Goal: Task Accomplishment & Management: Use online tool/utility

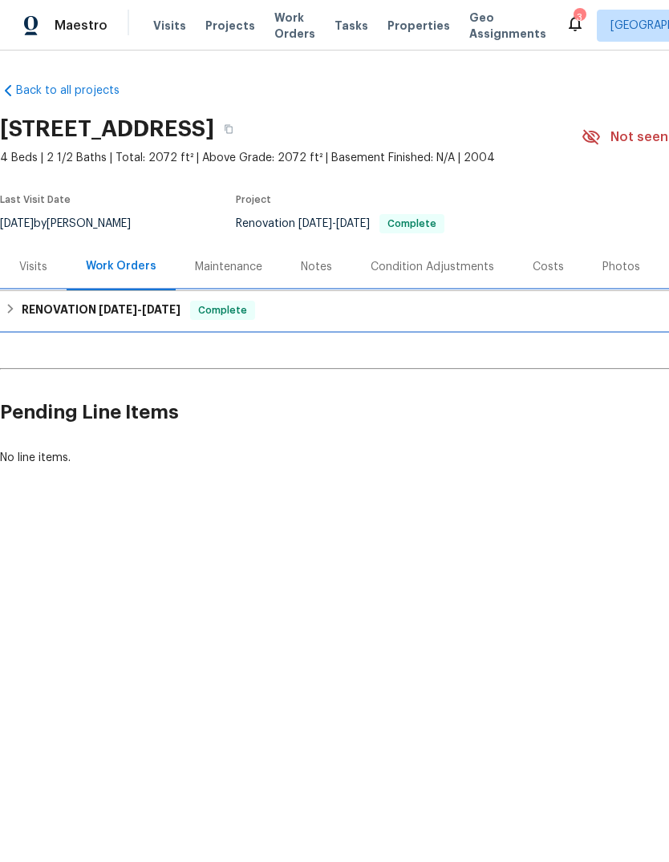
click at [101, 305] on span "8/29/25" at bounding box center [118, 309] width 38 height 11
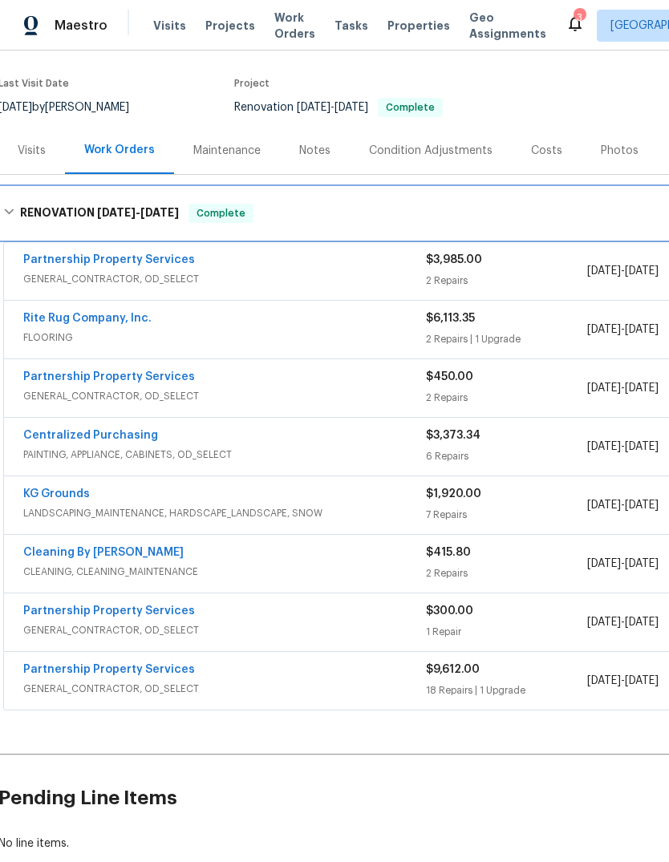
scroll to position [103, 7]
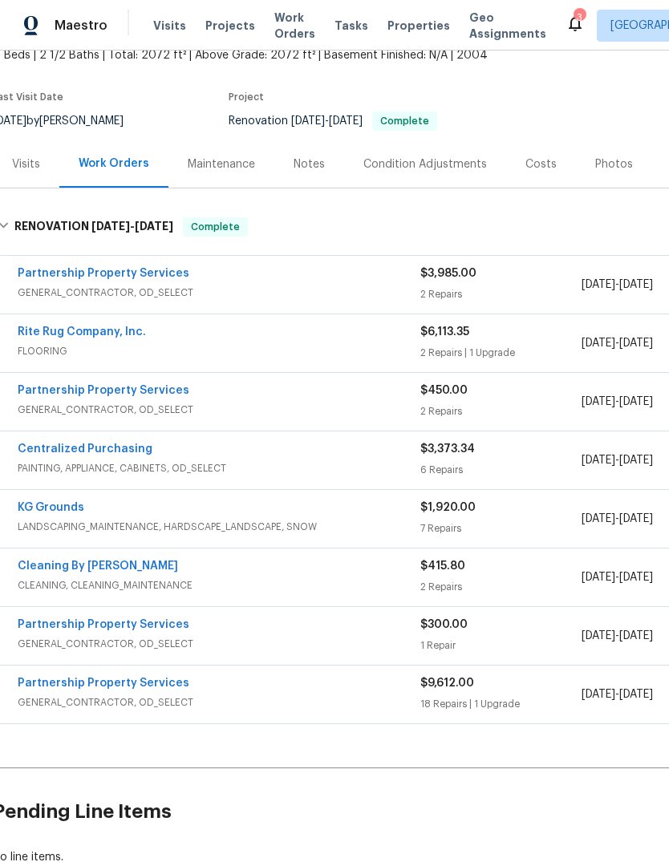
click at [126, 629] on link "Partnership Property Services" at bounding box center [104, 624] width 172 height 11
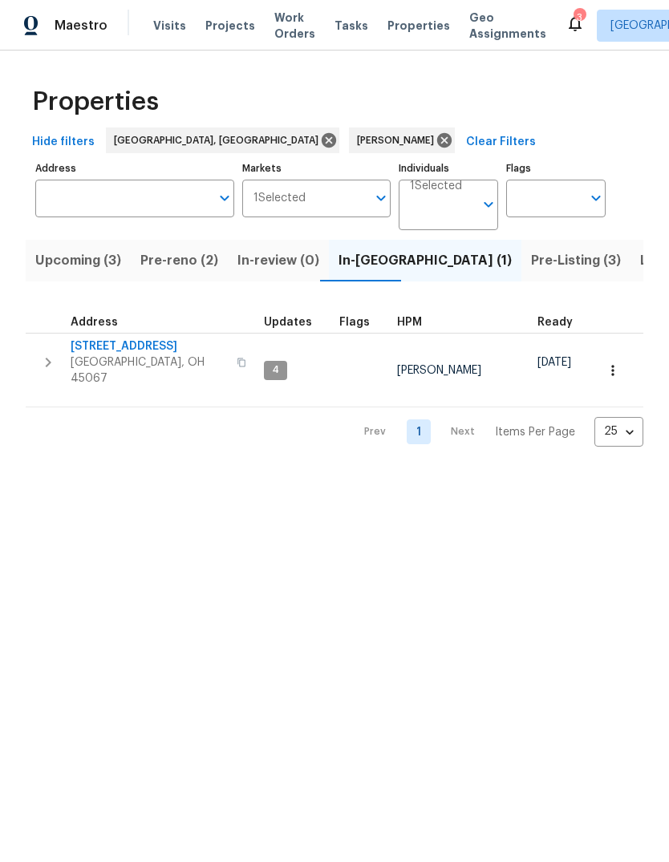
click at [148, 262] on span "Pre-reno (2)" at bounding box center [179, 260] width 78 height 22
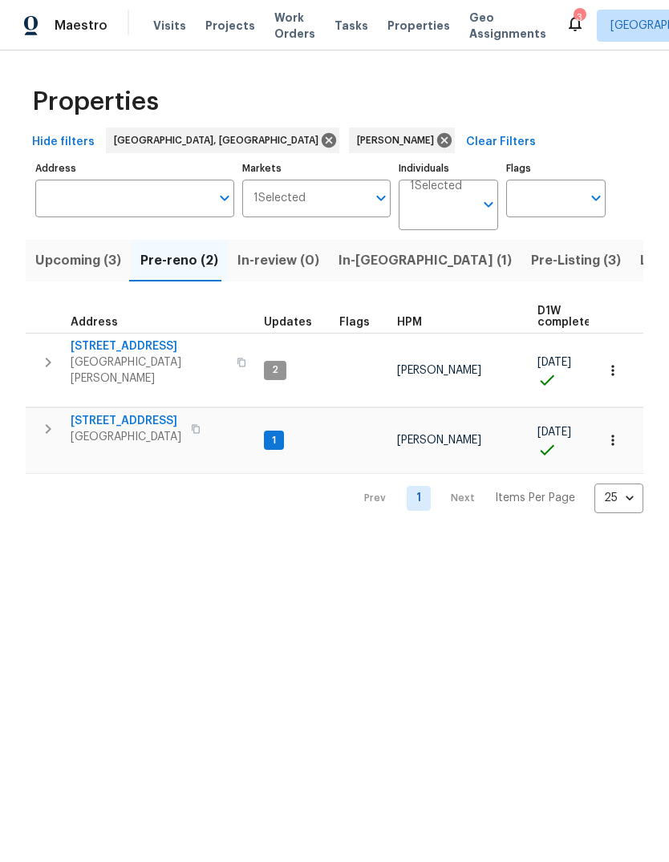
click at [134, 343] on span "6038 Glennsbury Ct" at bounding box center [149, 346] width 156 height 16
click at [127, 362] on span "West Chester, OH 45069" at bounding box center [149, 370] width 156 height 32
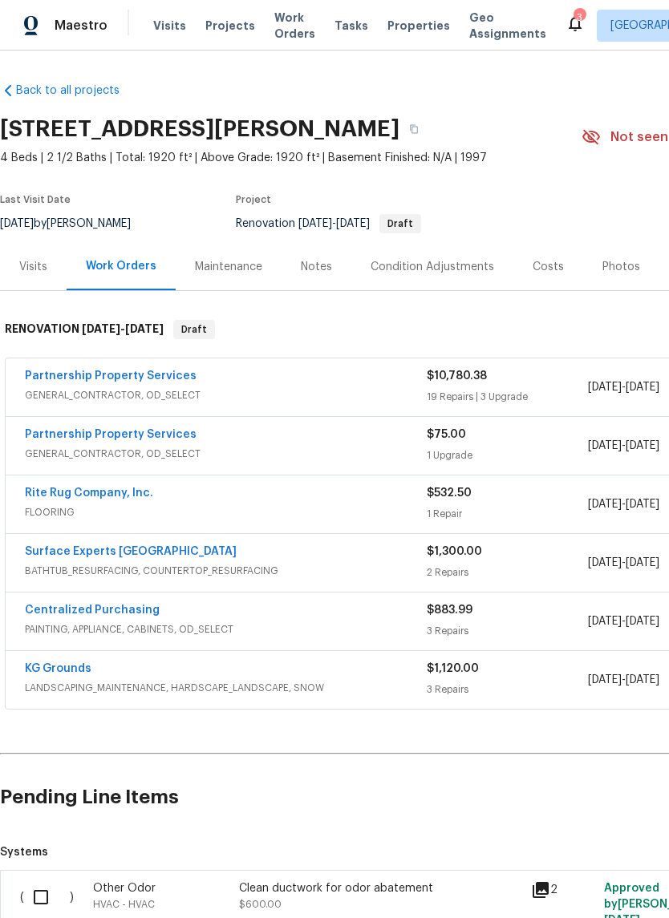
click at [313, 269] on div "Notes" at bounding box center [316, 267] width 31 height 16
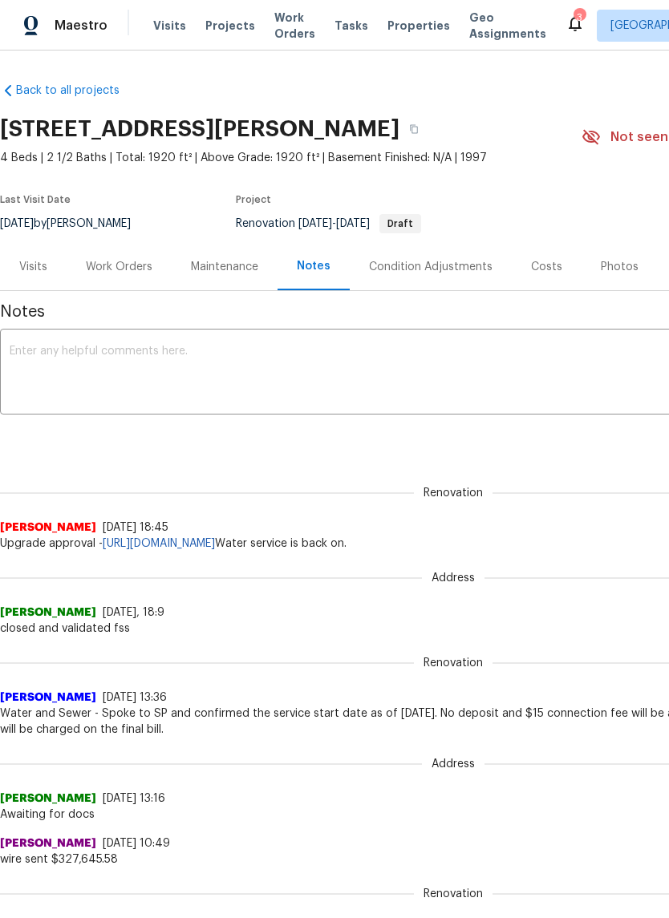
click at [215, 540] on link "[URL][DOMAIN_NAME]" at bounding box center [159, 543] width 112 height 11
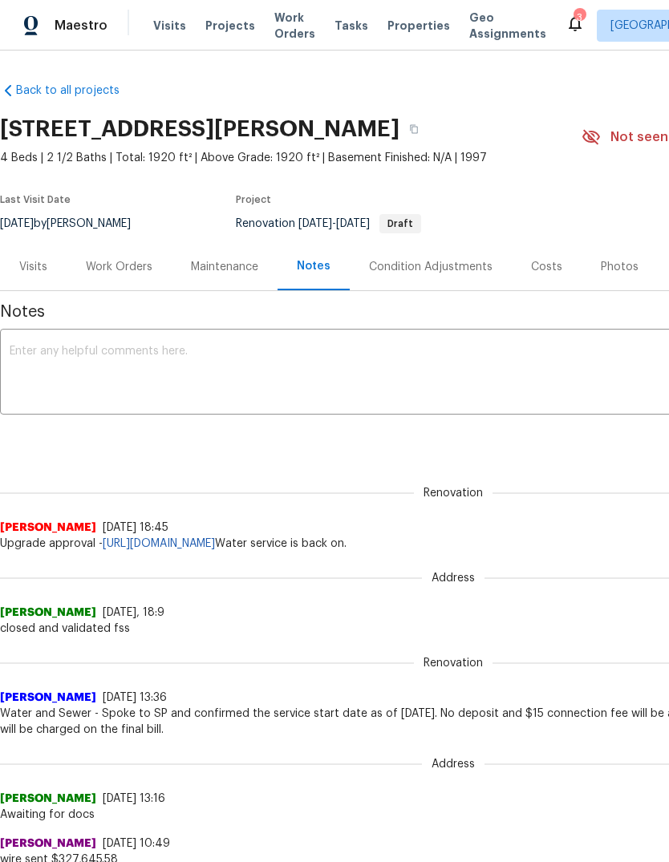
click at [115, 261] on div "Work Orders" at bounding box center [119, 267] width 67 height 16
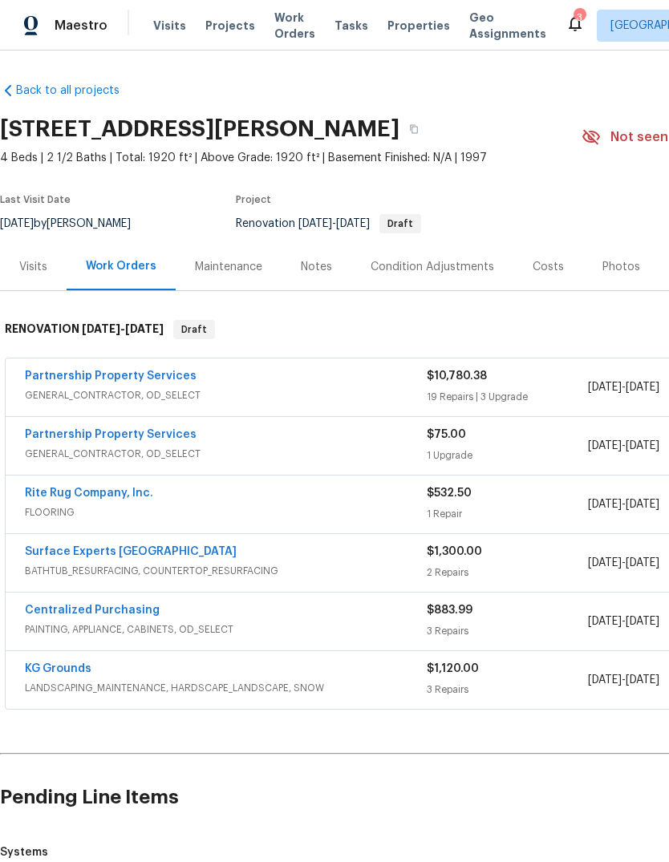
click at [134, 377] on link "Partnership Property Services" at bounding box center [111, 375] width 172 height 11
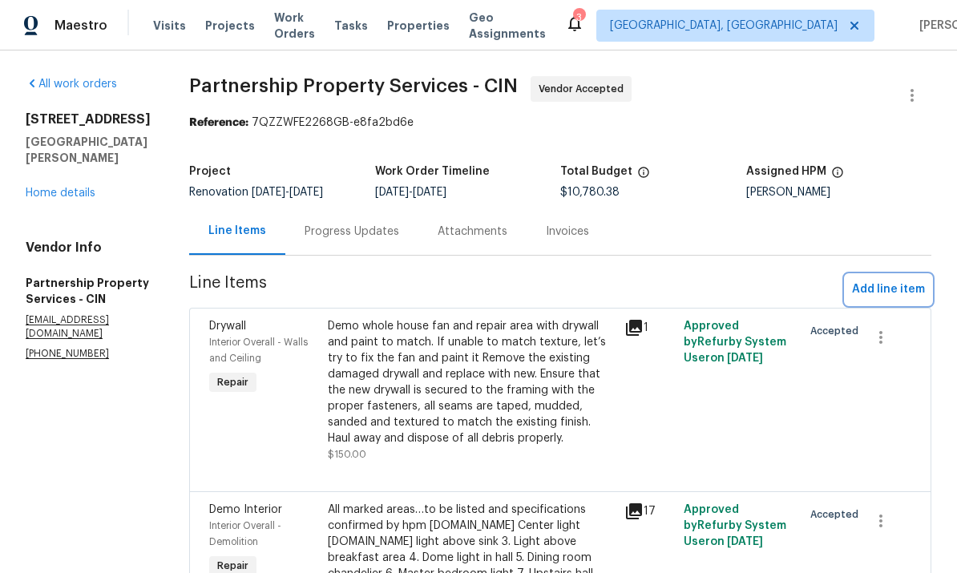
click at [668, 300] on span "Add line item" at bounding box center [888, 290] width 73 height 20
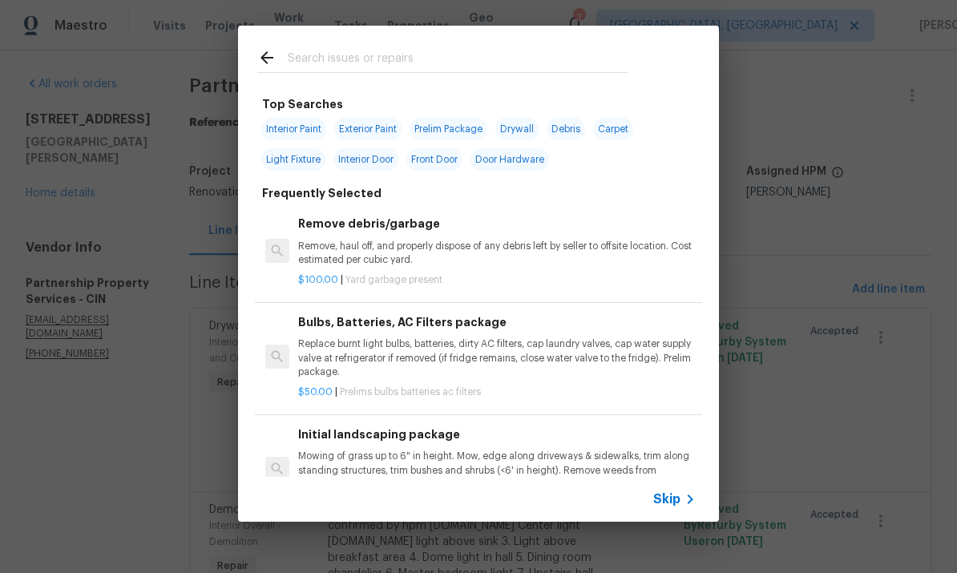
click at [498, 67] on input "text" at bounding box center [458, 60] width 340 height 24
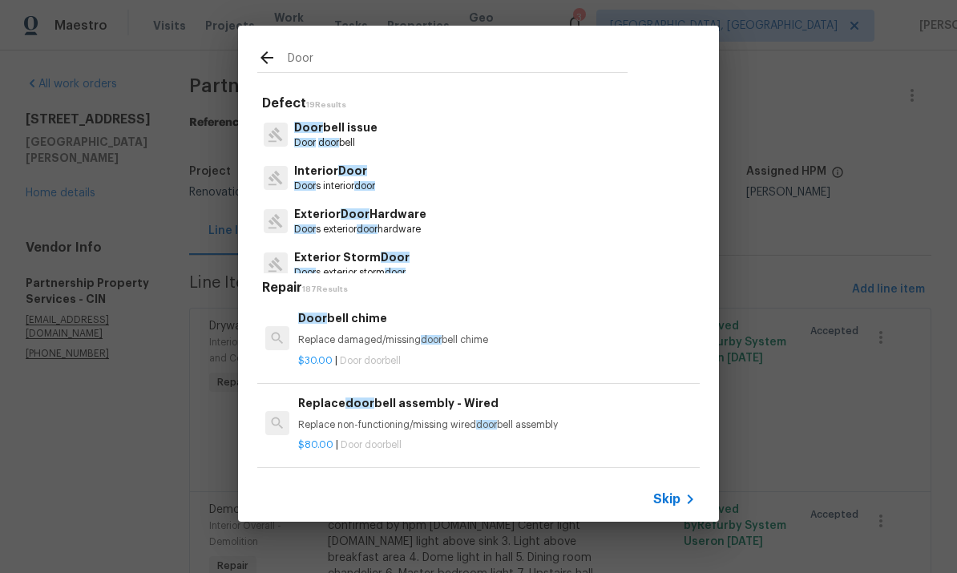
type input "Door"
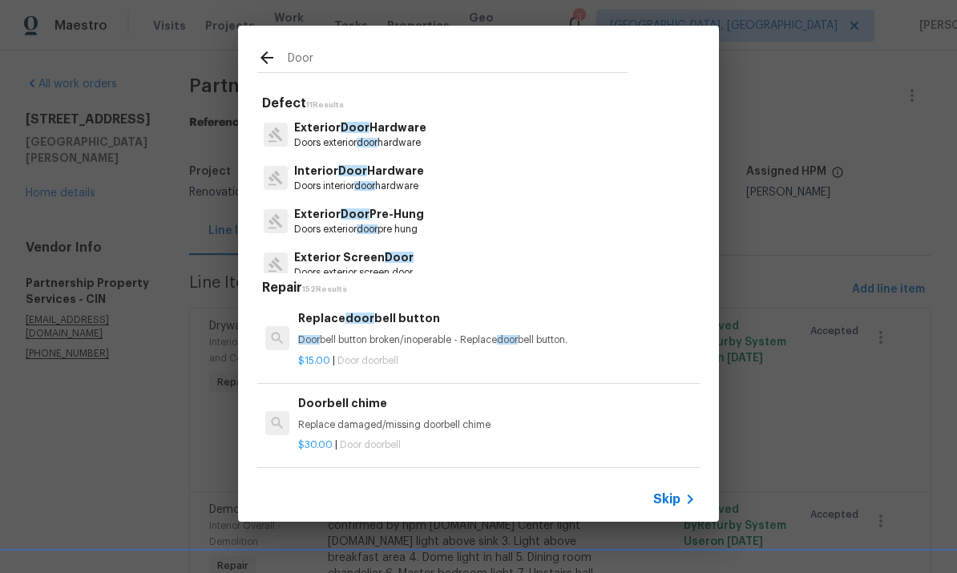
click at [410, 176] on p "Interior Door Hardware" at bounding box center [359, 171] width 130 height 17
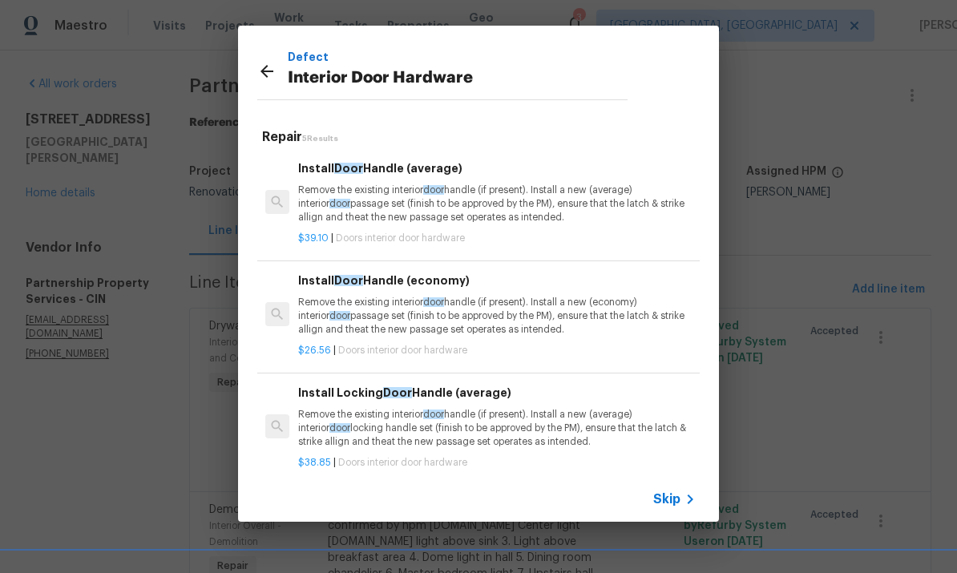
click at [535, 198] on p "Remove the existing interior door handle (if present). Install a new (average) …" at bounding box center [497, 204] width 398 height 41
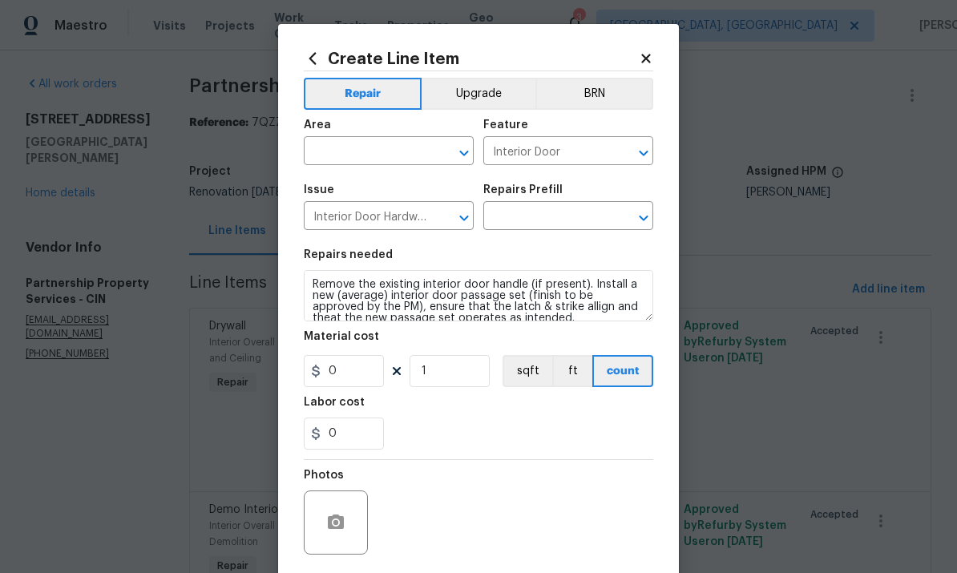
type input "Install Door Handle (average) $39.10"
type input "39.1"
click at [403, 151] on input "text" at bounding box center [366, 152] width 125 height 25
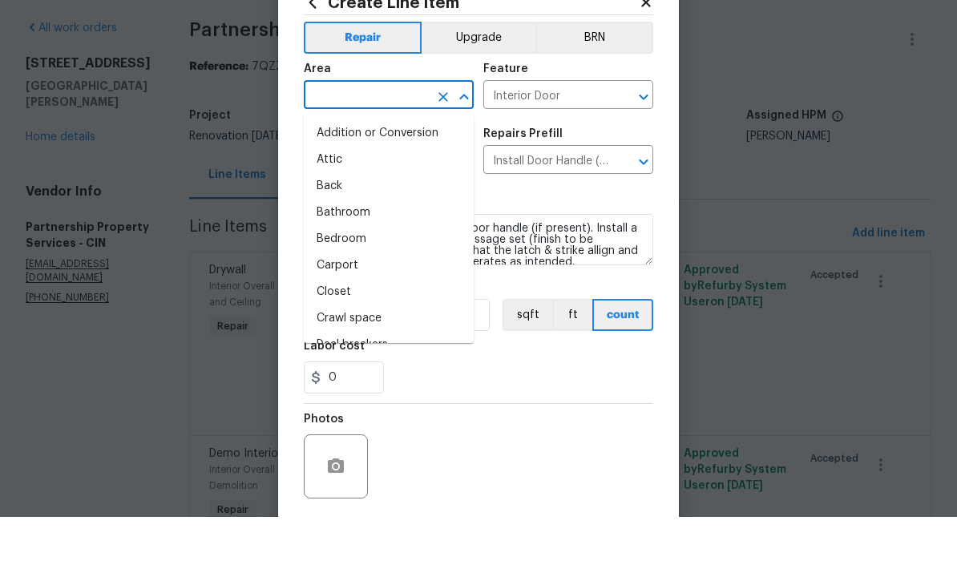
click at [487, 78] on button "Upgrade" at bounding box center [479, 94] width 115 height 32
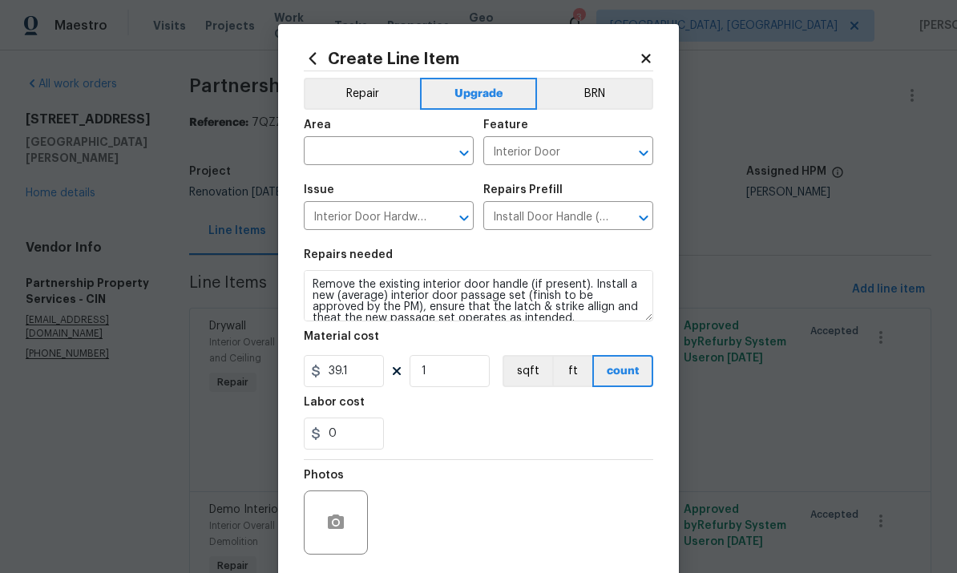
click at [330, 153] on input "text" at bounding box center [366, 152] width 125 height 25
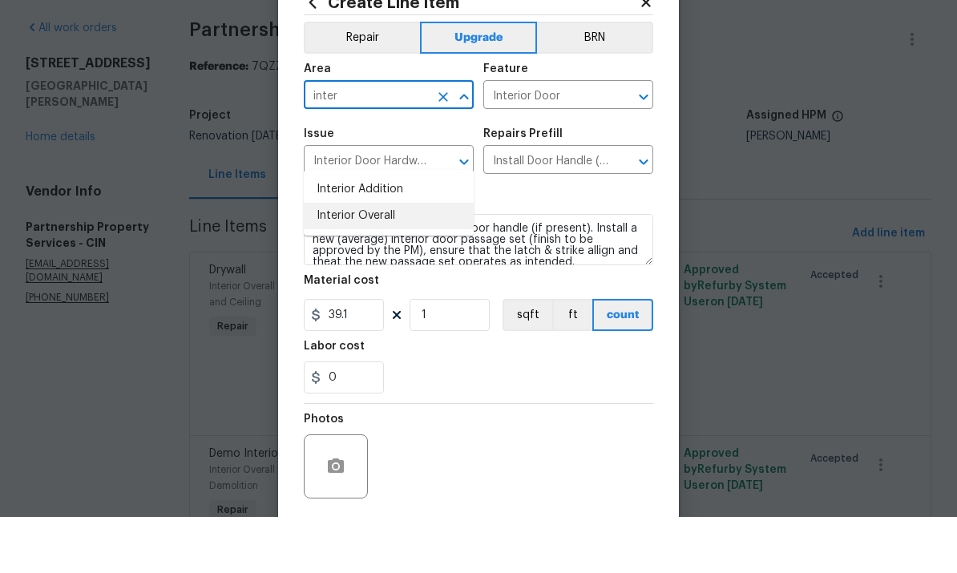
click at [386, 259] on li "Interior Overall" at bounding box center [389, 272] width 170 height 26
type input "Interior Overall"
click at [391, 205] on input "Interior Door Hardware" at bounding box center [366, 217] width 125 height 25
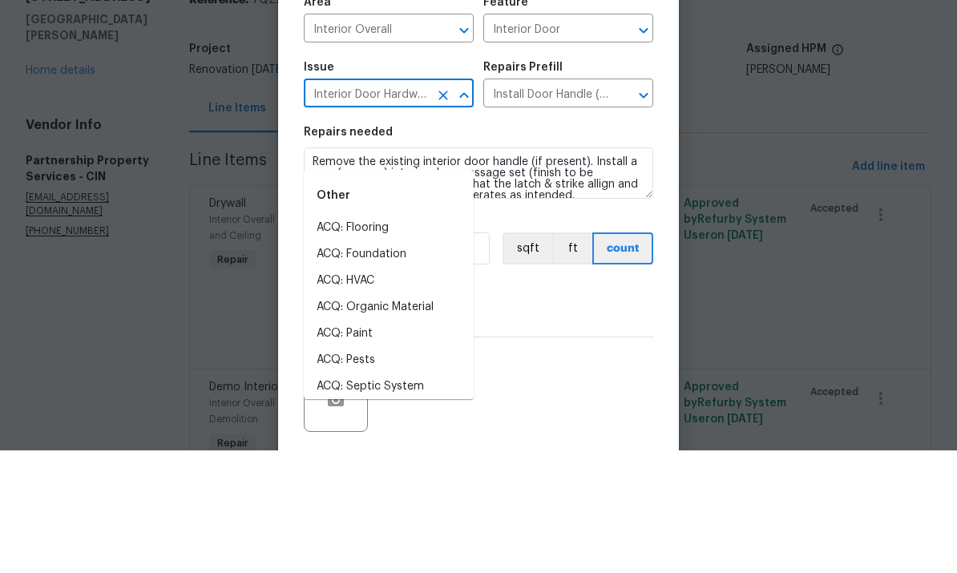
click at [579, 249] on div "Repairs needed" at bounding box center [479, 259] width 350 height 21
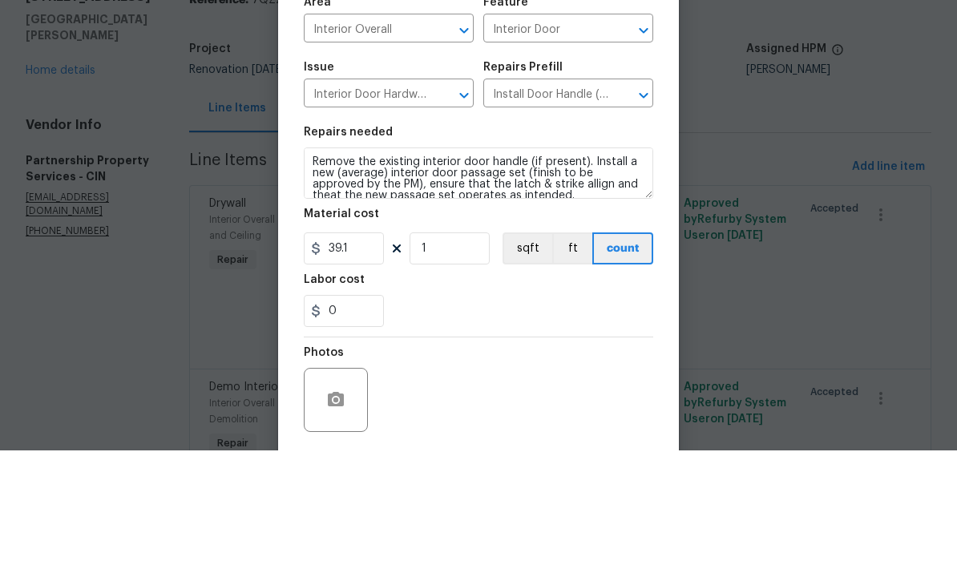
scroll to position [60, 0]
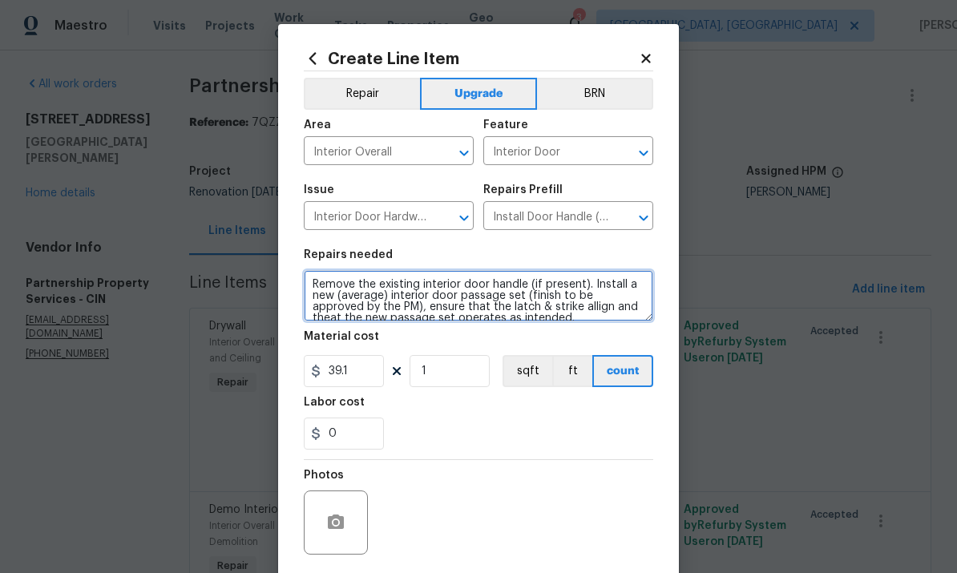
click at [577, 300] on textarea "Remove the existing interior door handle (if present). Install a new (average) …" at bounding box center [479, 295] width 350 height 51
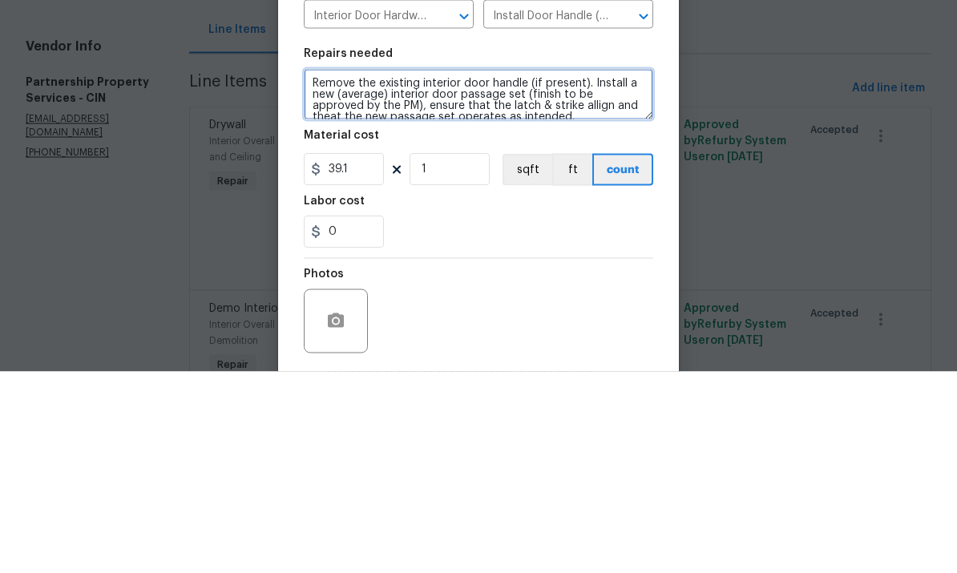
click at [606, 270] on textarea "Remove the existing interior door handle (if present). Install a new (average) …" at bounding box center [479, 295] width 350 height 51
click at [605, 270] on textarea "Remove the existing interior door handle (if present). Install a new (average) …" at bounding box center [479, 295] width 350 height 51
click at [612, 270] on textarea "Remove the existing interior door handle (if present). Install a new (average) …" at bounding box center [479, 295] width 350 height 51
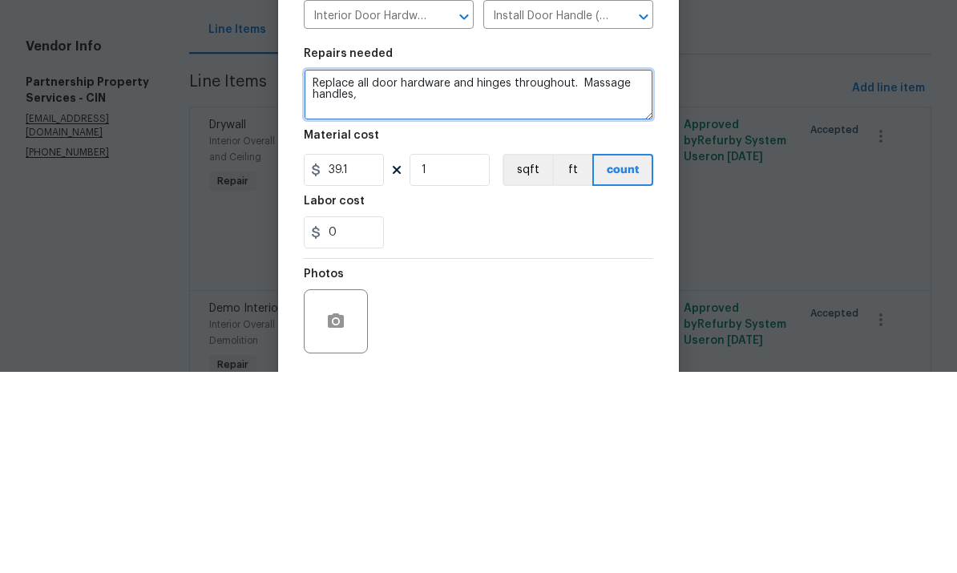
click at [615, 270] on textarea "Replace all door hardware and hinges throughout. Massage handles," at bounding box center [479, 295] width 350 height 51
click at [527, 270] on textarea "Replace all door hardware and hinges throughout. Passage handles," at bounding box center [479, 295] width 350 height 51
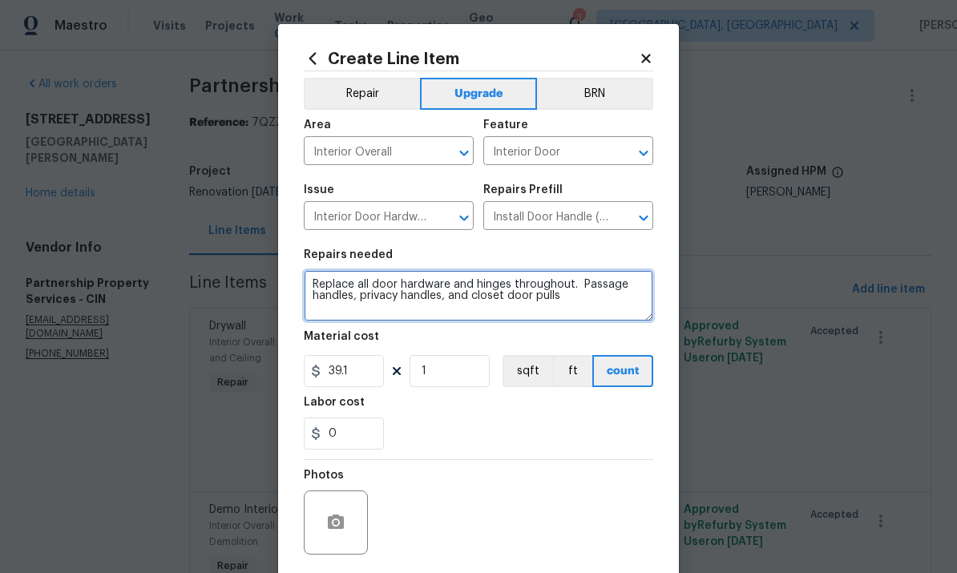
type textarea "Replace all door hardware and hinges throughout. Passage handles, privacy handl…"
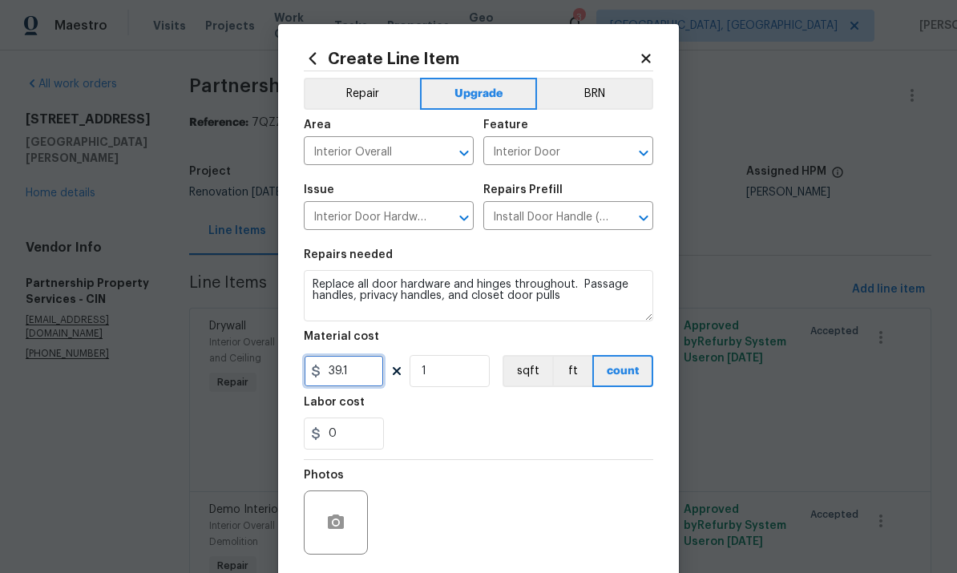
click at [355, 366] on input "39.1" at bounding box center [344, 371] width 80 height 32
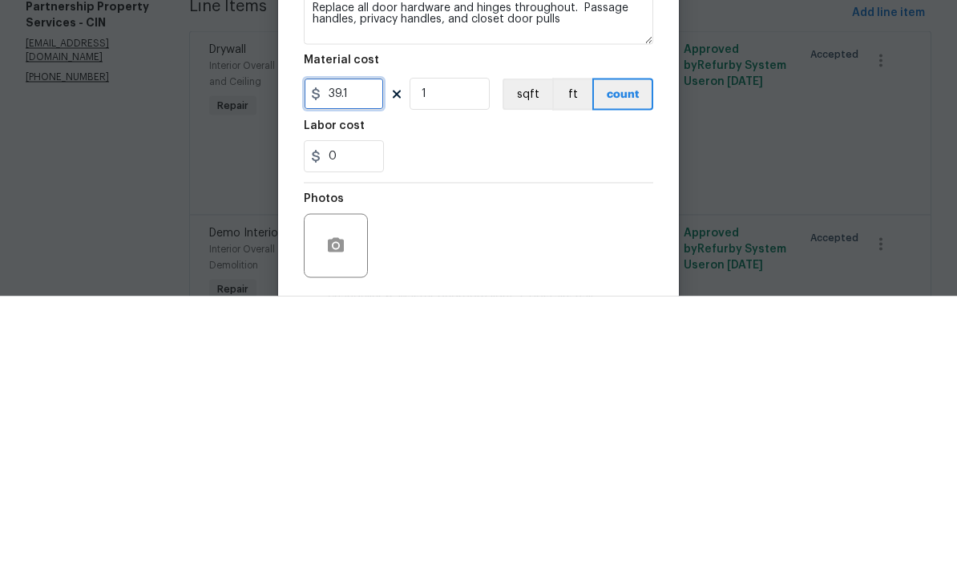
click at [358, 355] on input "39.1" at bounding box center [344, 371] width 80 height 32
type input "675"
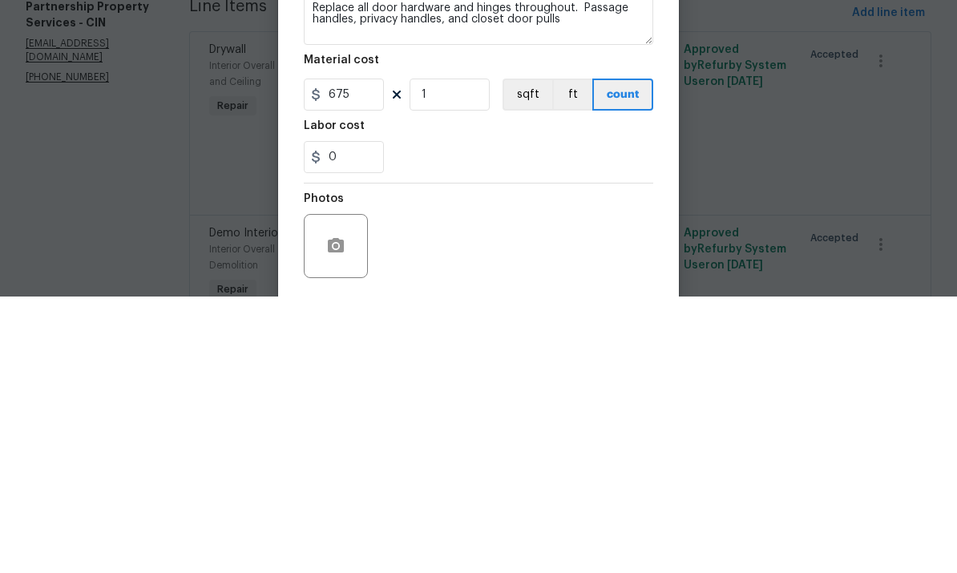
click at [589, 418] on div "0" at bounding box center [479, 434] width 350 height 32
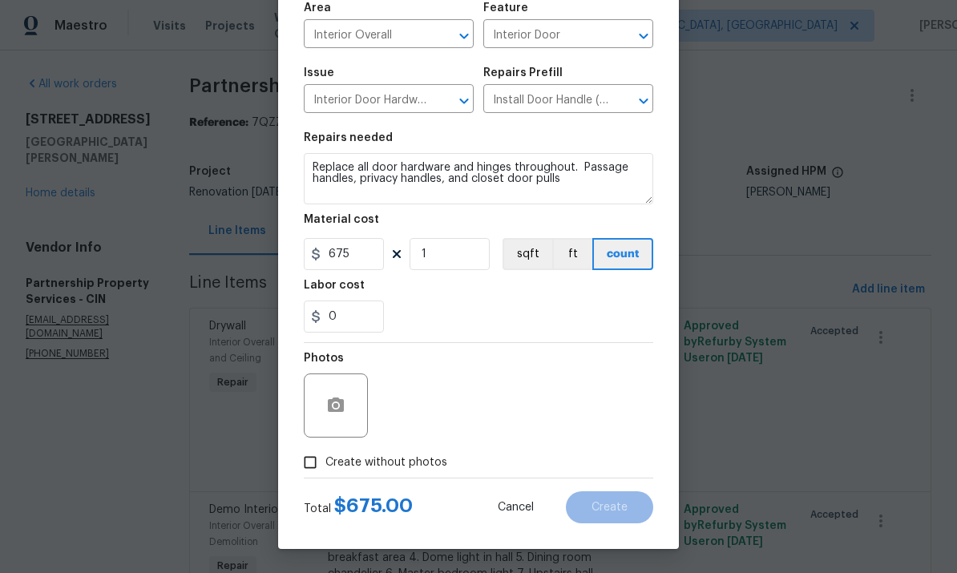
scroll to position [120, 0]
click at [322, 460] on input "Create without photos" at bounding box center [310, 462] width 30 height 30
checkbox input "true"
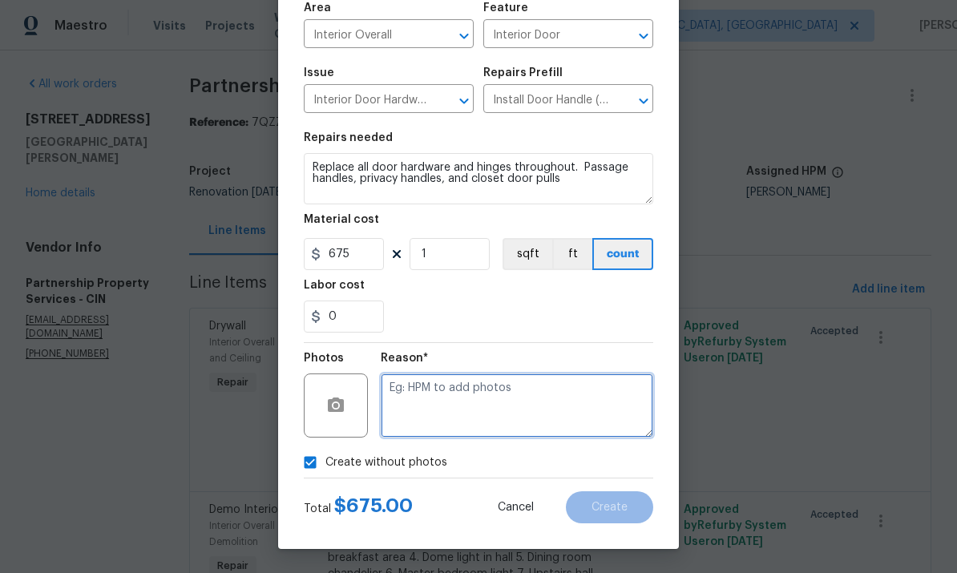
click at [587, 406] on textarea at bounding box center [517, 406] width 273 height 64
type textarea "To add"
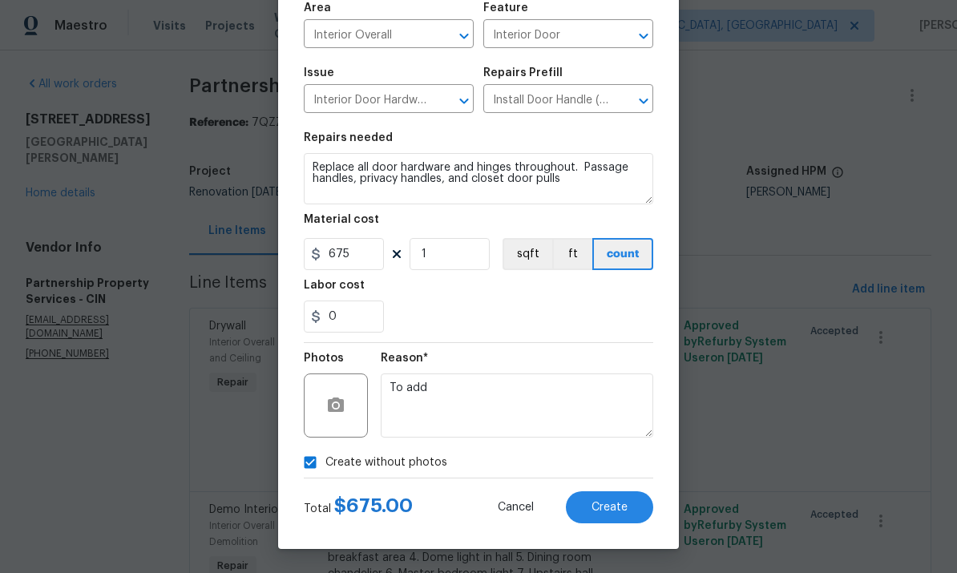
click at [598, 512] on span "Create" at bounding box center [610, 508] width 36 height 12
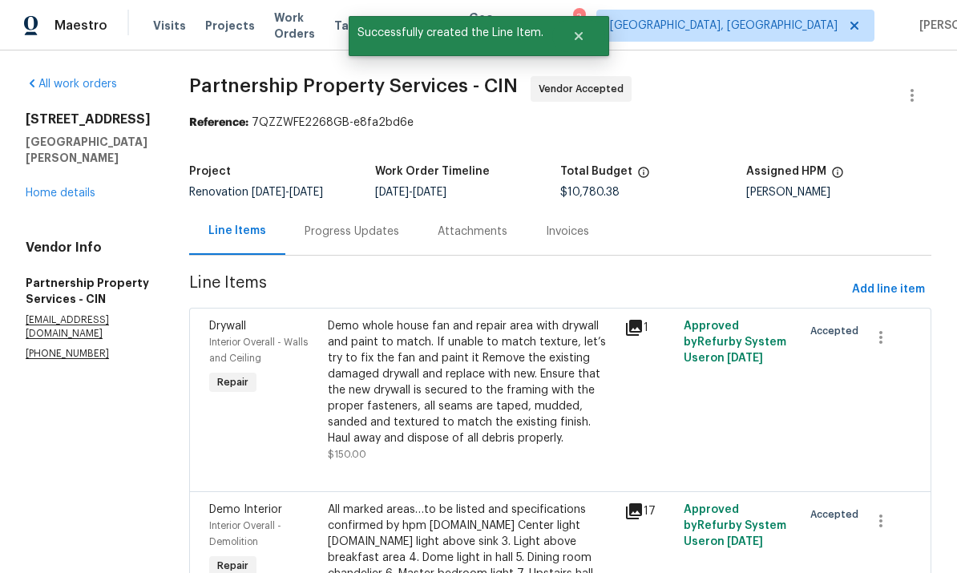
scroll to position [0, 0]
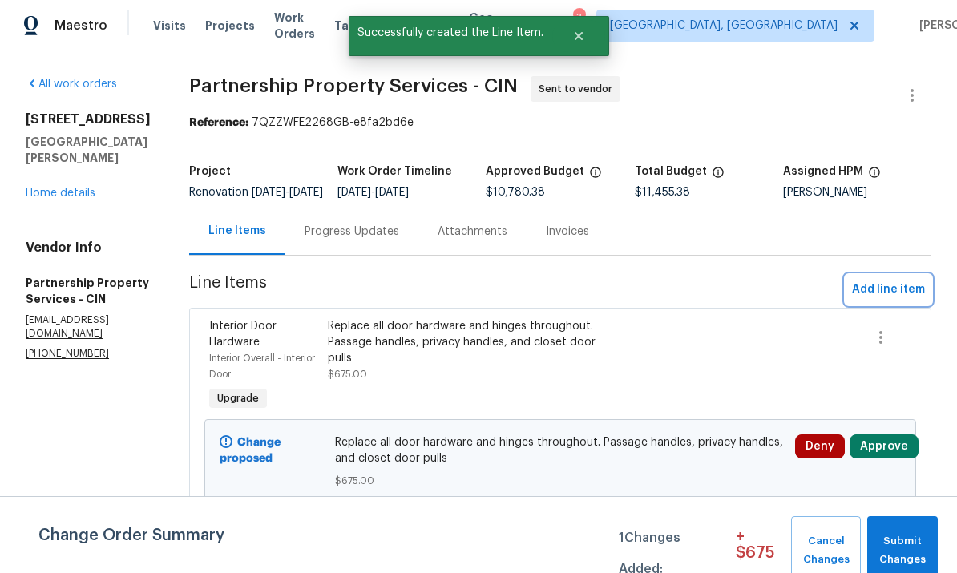
click at [668, 294] on span "Add line item" at bounding box center [888, 290] width 73 height 20
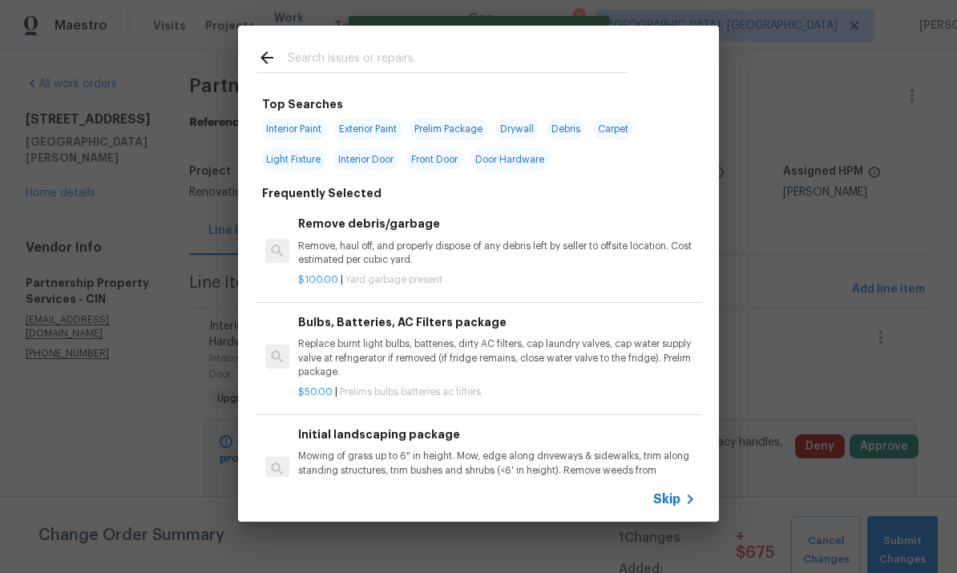
click at [529, 53] on input "text" at bounding box center [458, 60] width 340 height 24
type input "Cabin"
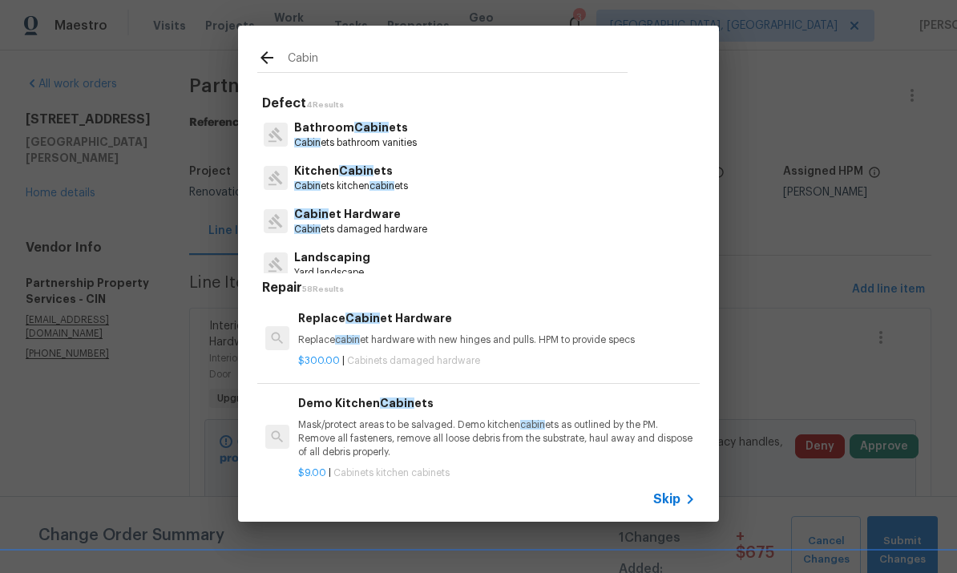
click at [376, 173] on p "Kitchen Cabin ets" at bounding box center [351, 171] width 114 height 17
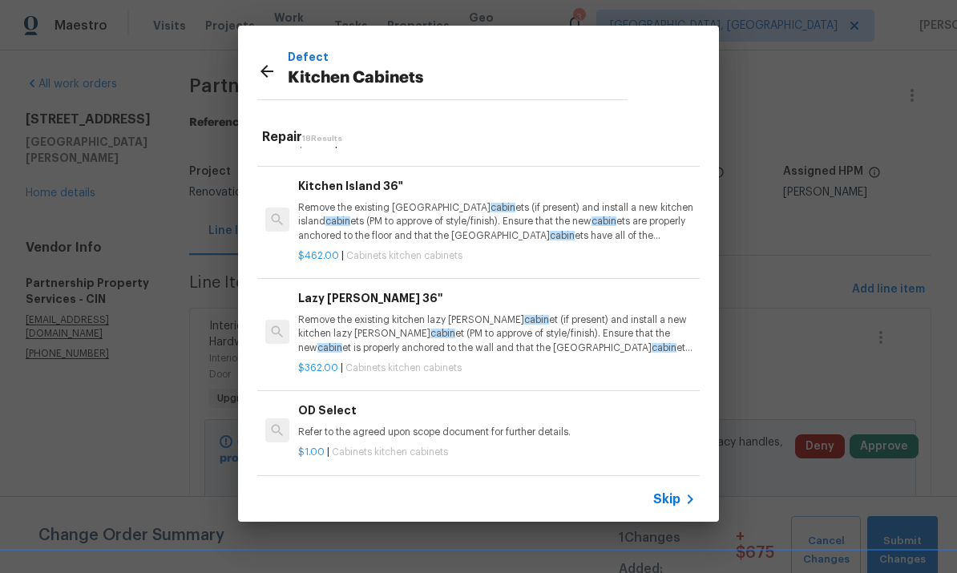
scroll to position [1539, 0]
click at [573, 66] on p "Kitchen Cabinets" at bounding box center [458, 79] width 340 height 26
click at [264, 55] on div "Defect Kitchen Cabinets" at bounding box center [442, 73] width 370 height 51
click at [276, 67] on icon at bounding box center [266, 71] width 19 height 19
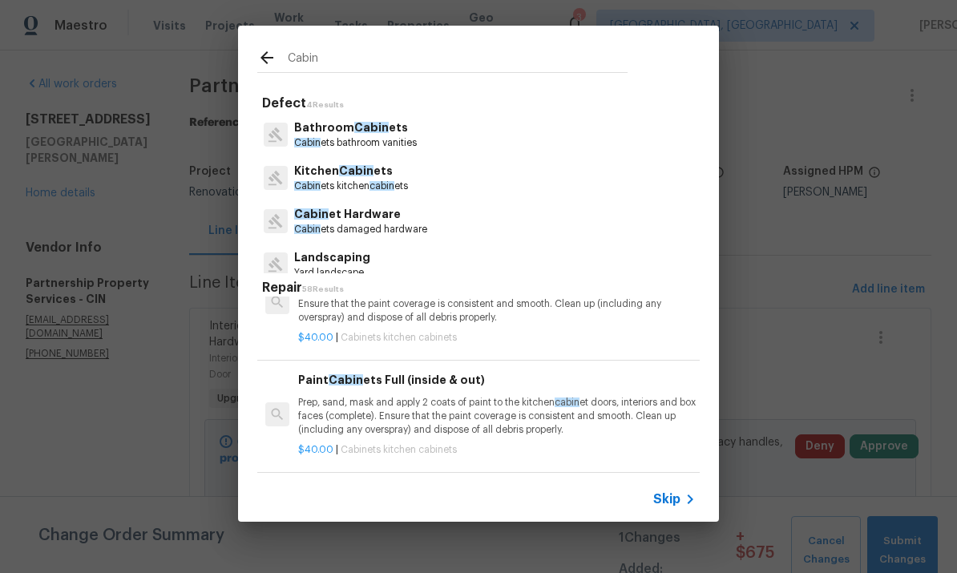
click at [402, 62] on input "Cabin" at bounding box center [458, 60] width 340 height 24
type input "C"
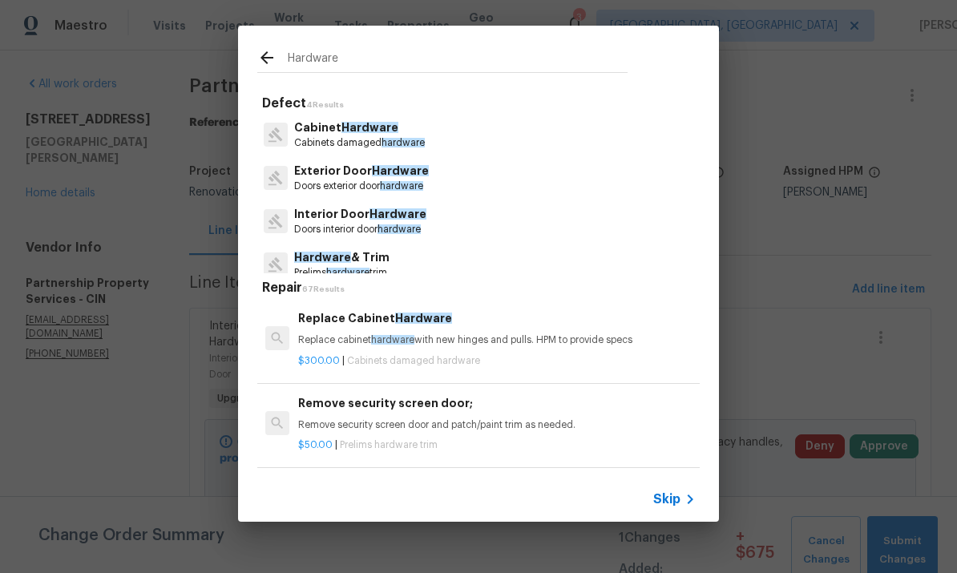
scroll to position [5, 0]
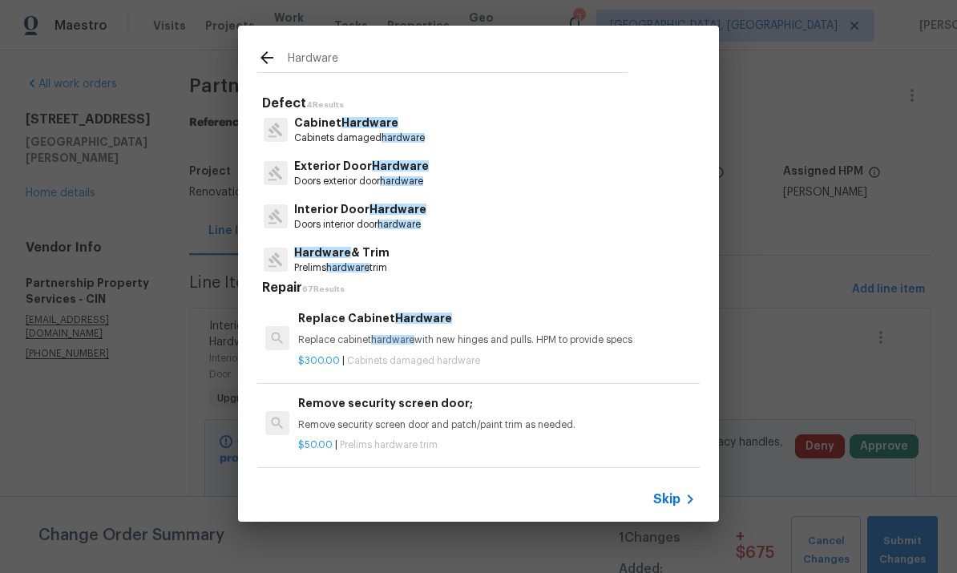
type input "Hardware"
click at [447, 125] on div "Cabinet Hardware Cabinets damaged hardware" at bounding box center [478, 129] width 443 height 43
click at [351, 138] on p "Cabinets damaged hardware" at bounding box center [359, 138] width 131 height 14
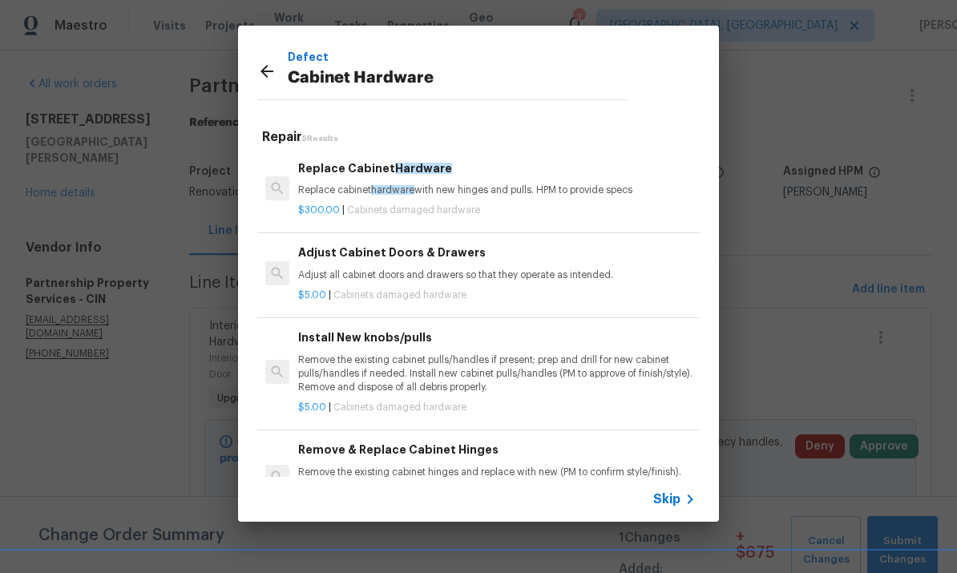
click at [495, 189] on p "Replace cabinet hardware with new hinges and pulls. HPM to provide specs" at bounding box center [497, 191] width 398 height 14
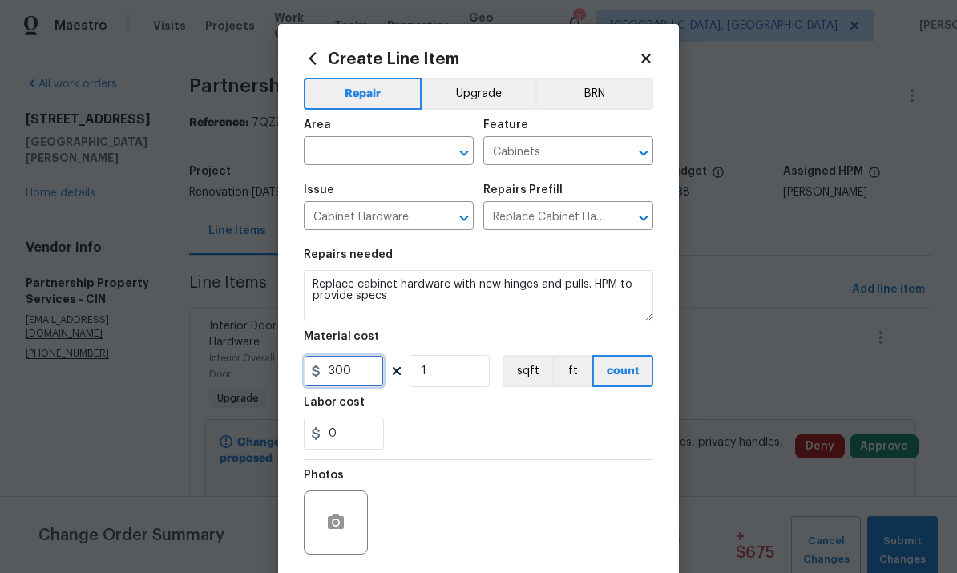
click at [372, 376] on input "300" at bounding box center [344, 371] width 80 height 32
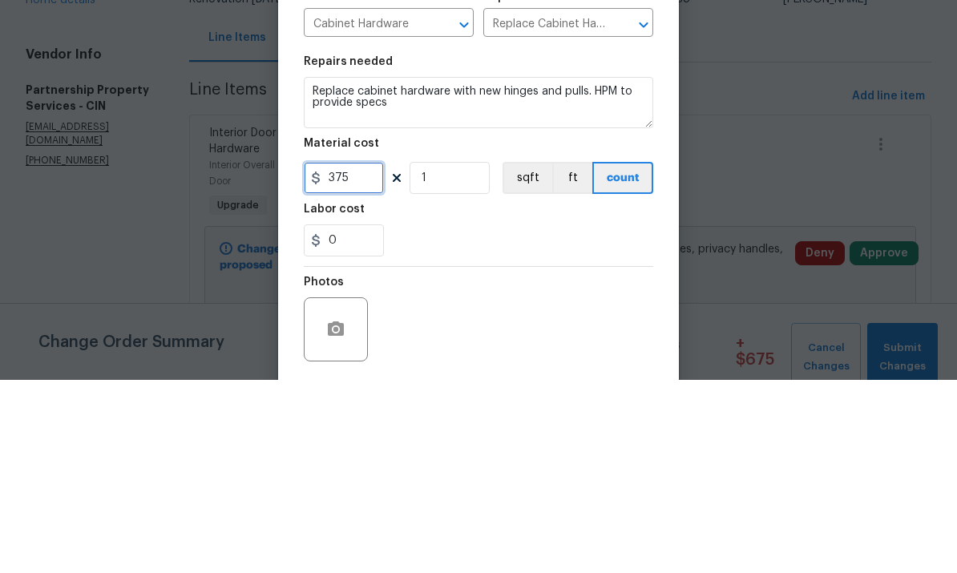
type input "375"
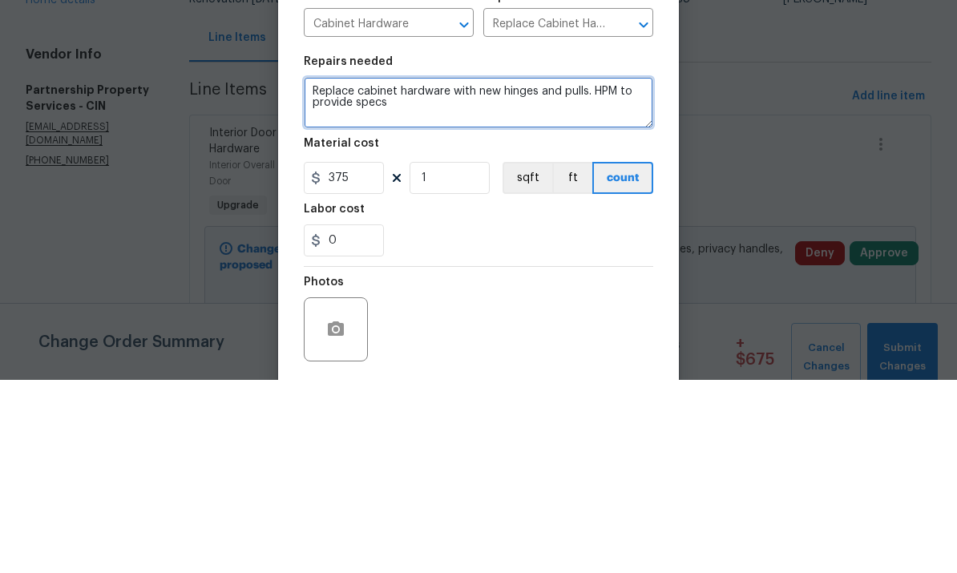
click at [479, 270] on textarea "Replace cabinet hardware with new hinges and pulls. HPM to provide specs" at bounding box center [479, 295] width 350 height 51
click at [407, 270] on textarea "Replace cabinet hardware with new hinges and pulls. HPM to provide specs" at bounding box center [479, 295] width 350 height 51
click at [409, 270] on textarea "Replace cabinet hardware with new hinges and pulls. HPM to provide specs allbat…" at bounding box center [479, 295] width 350 height 51
click at [431, 270] on textarea "Replace cabinet hardware with new hinges and pulls. HPM to provide specs allbat…" at bounding box center [479, 295] width 350 height 51
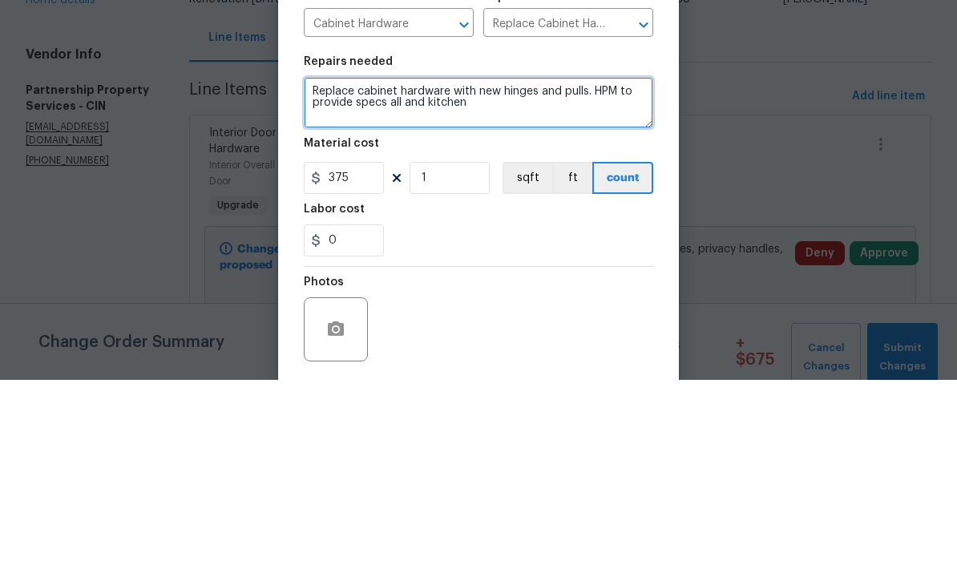
click at [529, 270] on textarea "Replace cabinet hardware with new hinges and pulls. HPM to provide specs all an…" at bounding box center [479, 295] width 350 height 51
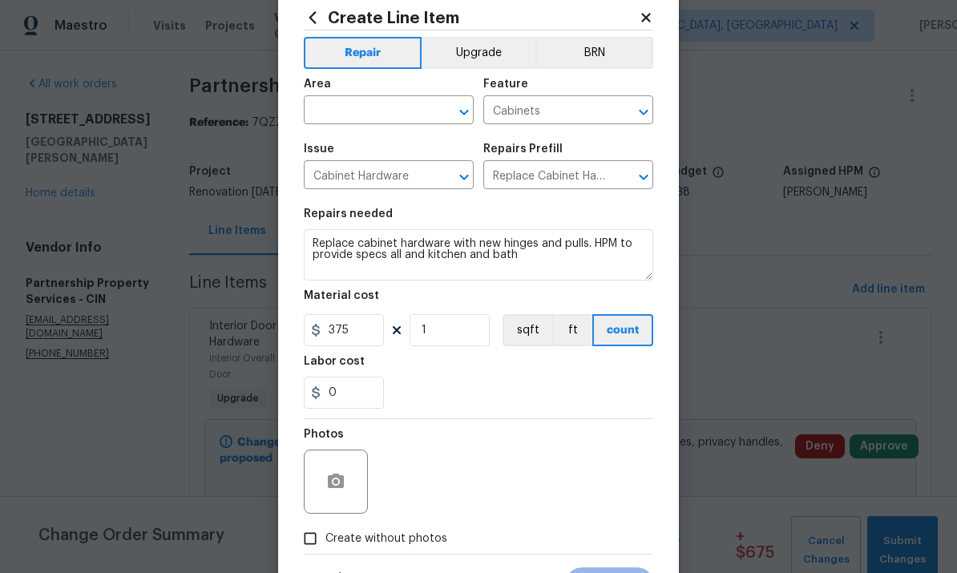
scroll to position [86, 0]
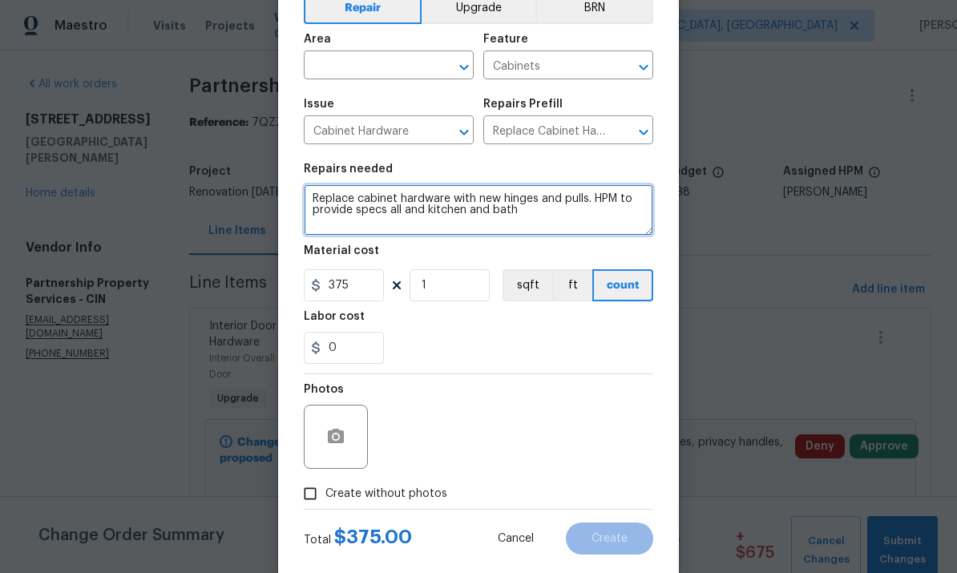
type textarea "Replace cabinet hardware with new hinges and pulls. HPM to provide specs all an…"
click at [313, 499] on input "Create without photos" at bounding box center [310, 494] width 30 height 30
checkbox input "true"
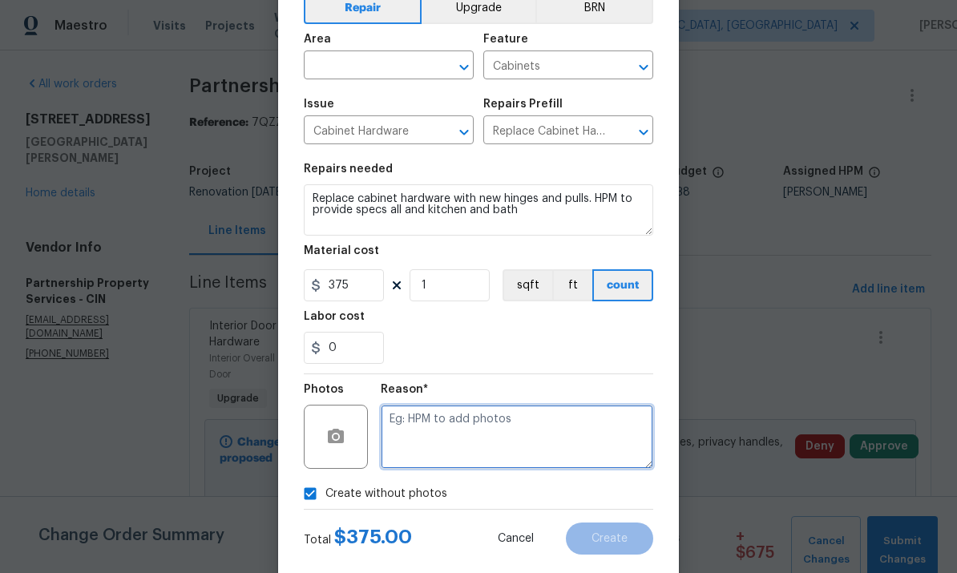
click at [503, 442] on textarea at bounding box center [517, 437] width 273 height 64
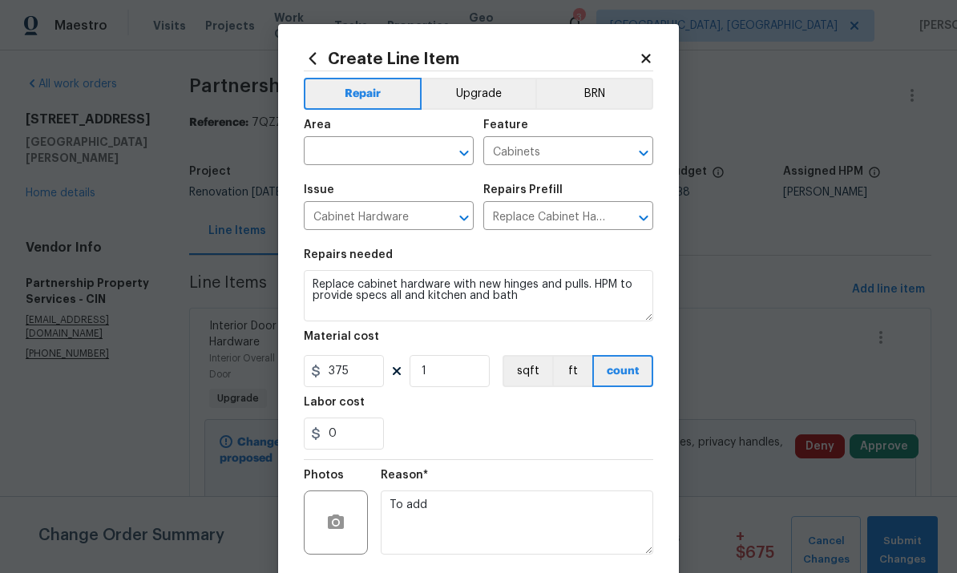
scroll to position [0, 0]
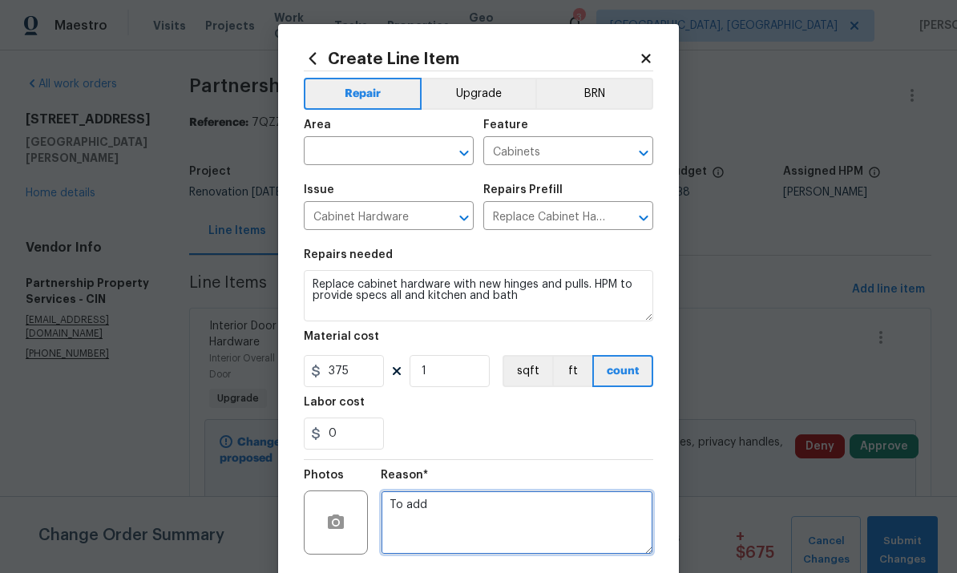
type textarea "To add"
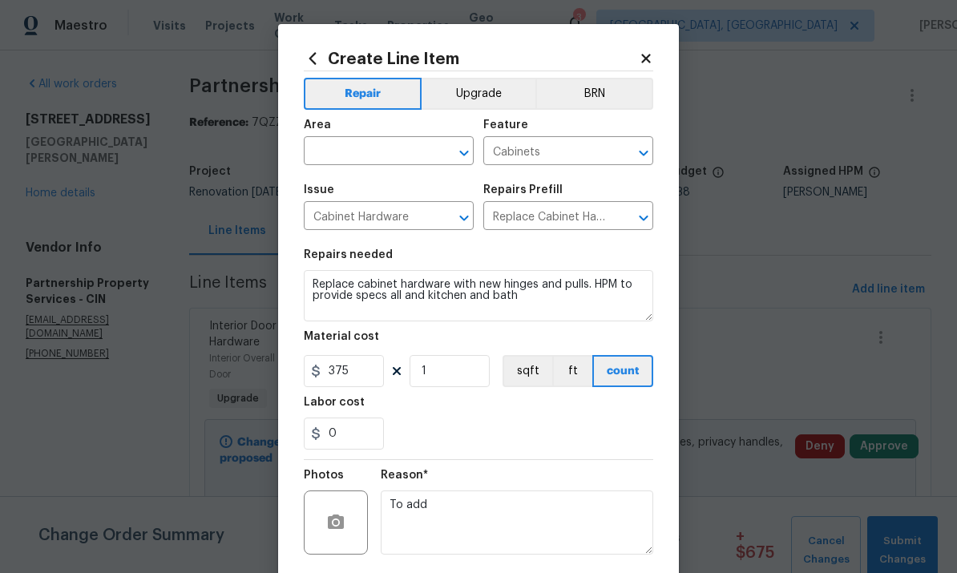
click at [488, 89] on button "Upgrade" at bounding box center [479, 94] width 115 height 32
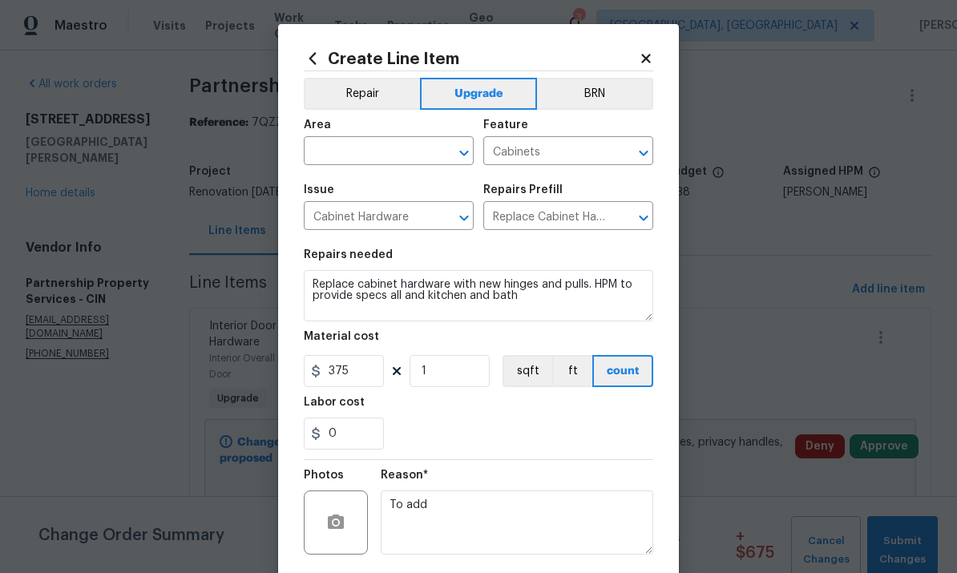
click at [387, 158] on input "text" at bounding box center [366, 152] width 125 height 25
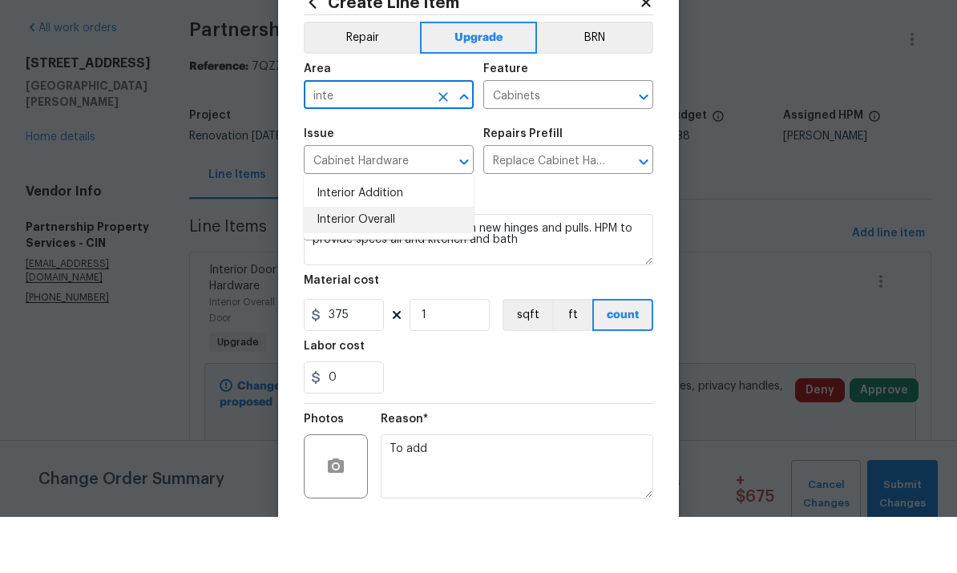
click at [384, 263] on li "Interior Overall" at bounding box center [389, 276] width 170 height 26
type input "Interior Overall"
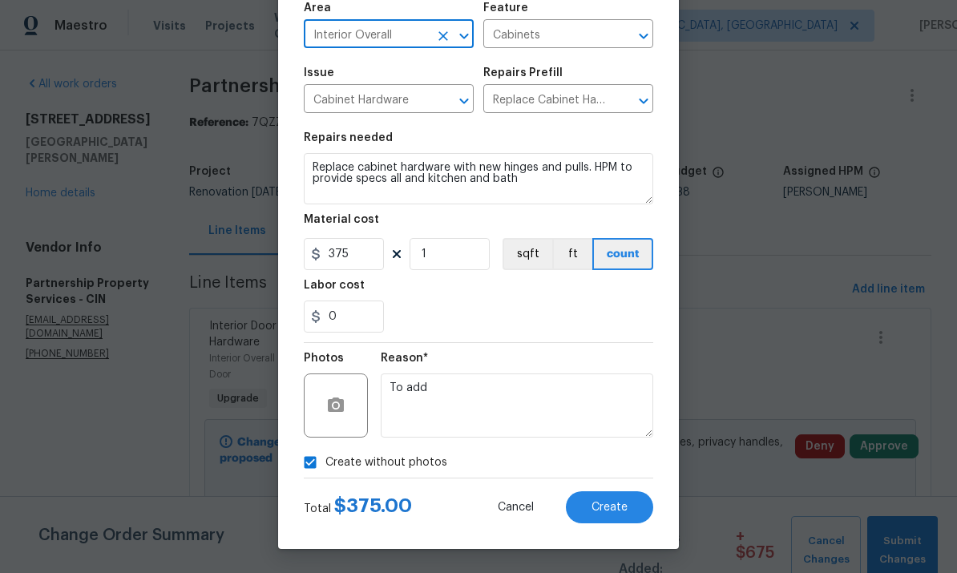
click at [598, 511] on span "Create" at bounding box center [610, 508] width 36 height 12
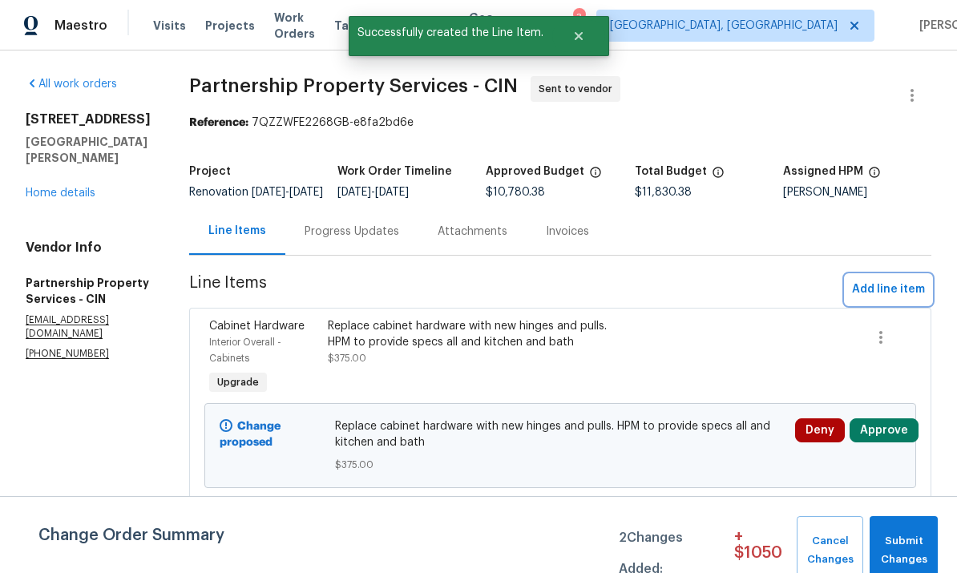
click at [668, 293] on span "Add line item" at bounding box center [888, 290] width 73 height 20
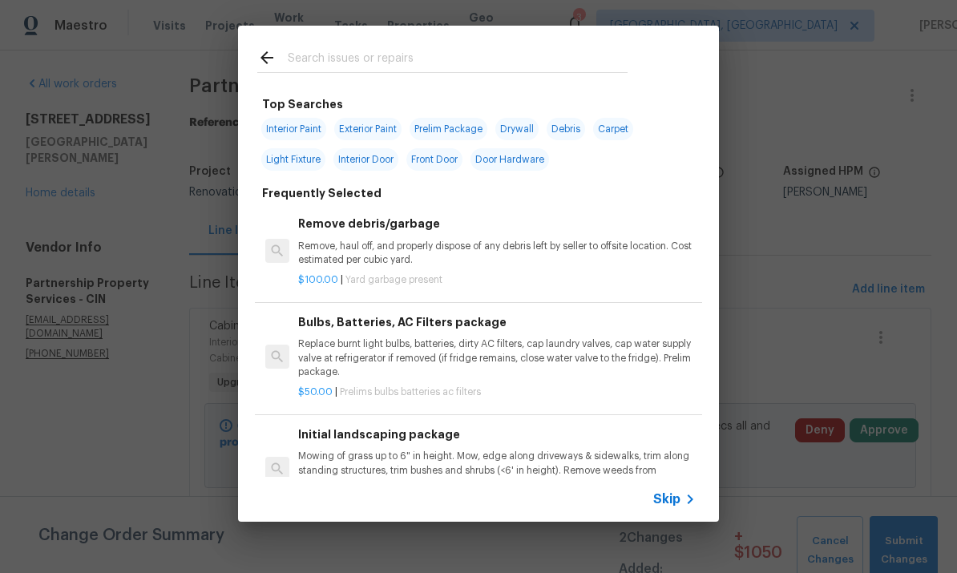
click at [502, 68] on input "text" at bounding box center [458, 60] width 340 height 24
type input "Outle"
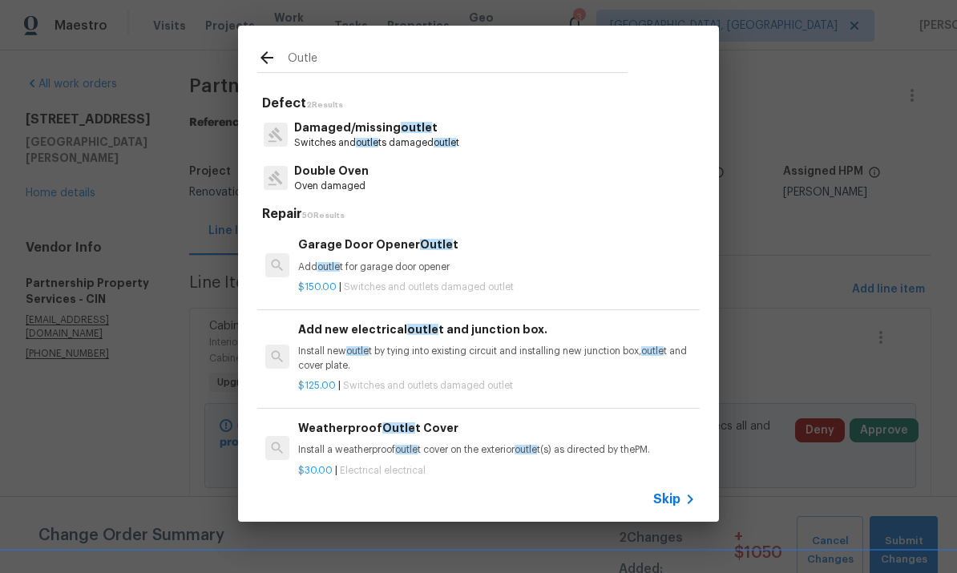
click at [401, 129] on span "outle" at bounding box center [416, 127] width 31 height 11
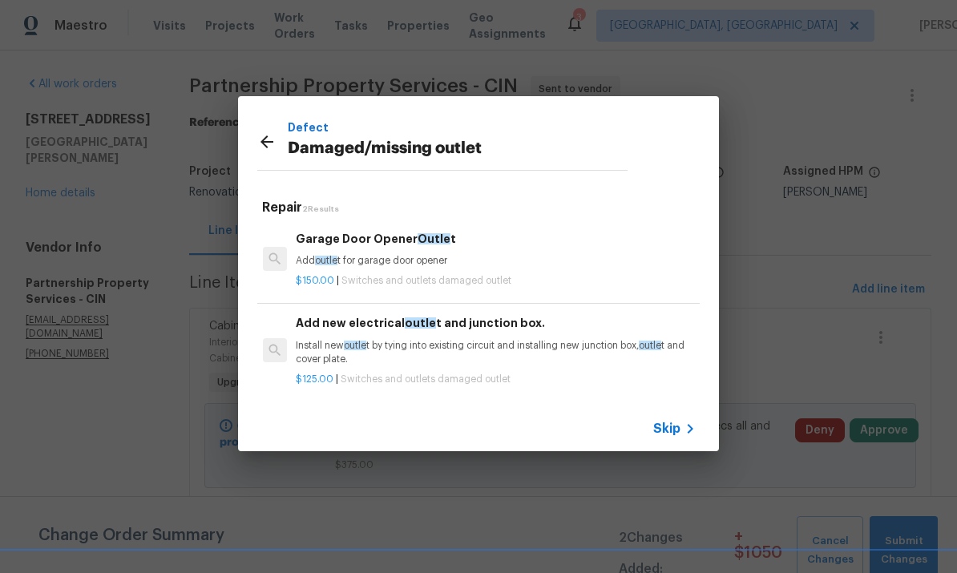
scroll to position [0, 2]
click at [261, 149] on icon at bounding box center [266, 141] width 19 height 19
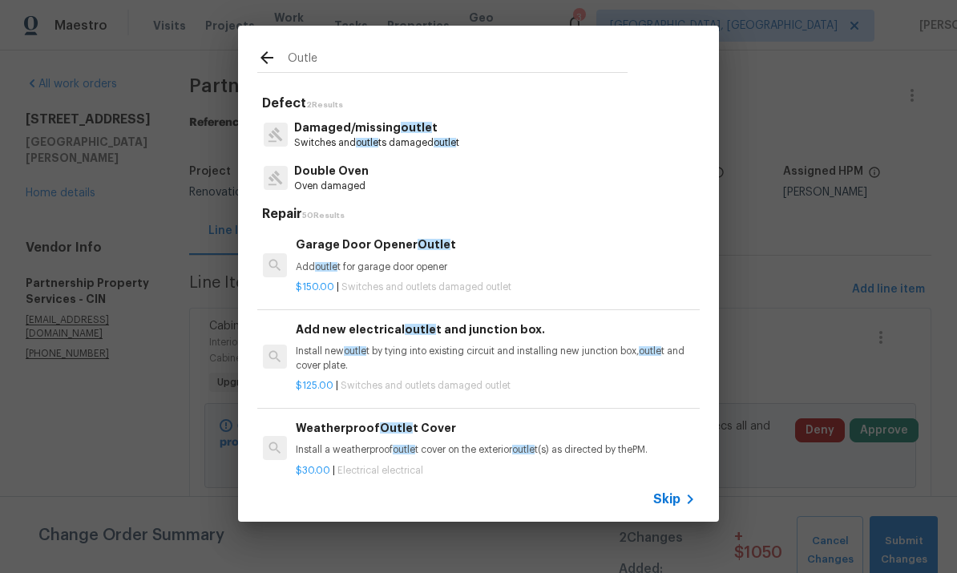
click at [439, 54] on input "Outle" at bounding box center [458, 60] width 340 height 24
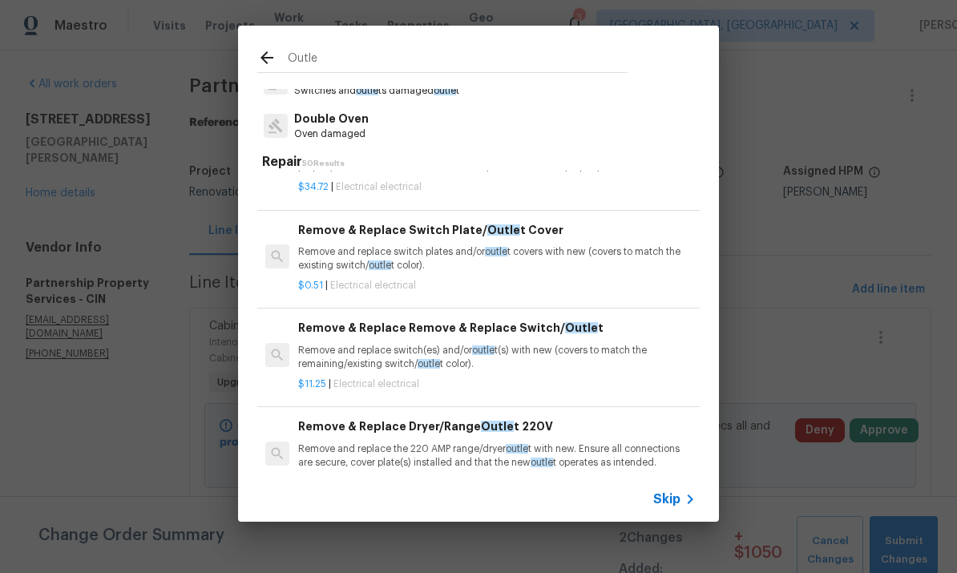
scroll to position [441, 0]
click at [428, 337] on div "Remove & Replace Remove & Replace Switch/ Outle t Remove and replace switch(es)…" at bounding box center [497, 346] width 398 height 52
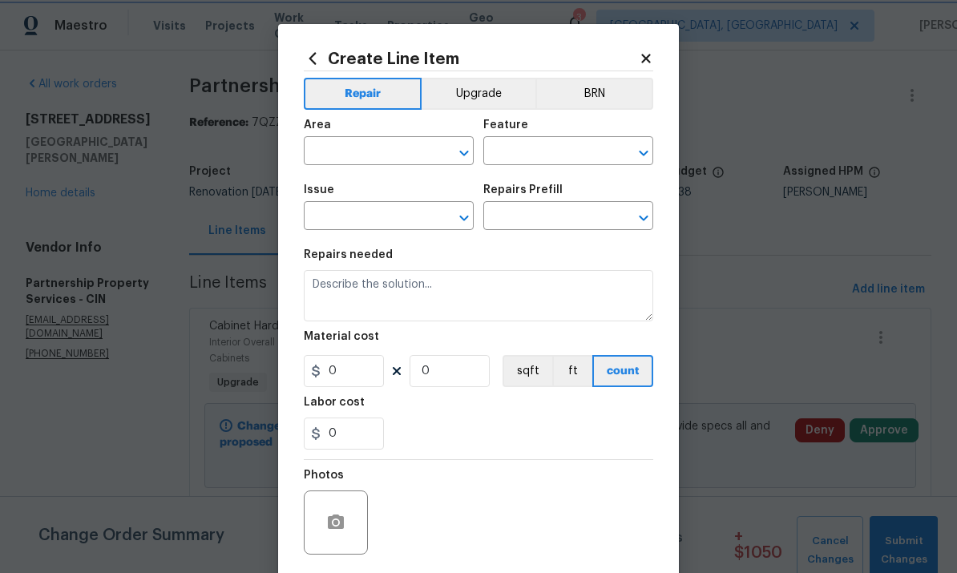
type input "Electrical"
type textarea "Remove and replace switch(es) and/or outlet(s) with new (covers to match the re…"
type input "1"
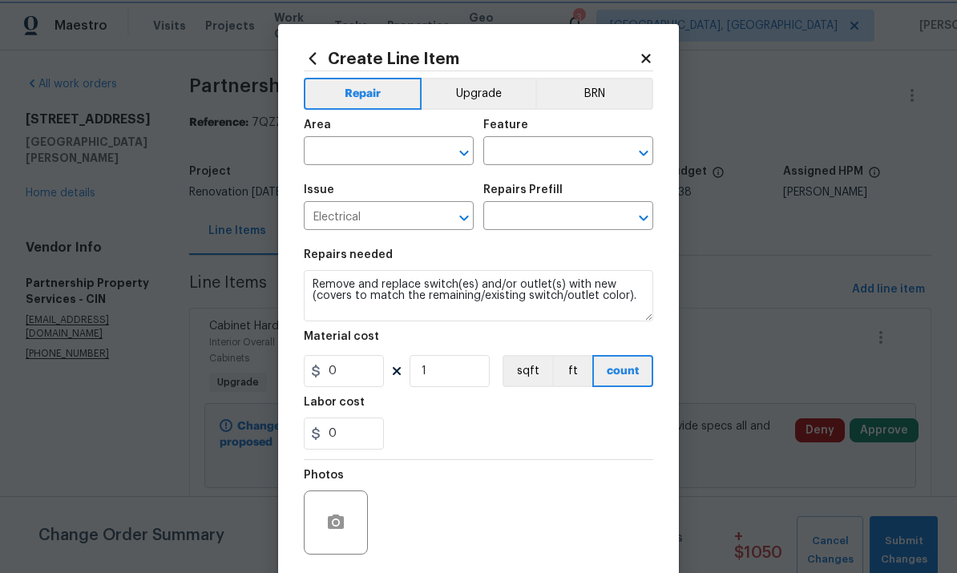
type input "Remove & Replace Remove & Replace Switch/Outlet $11.25"
type input "11.25"
click at [375, 157] on input "text" at bounding box center [366, 152] width 125 height 25
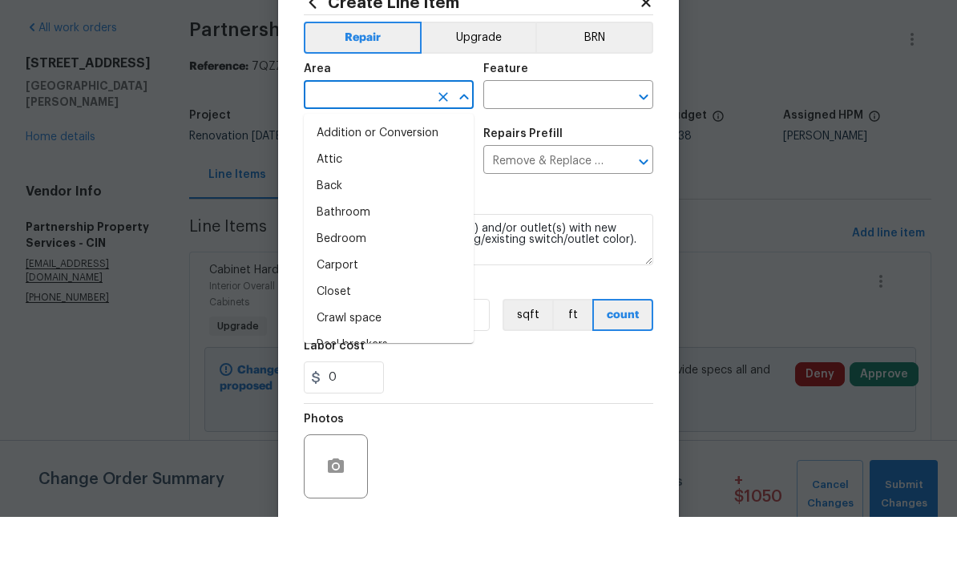
click at [495, 78] on button "Upgrade" at bounding box center [479, 94] width 115 height 32
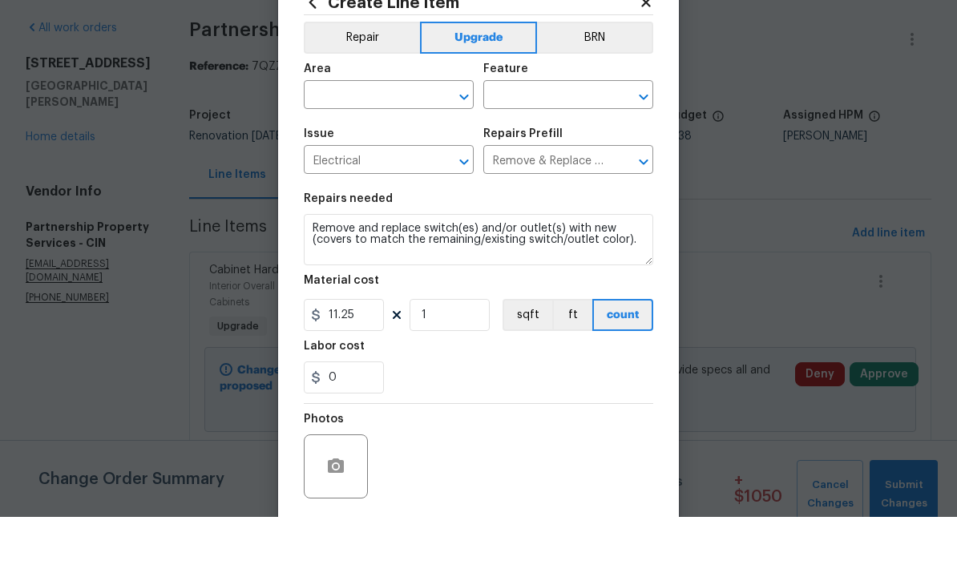
scroll to position [56, 0]
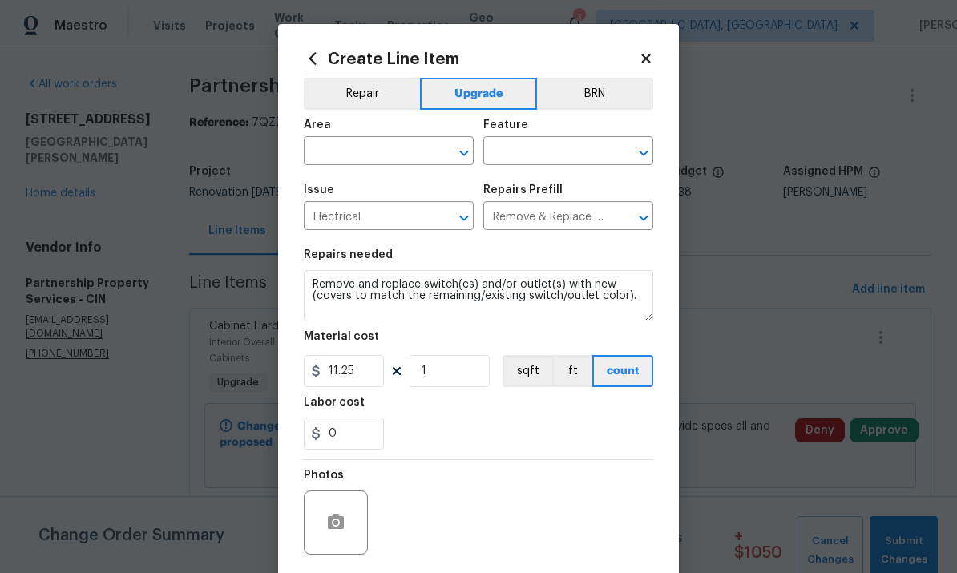
click at [387, 157] on input "text" at bounding box center [366, 152] width 125 height 25
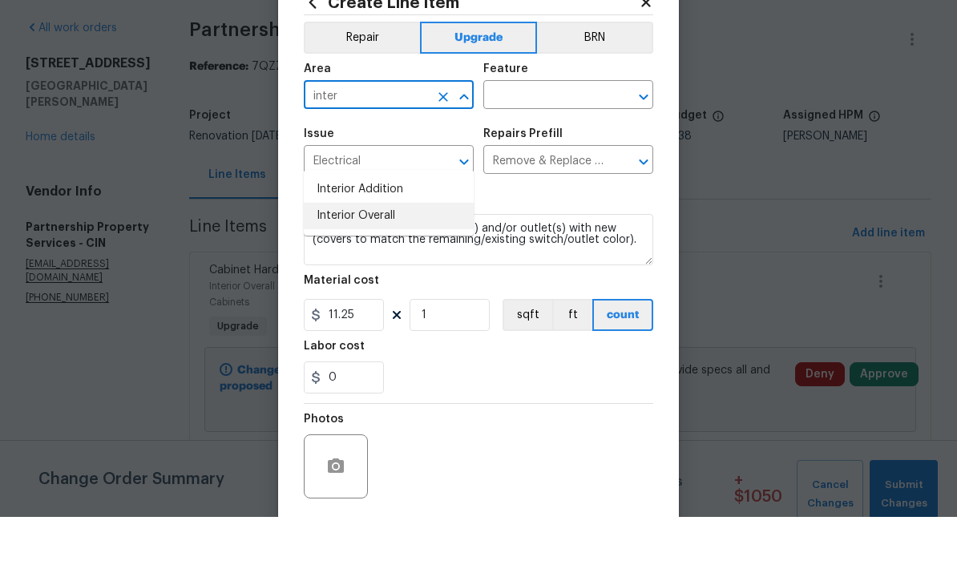
click at [378, 259] on li "Interior Overall" at bounding box center [389, 272] width 170 height 26
type input "Interior Overall"
click at [377, 205] on input "Electrical" at bounding box center [366, 217] width 125 height 25
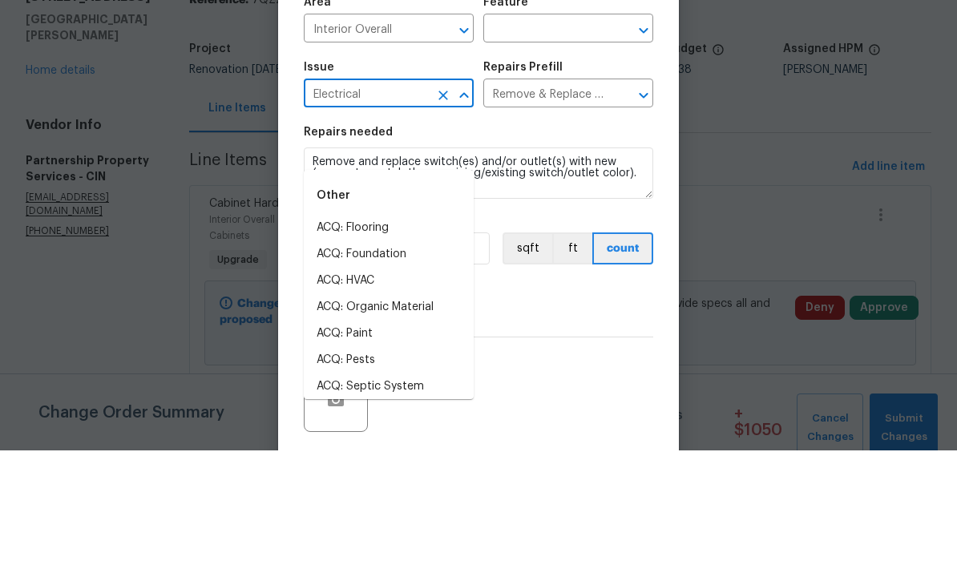
click at [548, 140] on input "text" at bounding box center [545, 152] width 125 height 25
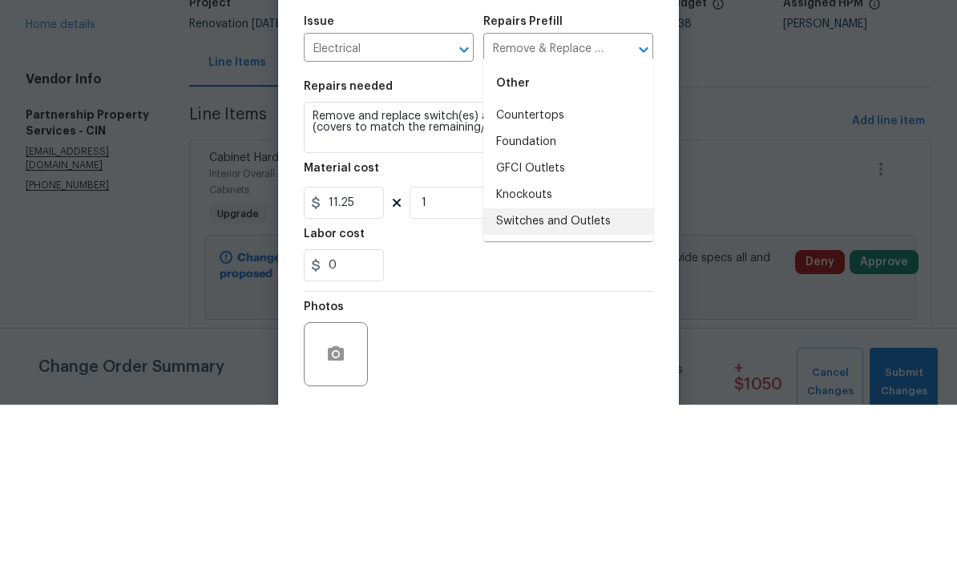
click at [609, 377] on li "Switches and Outlets" at bounding box center [568, 390] width 170 height 26
type input "Switches and Outlets"
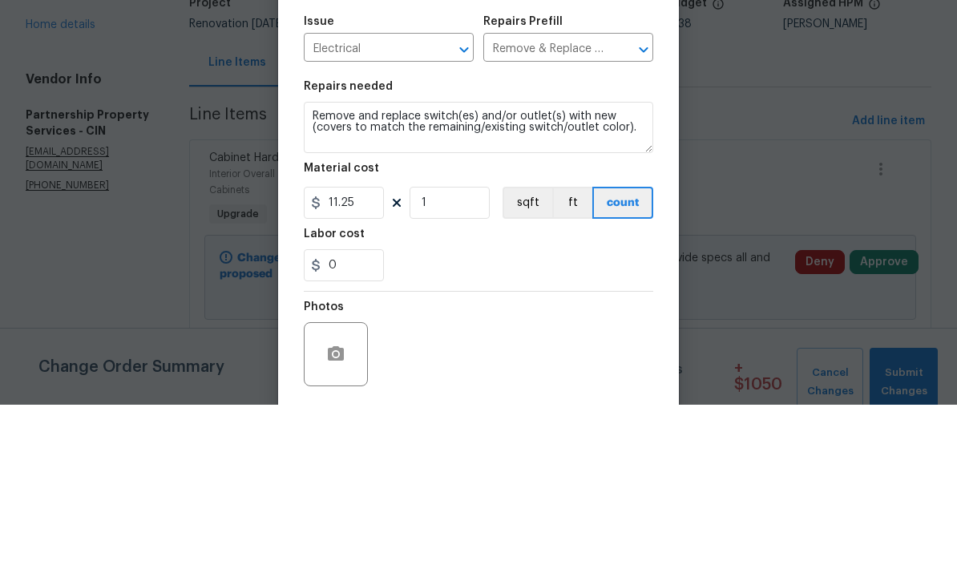
scroll to position [60, 0]
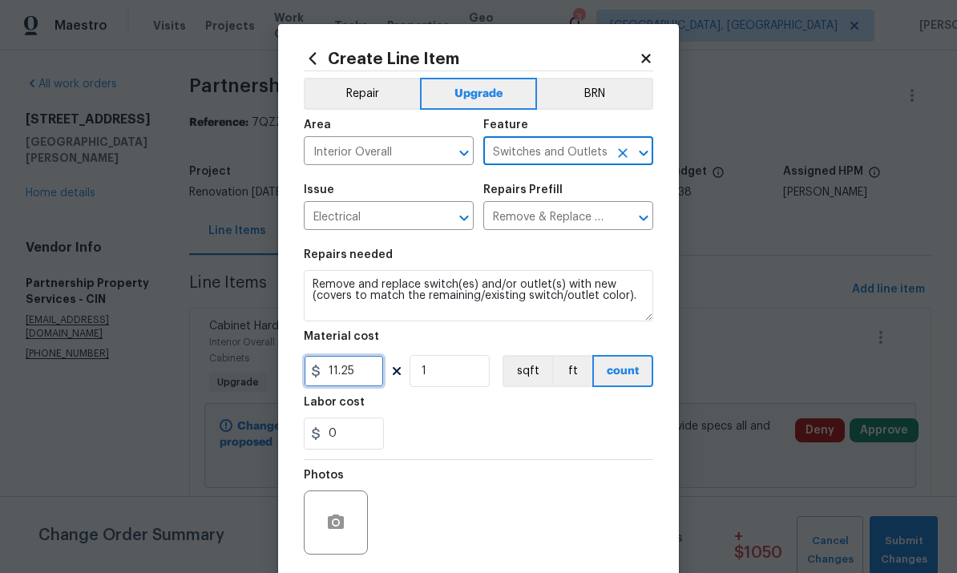
click at [382, 366] on input "11.25" at bounding box center [344, 371] width 80 height 32
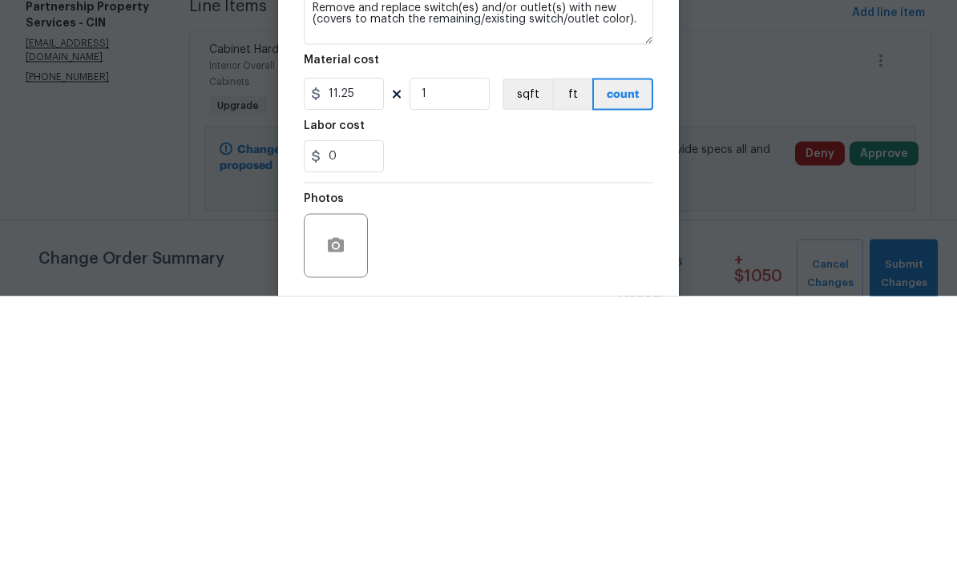
click at [364, 331] on div "Material cost" at bounding box center [479, 341] width 350 height 21
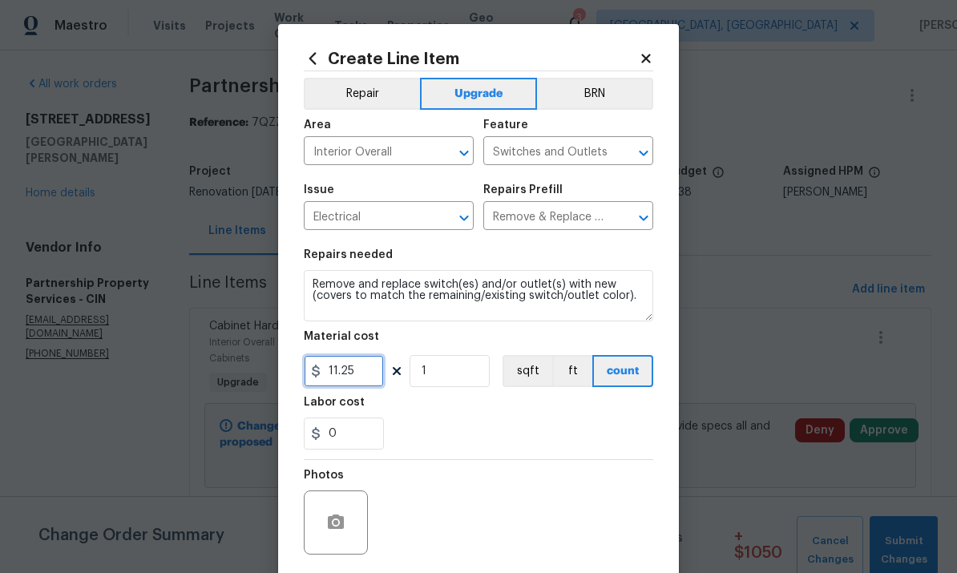
click at [362, 359] on input "11.25" at bounding box center [344, 371] width 80 height 32
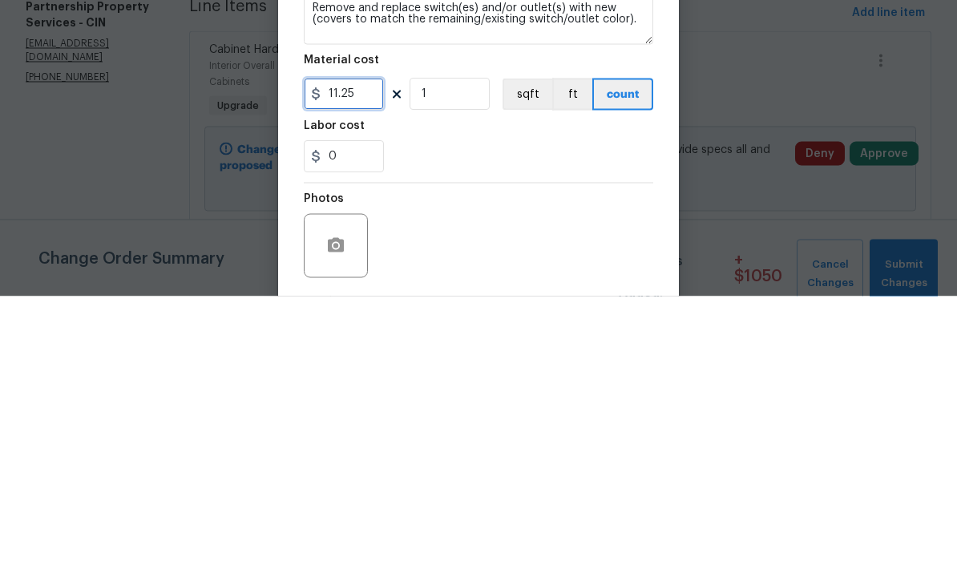
click at [366, 355] on input "11.25" at bounding box center [344, 371] width 80 height 32
click at [467, 355] on input "1" at bounding box center [450, 371] width 80 height 32
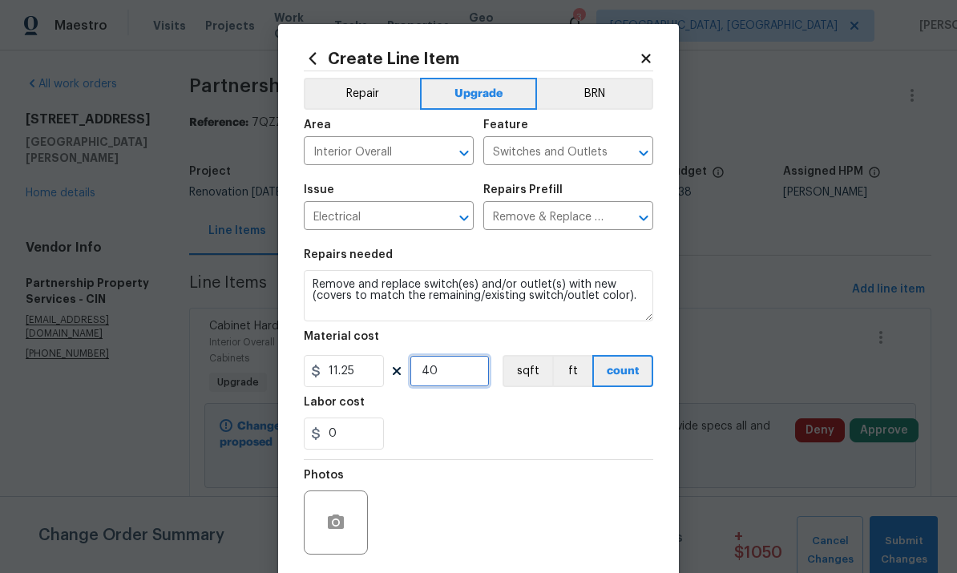
type input "40"
click at [584, 459] on section "Repairs needed Remove and replace switch(es) and/or outlet(s) with new (covers …" at bounding box center [479, 350] width 350 height 220
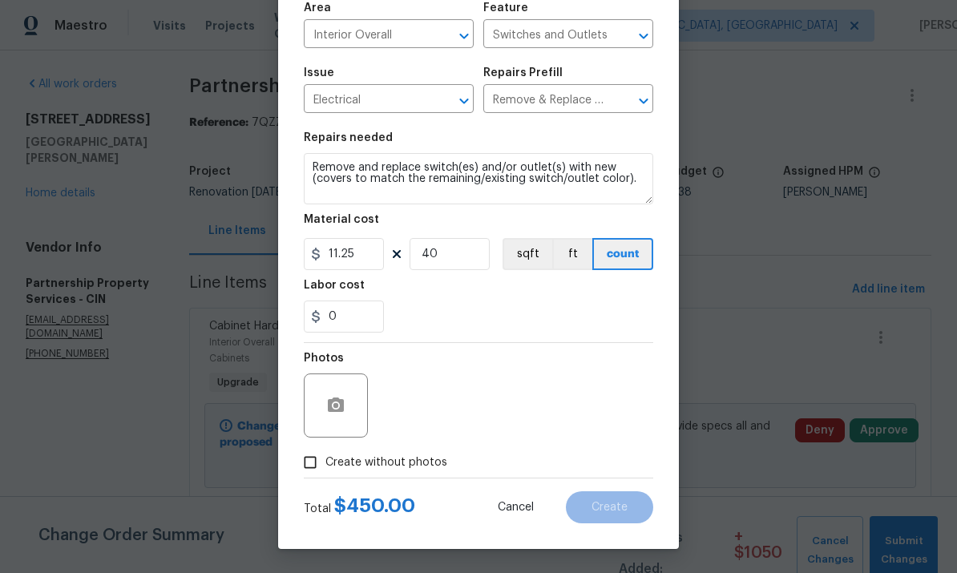
scroll to position [120, 0]
click at [372, 313] on input "0" at bounding box center [344, 317] width 80 height 32
type input "50"
click at [585, 370] on div "Photos" at bounding box center [479, 395] width 350 height 104
click at [318, 470] on input "Create without photos" at bounding box center [310, 462] width 30 height 30
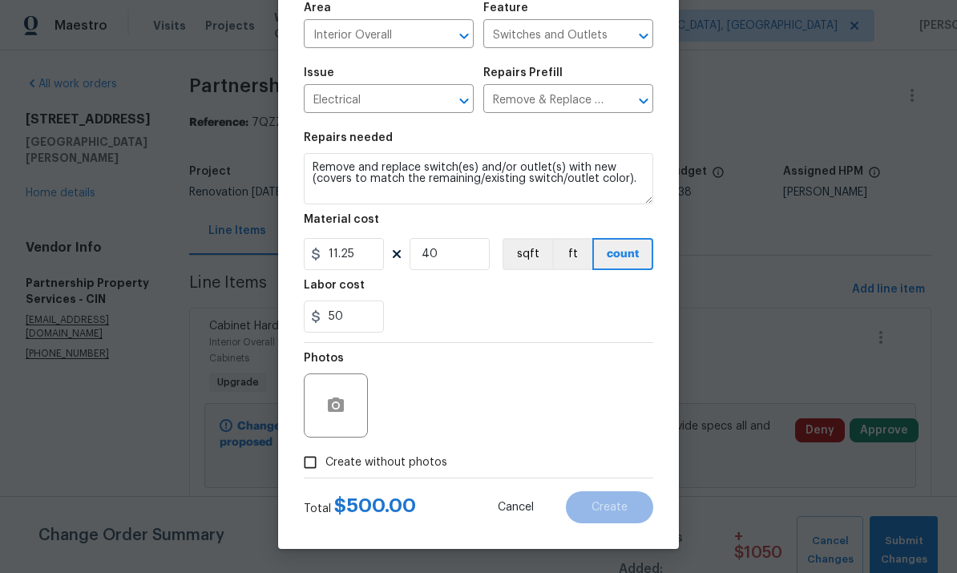
checkbox input "true"
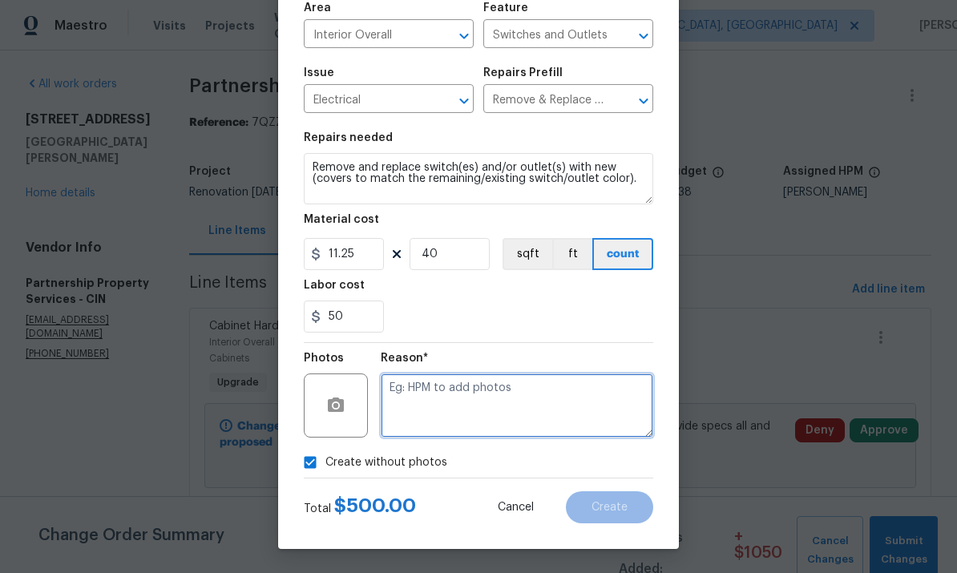
click at [477, 392] on textarea at bounding box center [517, 406] width 273 height 64
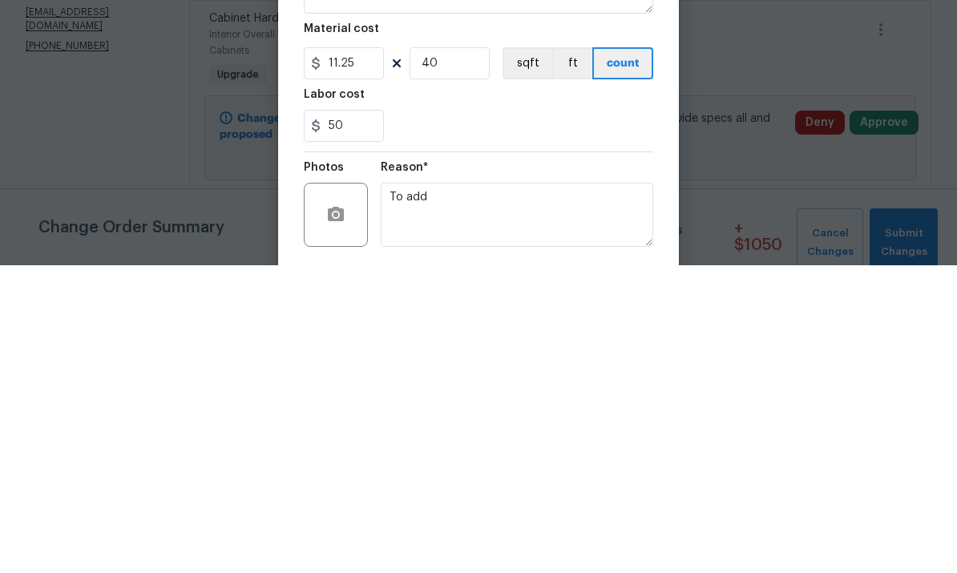
scroll to position [0, 0]
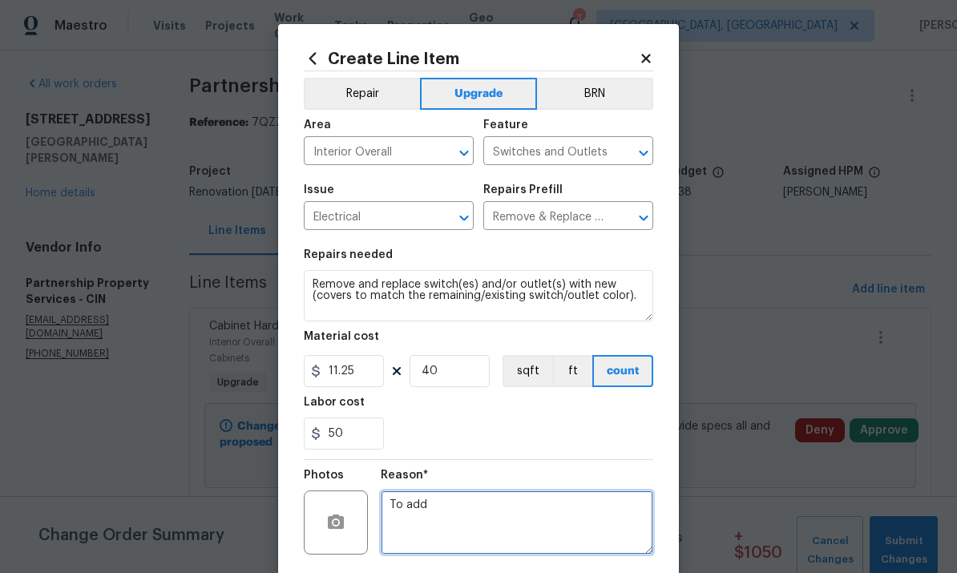
type textarea "To add"
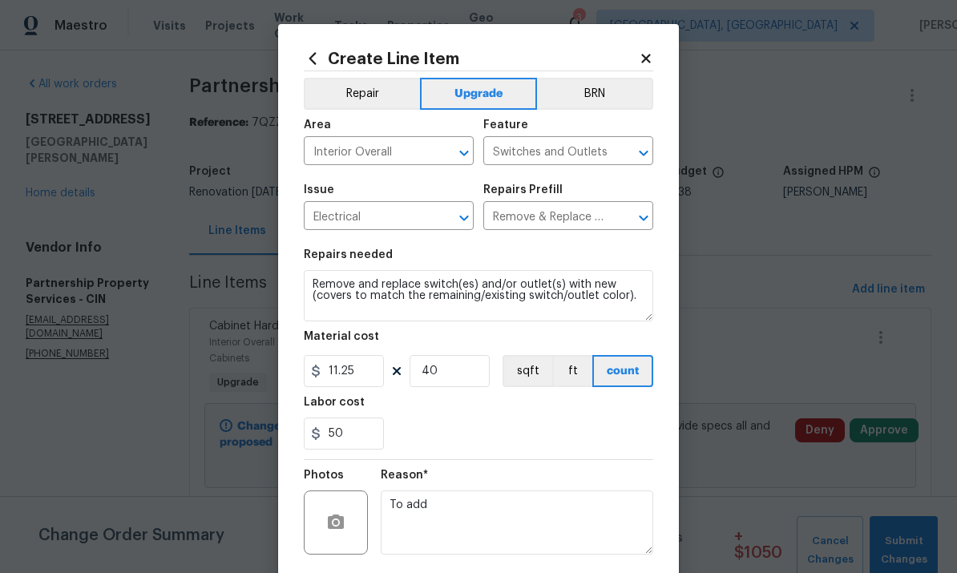
click at [309, 293] on textarea "Remove and replace switch(es) and/or outlet(s) with new (covers to match the re…" at bounding box center [479, 295] width 350 height 51
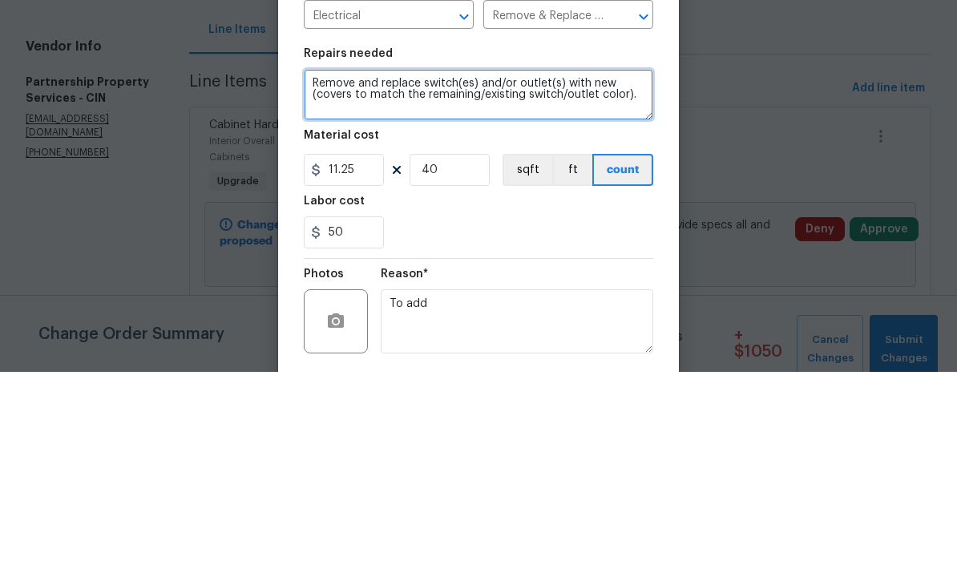
scroll to position [3, 0]
click at [358, 270] on textarea "Remove and replace switch(es) and/or outlet(s) with new (covers to match the re…" at bounding box center [479, 295] width 350 height 51
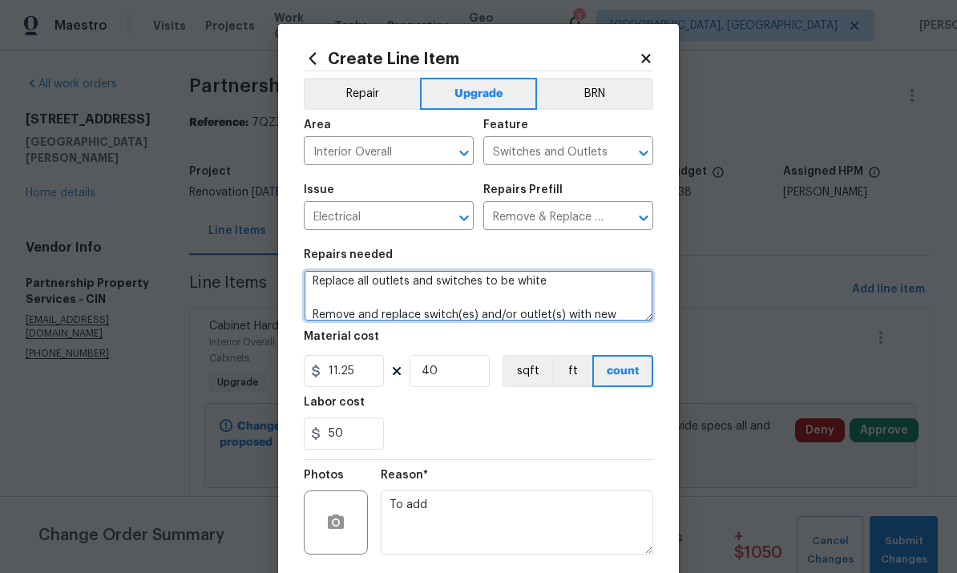
click at [596, 285] on textarea "Replace all outlets and switches to be white Remove and replace switch(es) and/…" at bounding box center [479, 295] width 350 height 51
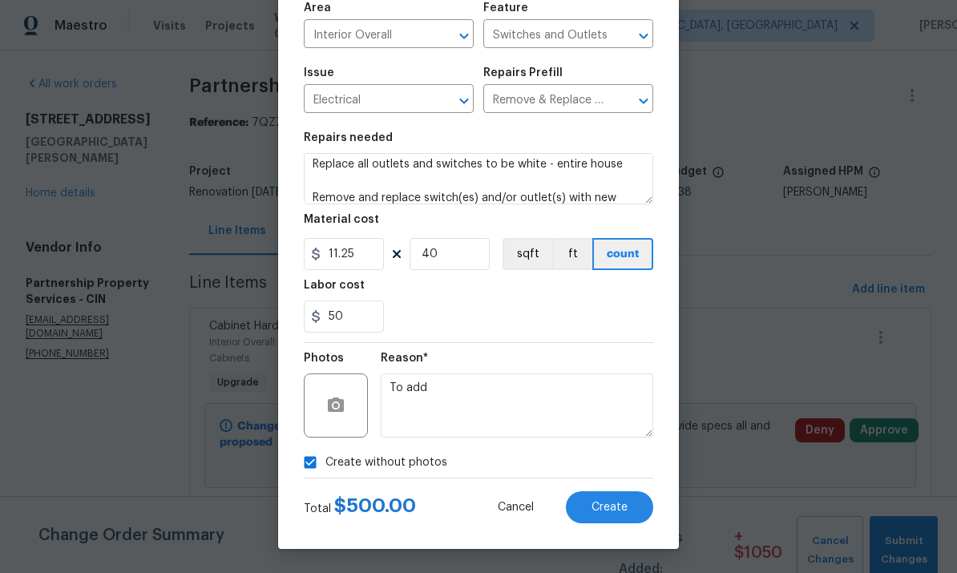
scroll to position [120, 0]
type textarea "Replace all outlets and switches to be white - entire house Remove and replace …"
click at [618, 495] on button "Create" at bounding box center [609, 507] width 87 height 32
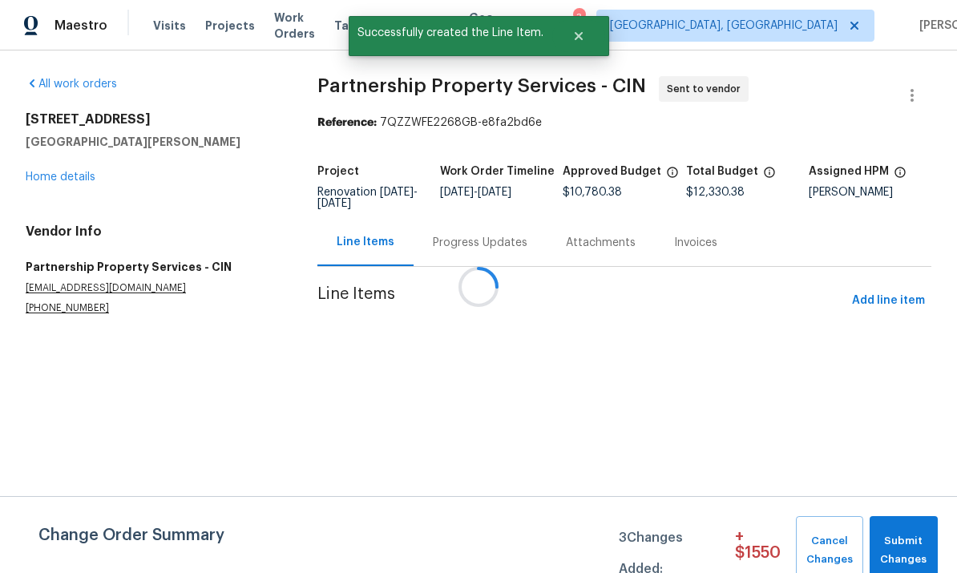
scroll to position [0, 0]
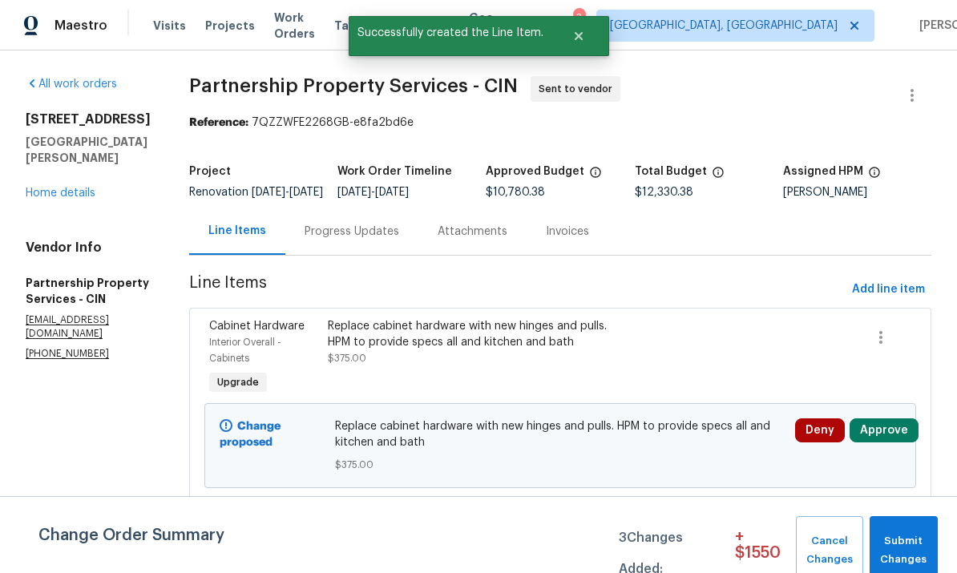
click at [79, 188] on link "Home details" at bounding box center [61, 193] width 70 height 11
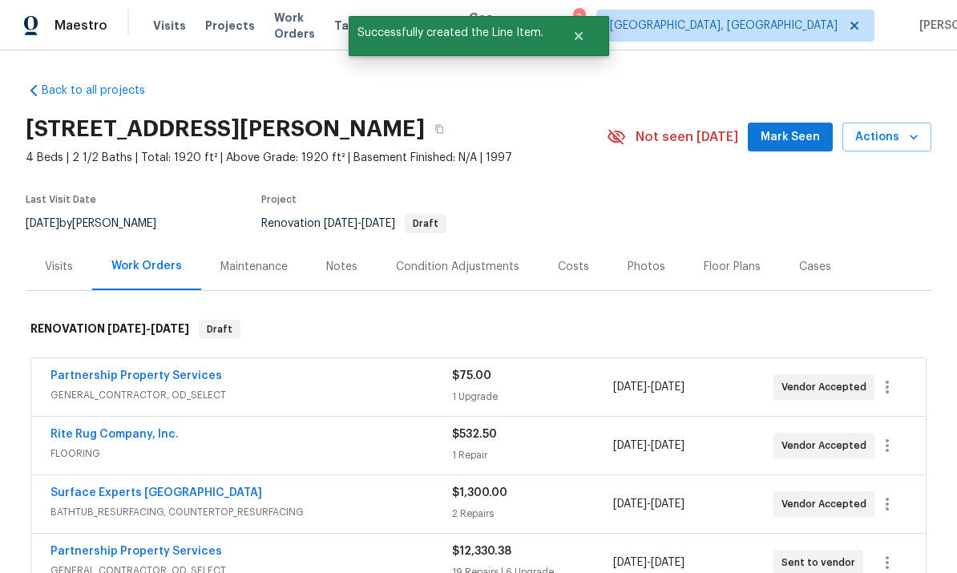
click at [340, 273] on div "Notes" at bounding box center [341, 267] width 31 height 16
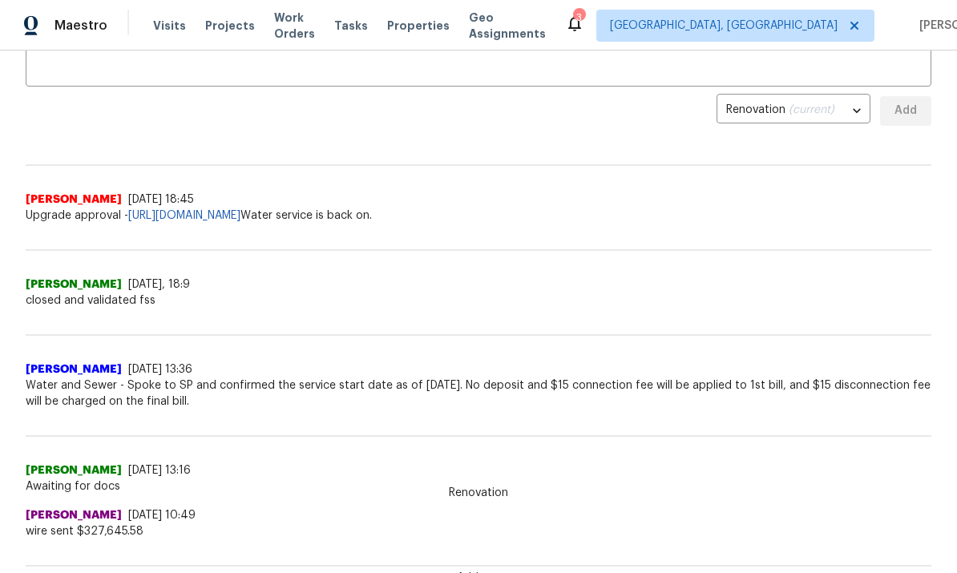
scroll to position [332, 0]
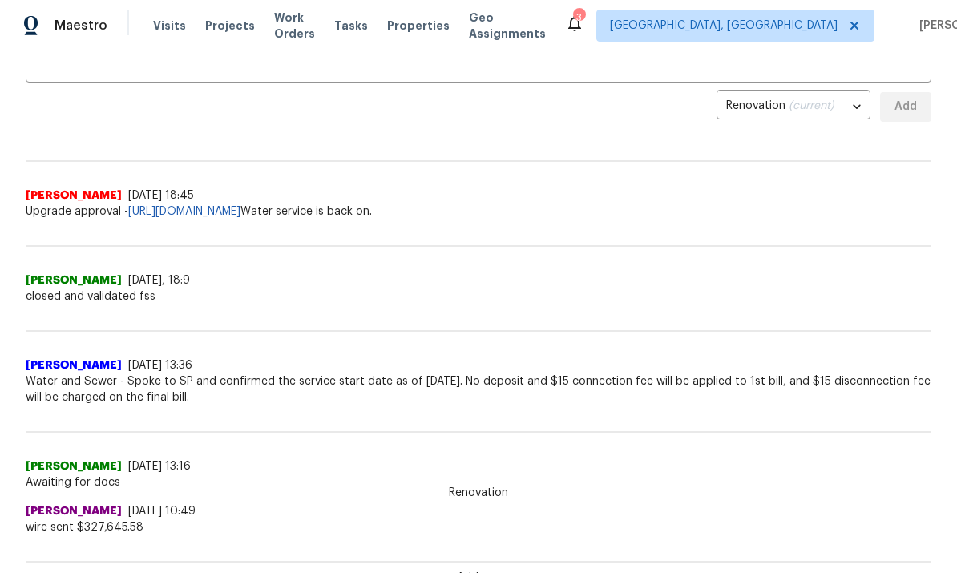
click at [652, 195] on div "Robert Carl 9/22/25, 18:45" at bounding box center [479, 196] width 906 height 16
click at [241, 206] on link "https://opendoor.slack.com/archives/C09GCMVF6C9/p1758580428156859?thread_ts=175…" at bounding box center [184, 211] width 112 height 11
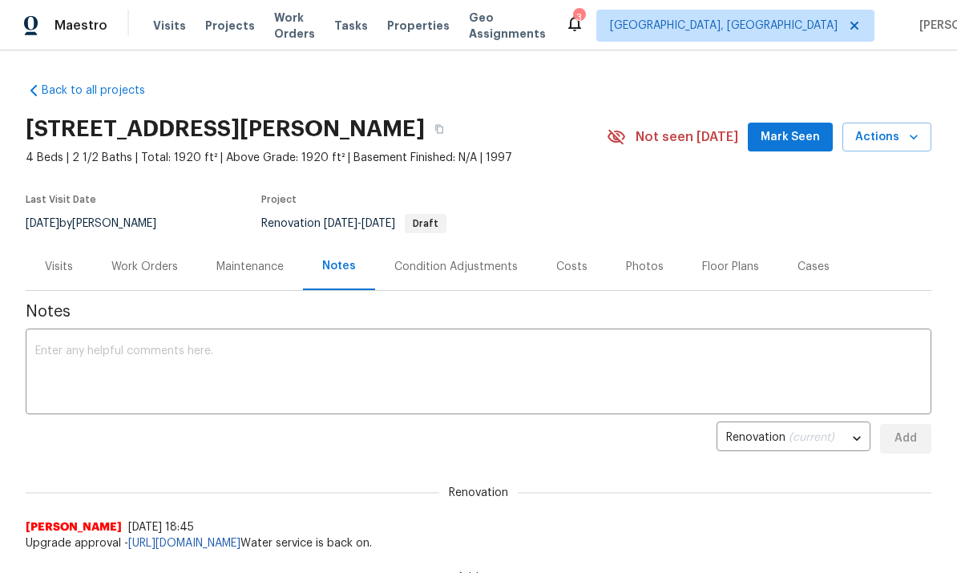
scroll to position [0, 0]
click at [156, 265] on div "Work Orders" at bounding box center [144, 267] width 67 height 16
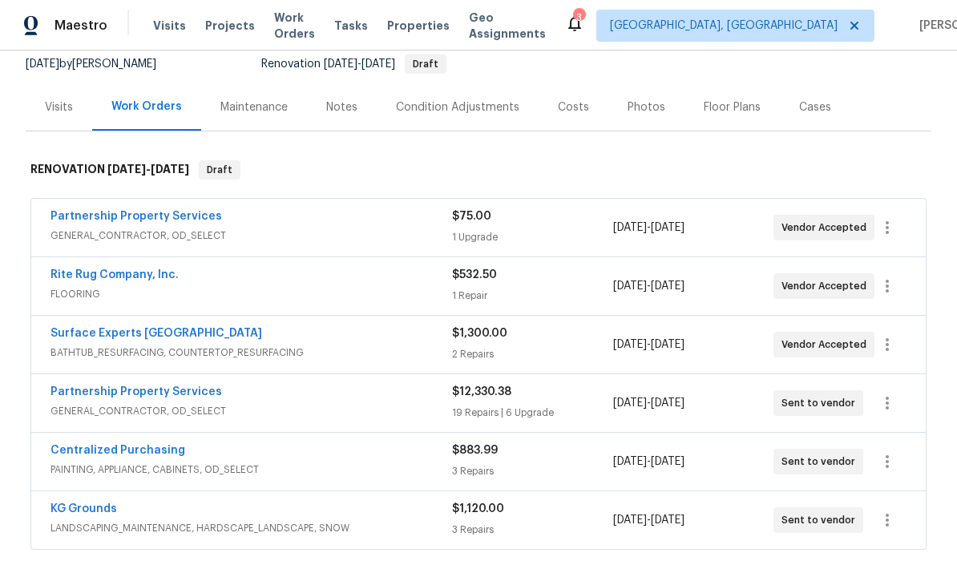
scroll to position [172, 0]
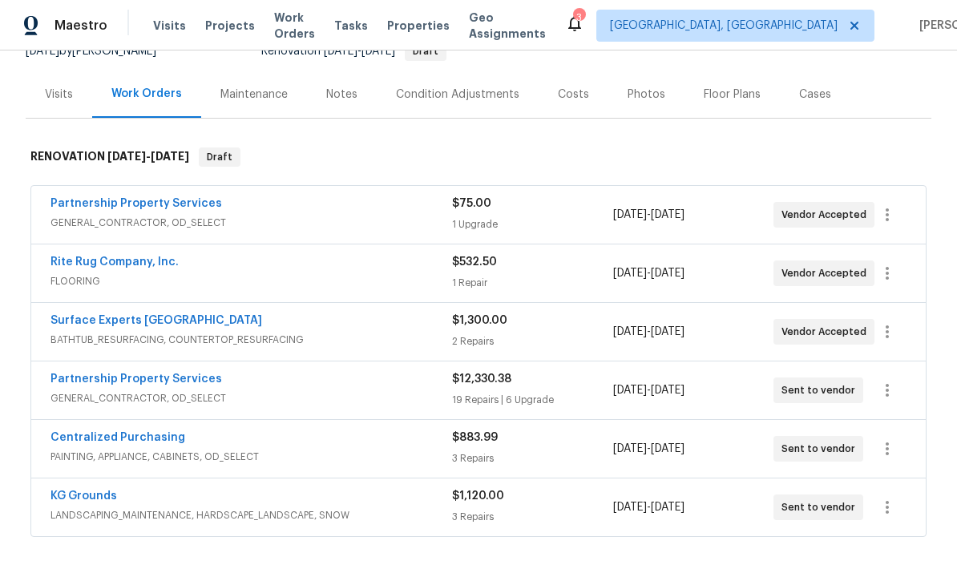
click at [140, 396] on span "GENERAL_CONTRACTOR, OD_SELECT" at bounding box center [252, 398] width 402 height 16
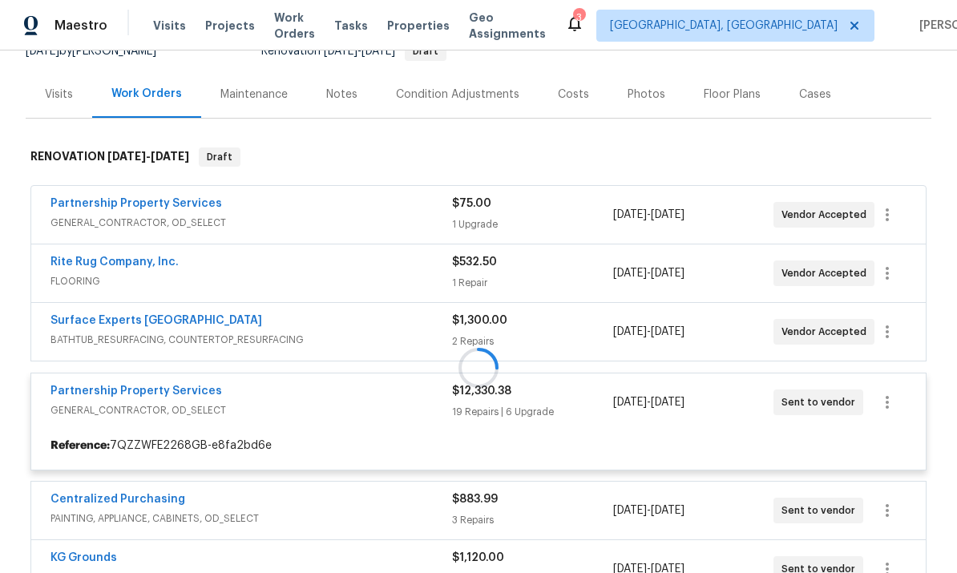
click at [184, 398] on div at bounding box center [479, 367] width 906 height 472
click at [138, 382] on div at bounding box center [479, 367] width 906 height 472
click at [183, 400] on div at bounding box center [479, 367] width 906 height 472
click at [137, 389] on div at bounding box center [479, 367] width 906 height 472
click at [145, 408] on div at bounding box center [479, 367] width 906 height 472
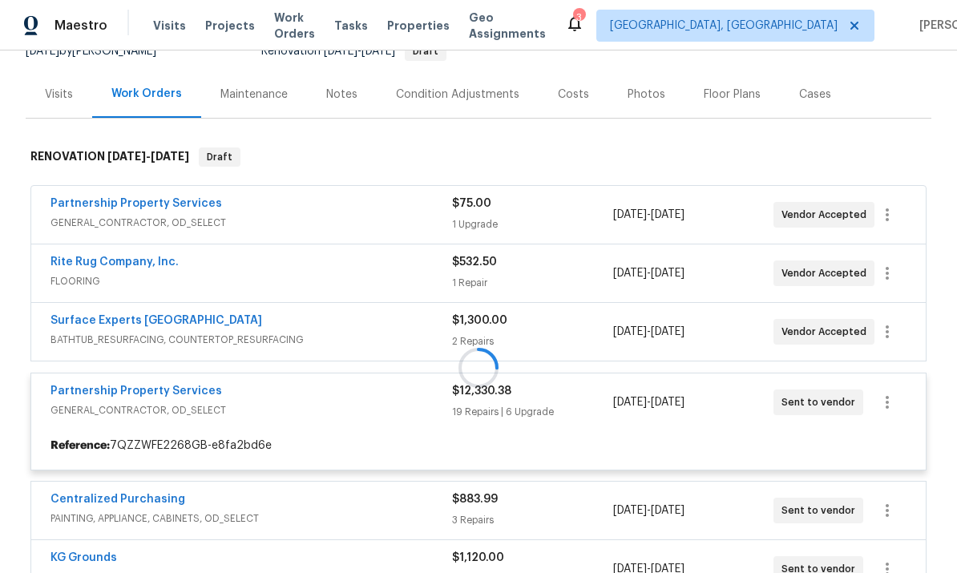
click at [341, 93] on div "Notes" at bounding box center [341, 95] width 31 height 16
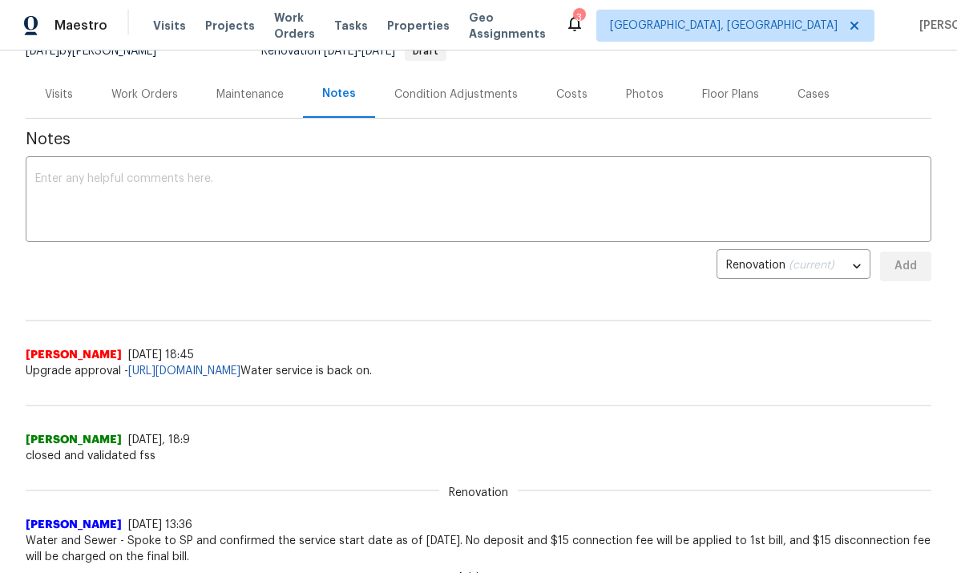
click at [613, 385] on div "Address Karishma Bajaj 9/19/25, 18:9 closed and validated fss" at bounding box center [479, 421] width 906 height 85
click at [241, 374] on link "https://opendoor.slack.com/archives/C09GCMVF6C9/p1758580428156859?thread_ts=175…" at bounding box center [184, 371] width 112 height 11
click at [152, 91] on div "Work Orders" at bounding box center [144, 95] width 67 height 16
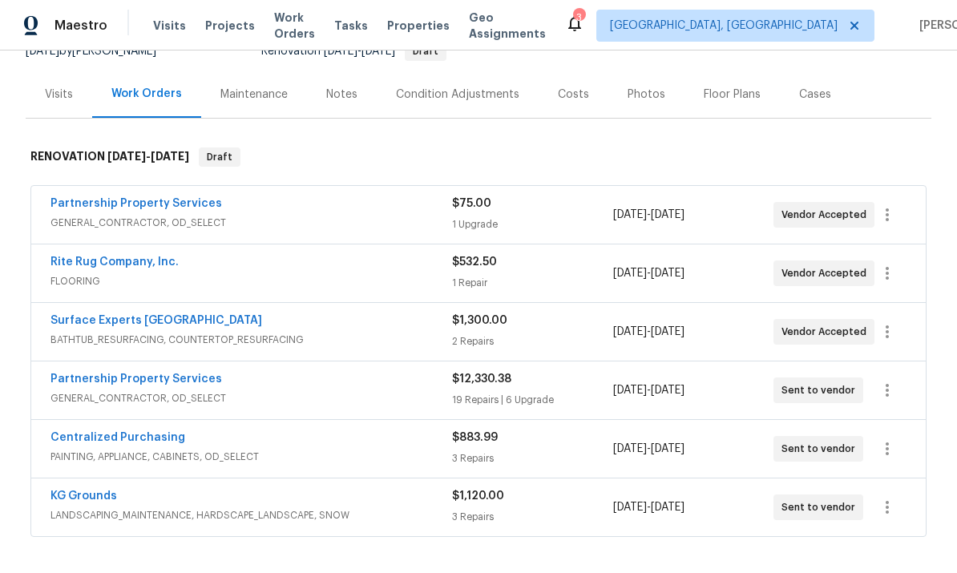
click at [140, 383] on link "Partnership Property Services" at bounding box center [137, 379] width 172 height 11
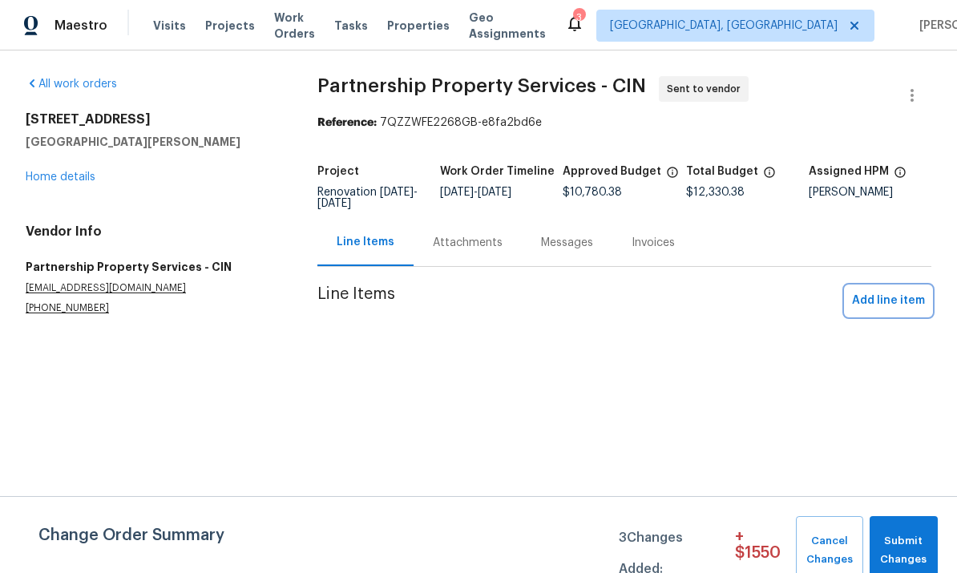
click at [668, 302] on span "Add line item" at bounding box center [888, 301] width 73 height 20
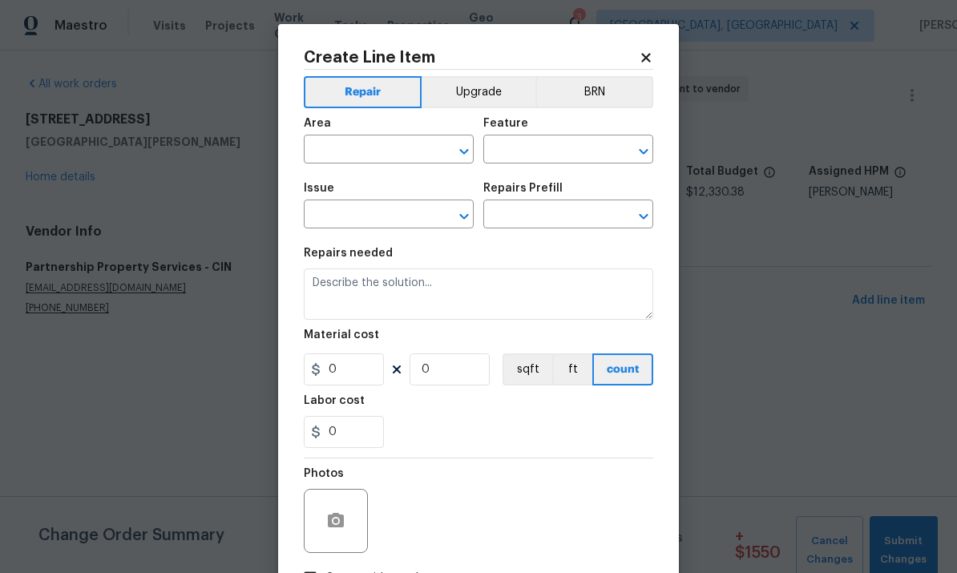
click at [83, 379] on html "Maestro Visits Projects Work Orders Tasks Properties Geo Assignments 3 Cincinna…" at bounding box center [478, 189] width 957 height 379
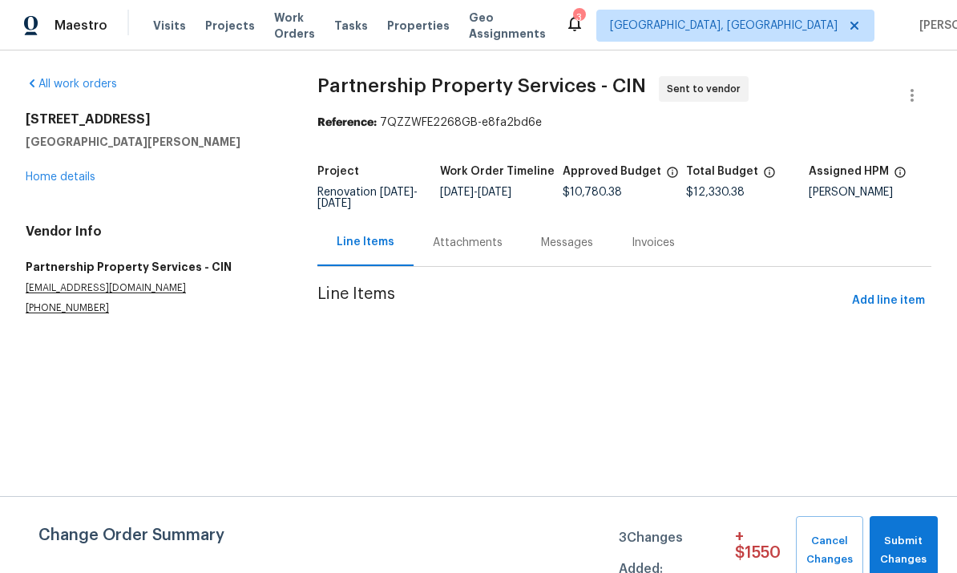
click at [479, 233] on div "Attachments" at bounding box center [468, 242] width 108 height 47
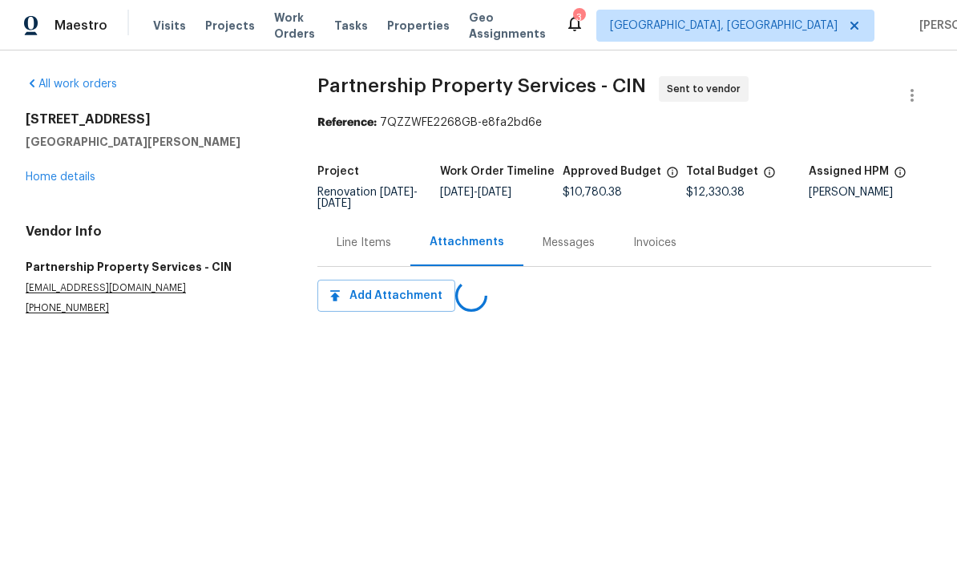
click at [366, 243] on div "Line Items" at bounding box center [364, 243] width 55 height 16
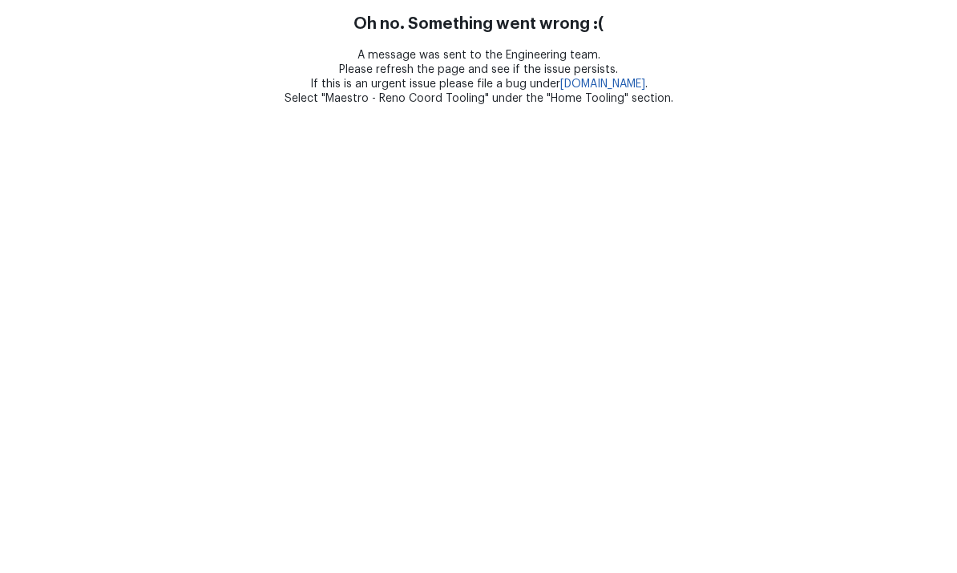
click at [87, 104] on html "Oh no. Something went wrong :( A message was sent to the Engineering team. Plea…" at bounding box center [478, 52] width 957 height 104
click at [107, 104] on html "Oh no. Something went wrong :( A message was sent to the Engineering team. Plea…" at bounding box center [478, 52] width 957 height 104
click at [131, 104] on html "Oh no. Something went wrong :( A message was sent to the Engineering team. Plea…" at bounding box center [478, 52] width 957 height 104
click at [167, 104] on html "Oh no. Something went wrong :( A message was sent to the Engineering team. Plea…" at bounding box center [478, 52] width 957 height 104
click at [130, 104] on html "Oh no. Something went wrong :( A message was sent to the Engineering team. Plea…" at bounding box center [478, 52] width 957 height 104
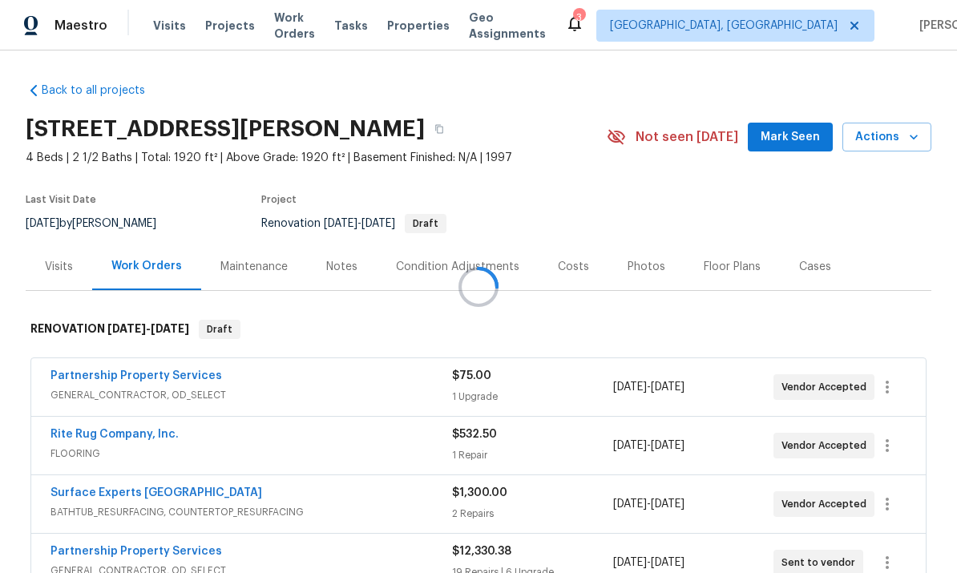
click at [668, 131] on div at bounding box center [478, 286] width 957 height 573
click at [668, 146] on div at bounding box center [478, 286] width 957 height 573
click at [668, 140] on span "Actions" at bounding box center [886, 137] width 63 height 20
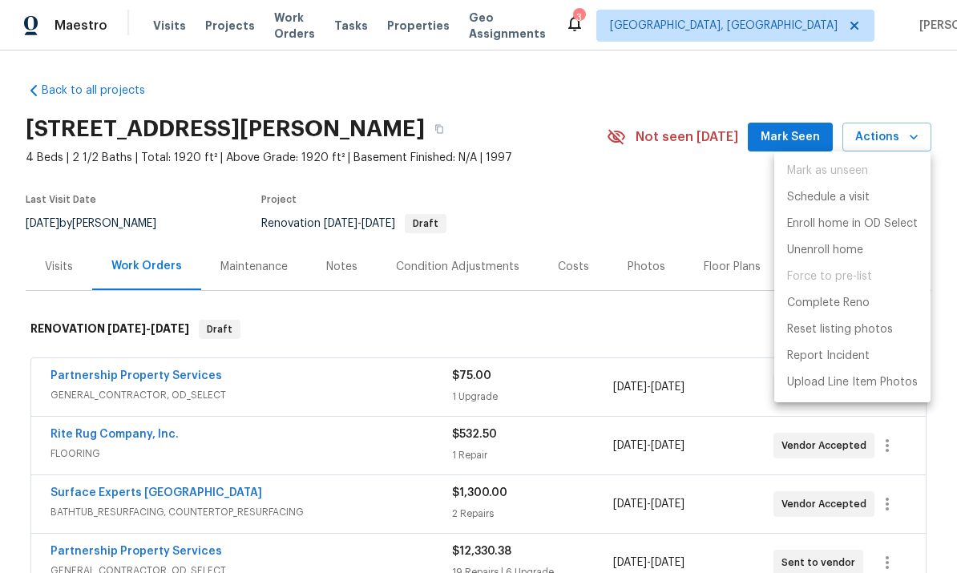
click at [668, 204] on p "Schedule a visit" at bounding box center [828, 197] width 83 height 17
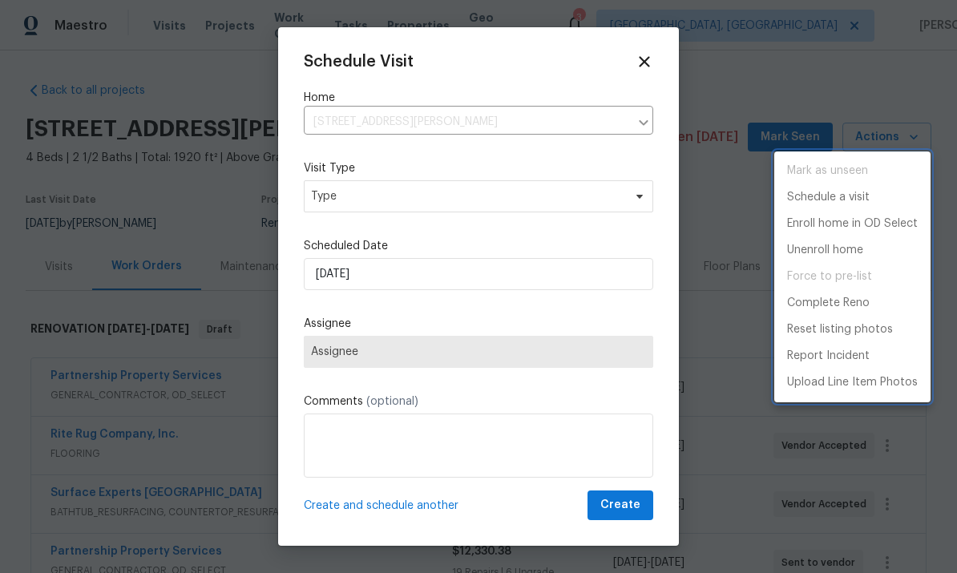
click at [410, 196] on div at bounding box center [478, 286] width 957 height 573
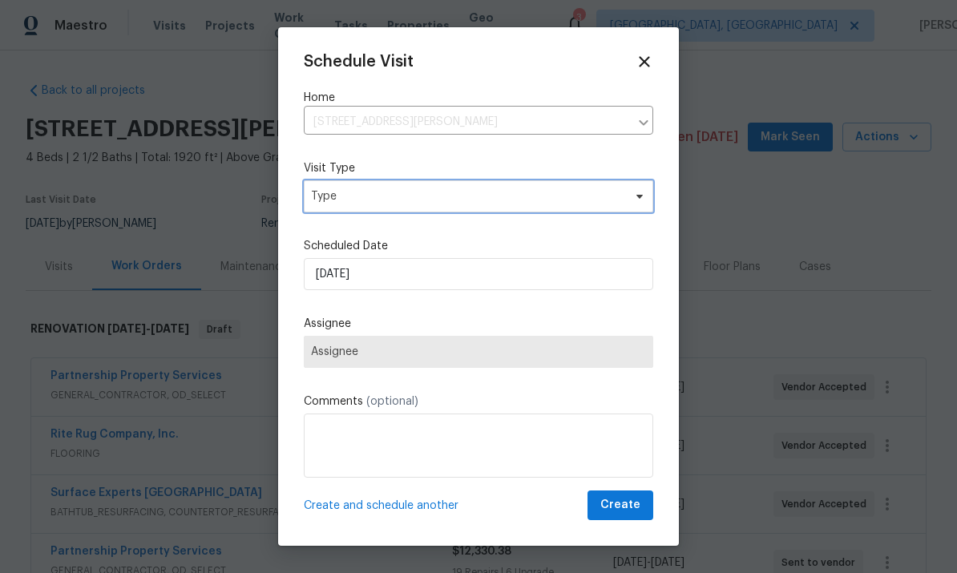
click at [486, 193] on span "Type" at bounding box center [467, 196] width 312 height 16
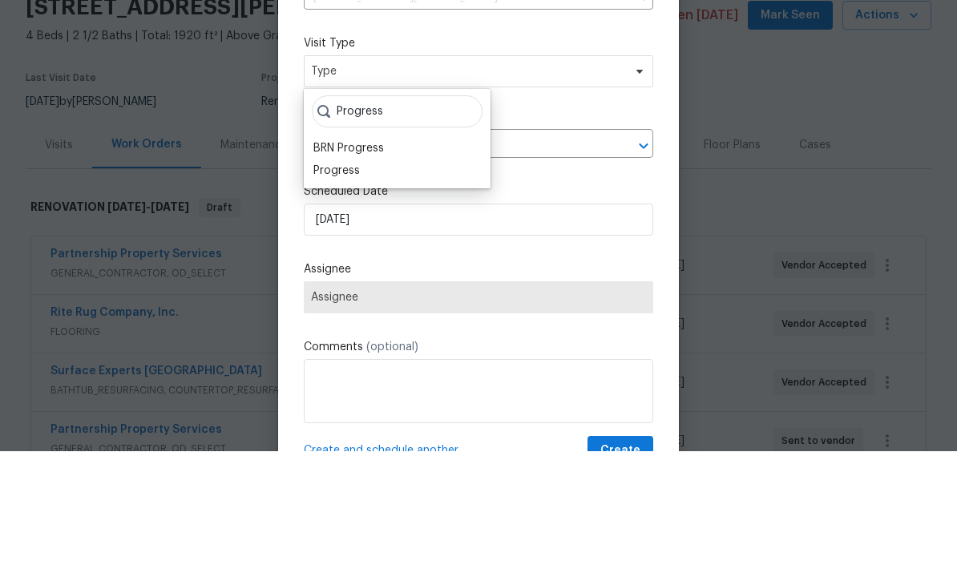
type input "Progress"
click at [367, 281] on div "Progress" at bounding box center [397, 292] width 177 height 22
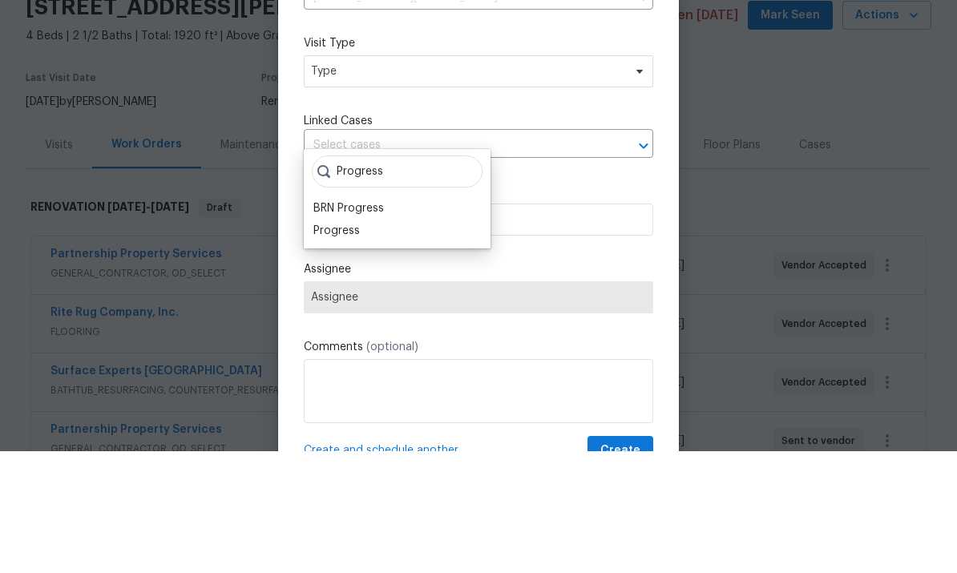
scroll to position [60, 0]
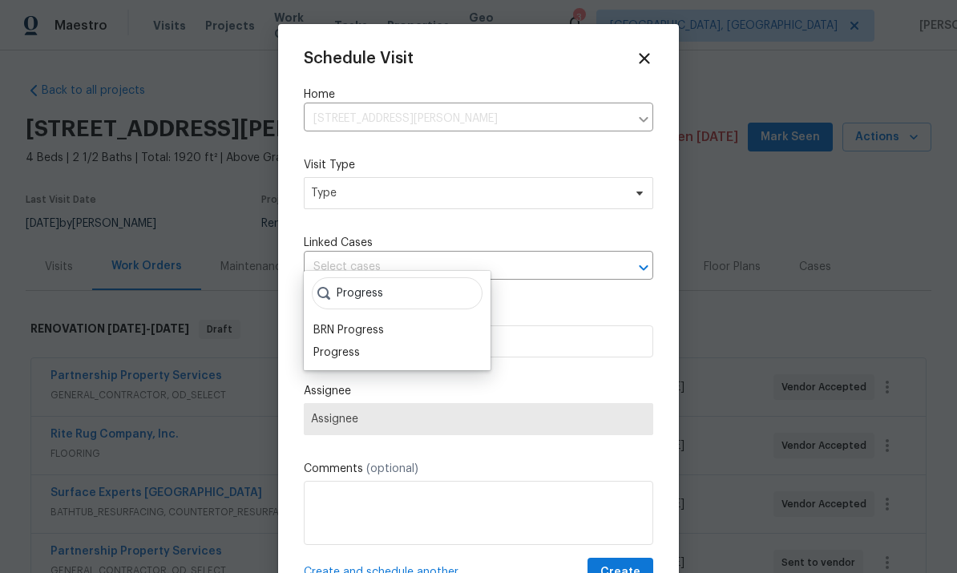
click at [386, 342] on div "Progress" at bounding box center [397, 353] width 177 height 22
click at [378, 342] on div "Progress" at bounding box center [397, 353] width 177 height 22
click at [349, 313] on label "Scheduled Date" at bounding box center [479, 313] width 350 height 16
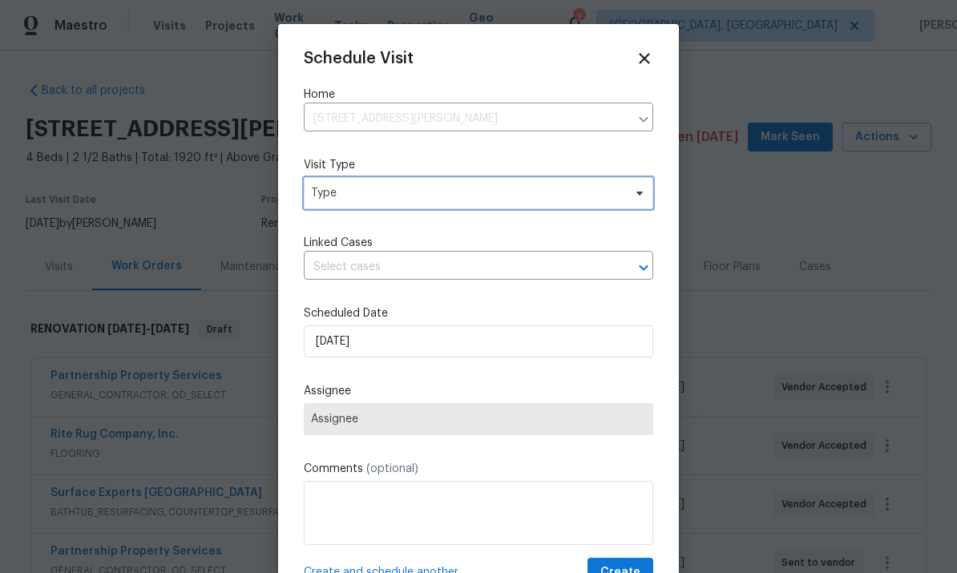
click at [451, 201] on span "Type" at bounding box center [467, 193] width 312 height 16
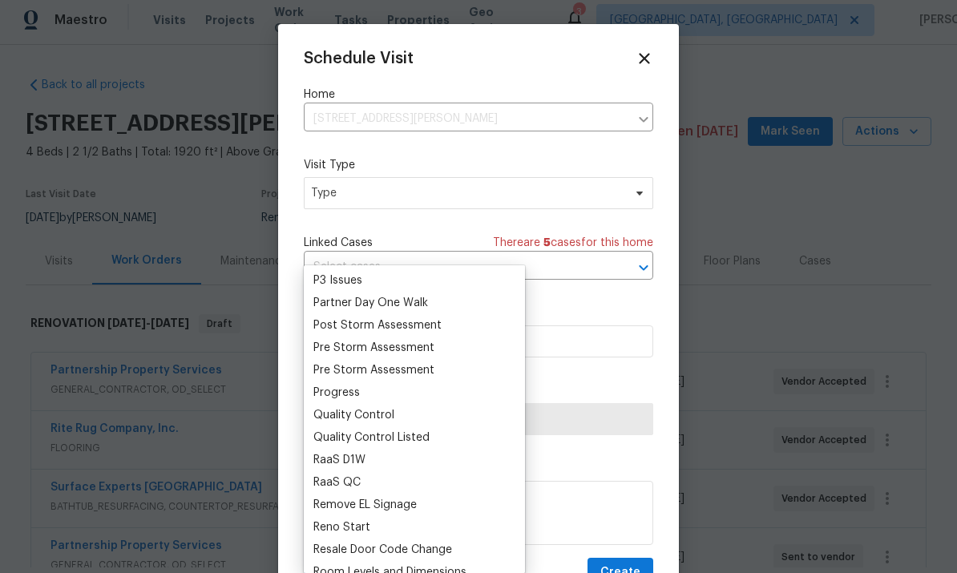
scroll to position [964, 0]
click at [375, 382] on div "Progress" at bounding box center [415, 393] width 212 height 22
click at [387, 382] on div "Progress" at bounding box center [415, 393] width 212 height 22
click at [459, 405] on div "Quality Control" at bounding box center [415, 416] width 212 height 22
click at [342, 386] on div "Progress" at bounding box center [336, 394] width 47 height 16
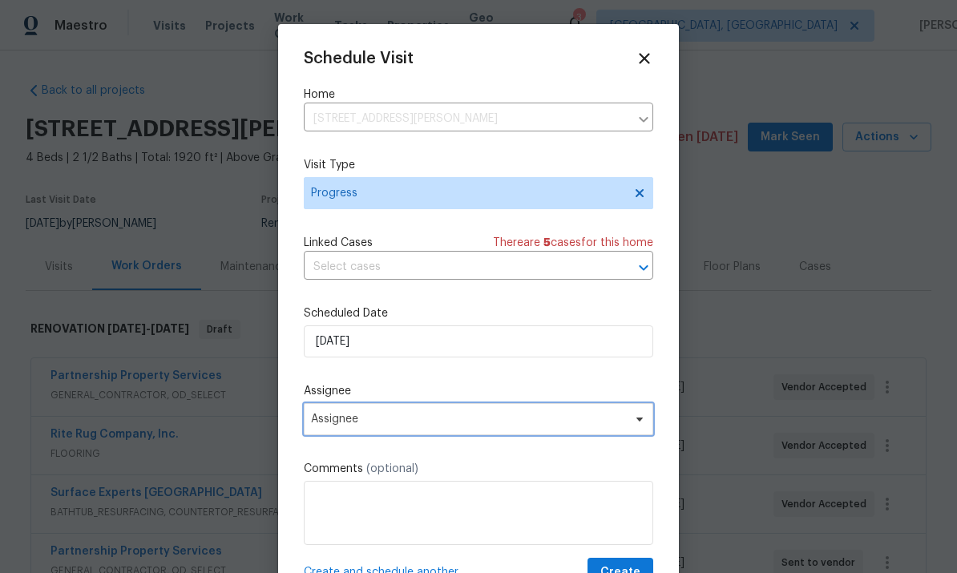
click at [425, 426] on span "Assignee" at bounding box center [468, 419] width 314 height 13
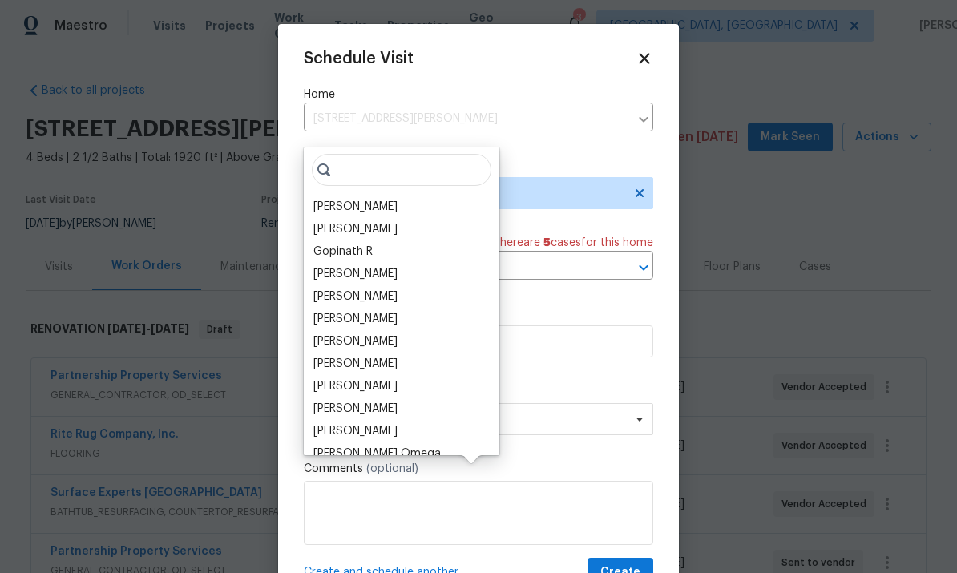
click at [381, 196] on div "[PERSON_NAME]" at bounding box center [402, 207] width 186 height 22
click at [373, 199] on div "[PERSON_NAME]" at bounding box center [355, 207] width 84 height 16
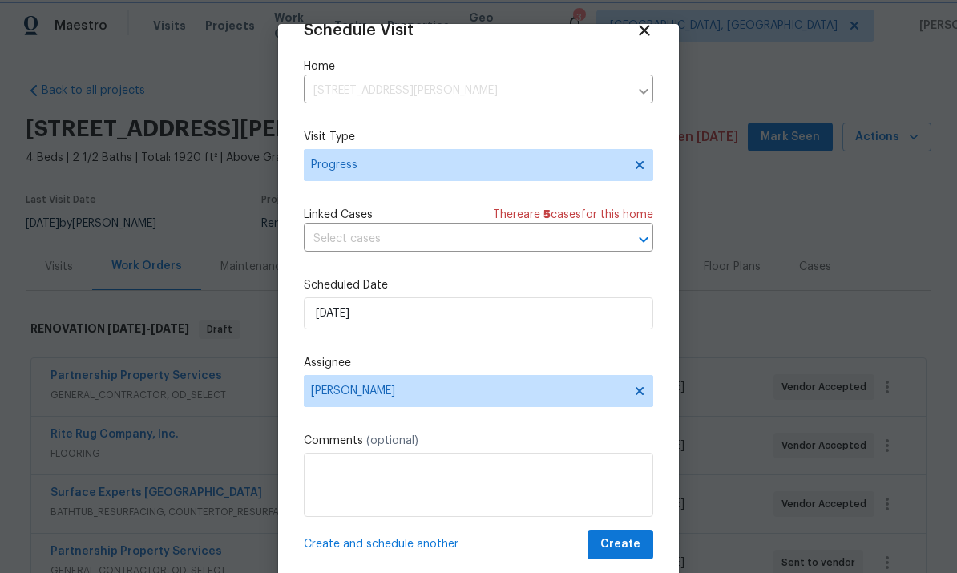
scroll to position [31, 0]
click at [433, 540] on span "Create and schedule another" at bounding box center [381, 544] width 155 height 16
click at [471, 319] on input "[DATE]" at bounding box center [479, 313] width 350 height 32
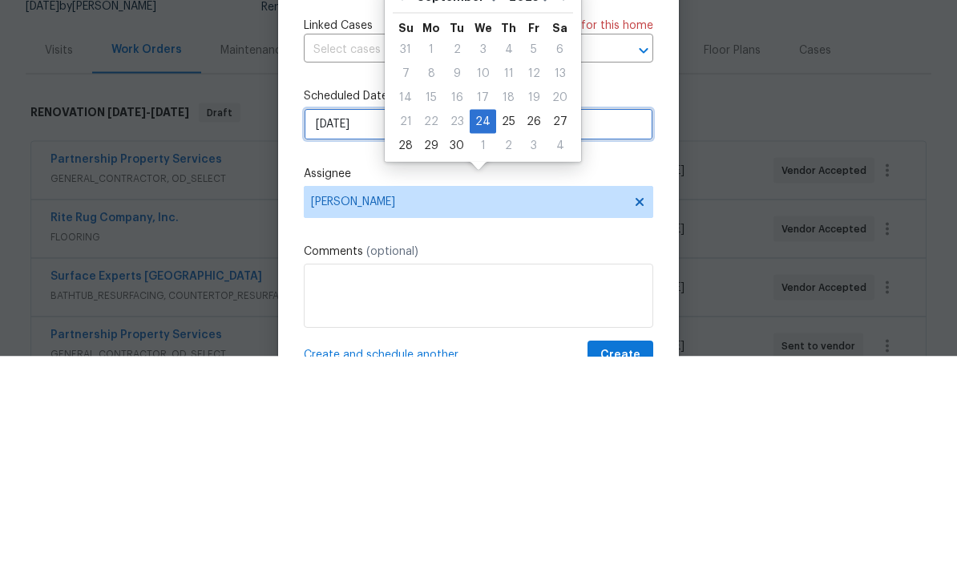
scroll to position [0, 0]
click at [530, 326] on div "26" at bounding box center [534, 337] width 26 height 22
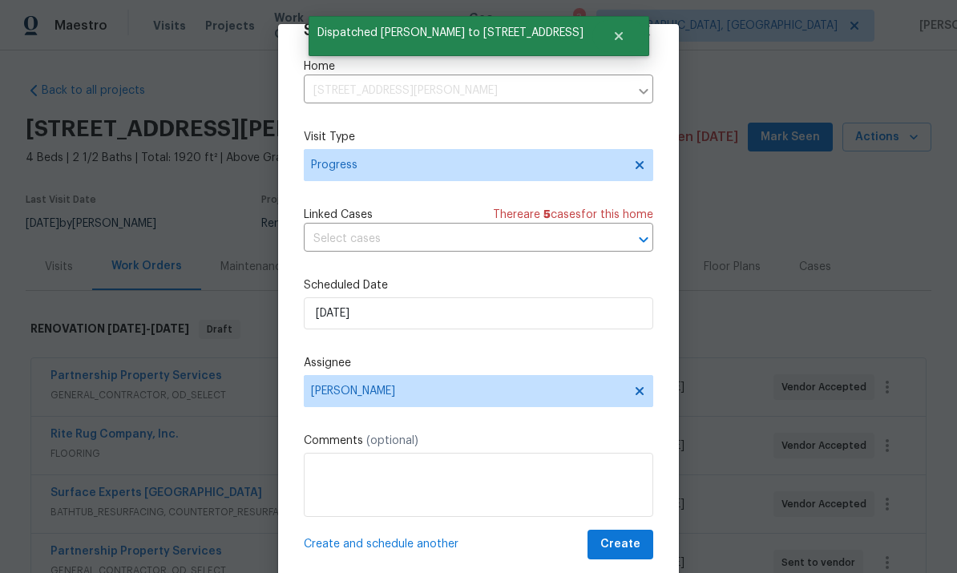
scroll to position [31, 0]
click at [419, 547] on span "Create and schedule another" at bounding box center [381, 544] width 155 height 16
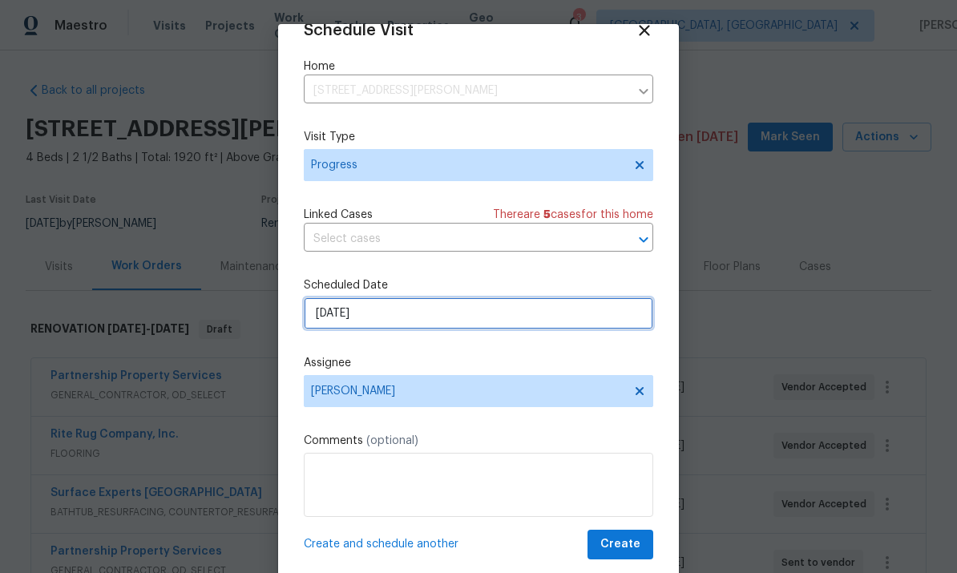
click at [467, 314] on input "[DATE]" at bounding box center [479, 313] width 350 height 32
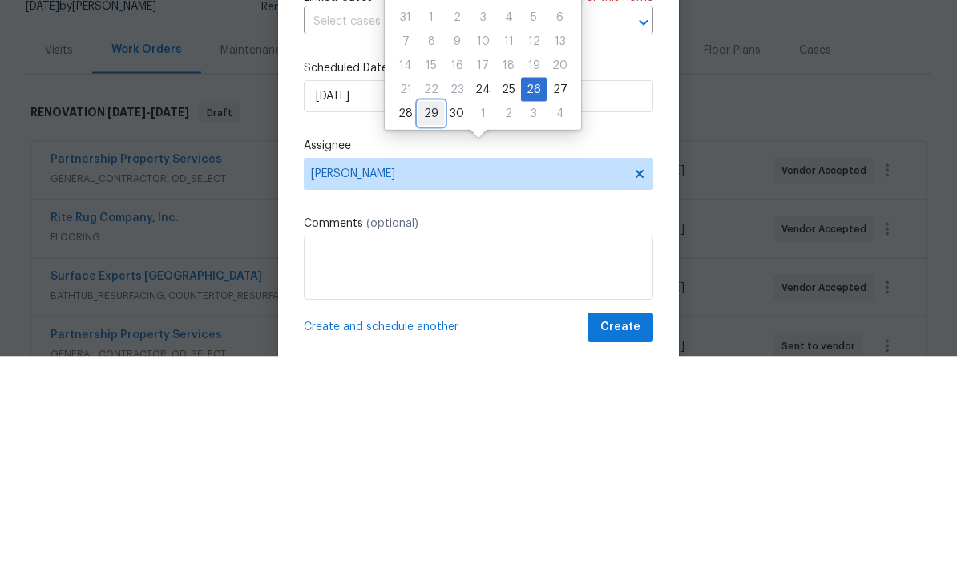
click at [440, 319] on div "29" at bounding box center [432, 330] width 26 height 22
type input "[DATE]"
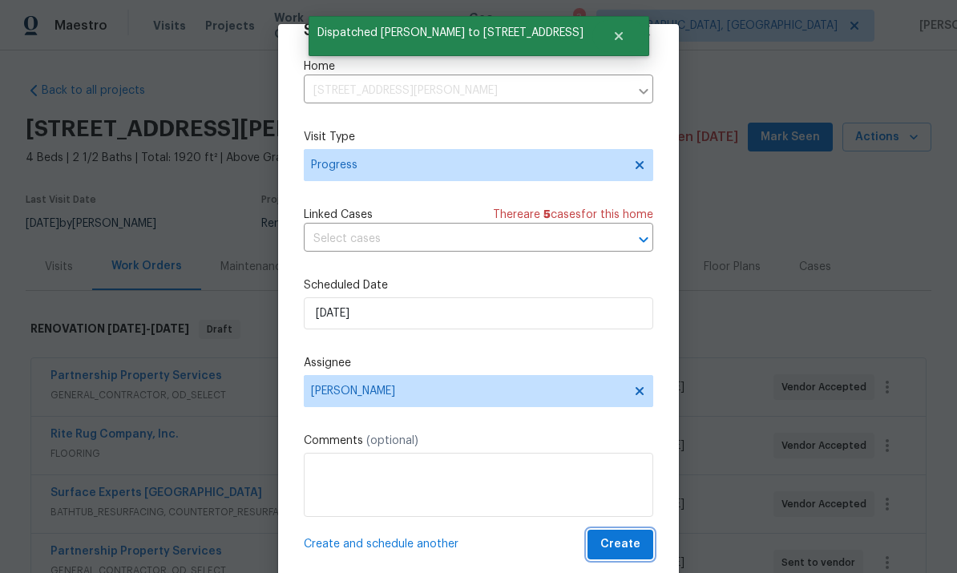
click at [628, 543] on span "Create" at bounding box center [620, 545] width 40 height 20
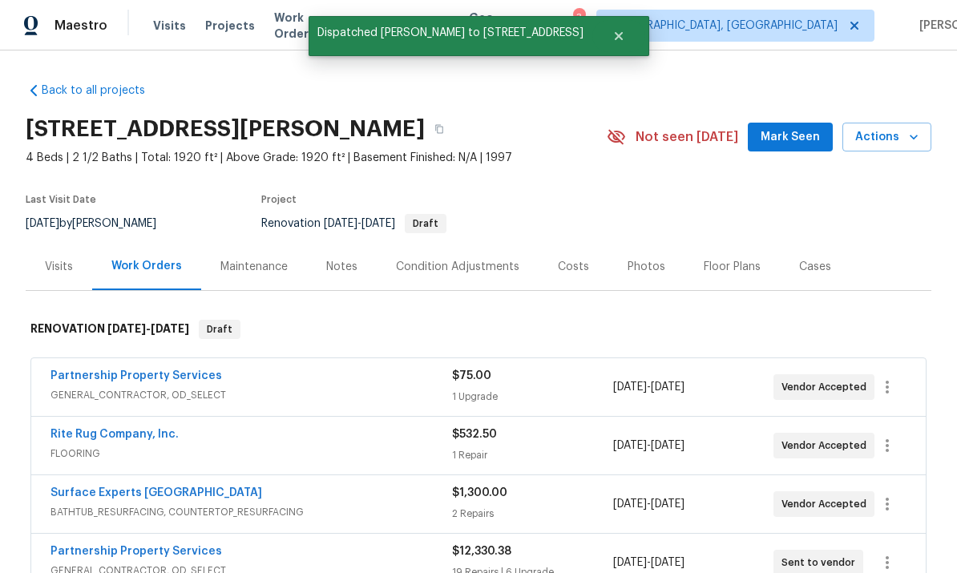
click at [132, 546] on link "Partnership Property Services" at bounding box center [137, 551] width 172 height 11
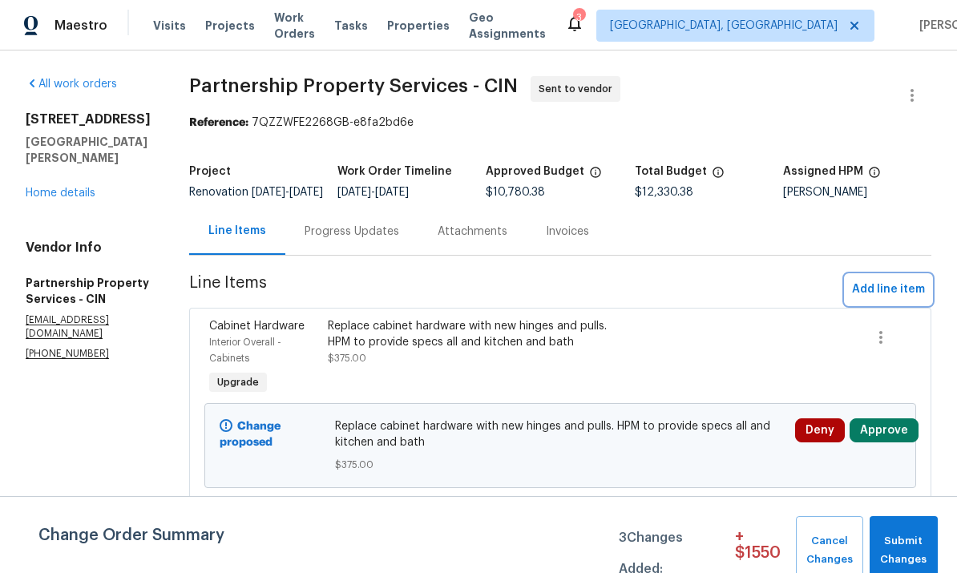
click at [668, 300] on span "Add line item" at bounding box center [888, 290] width 73 height 20
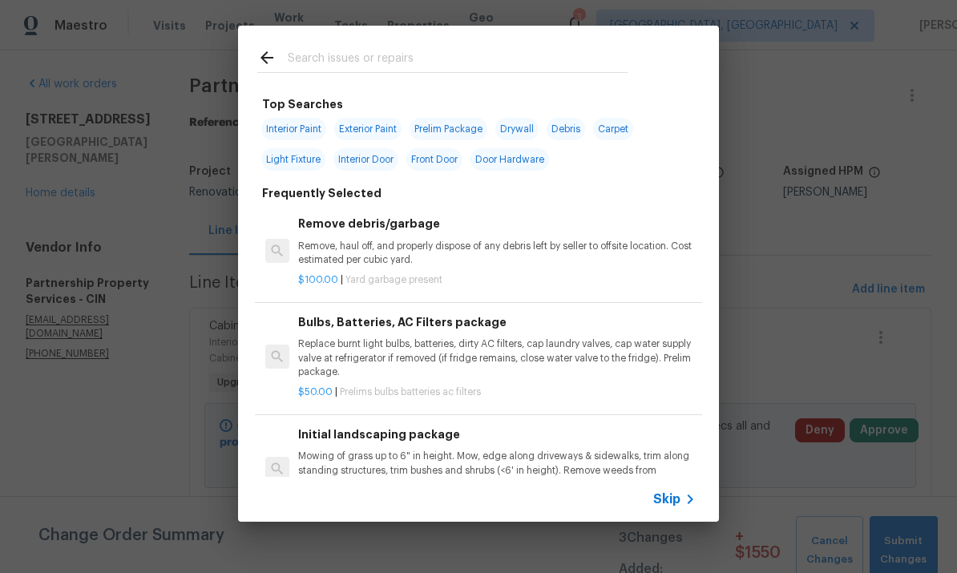
click at [512, 51] on input "text" at bounding box center [458, 60] width 340 height 24
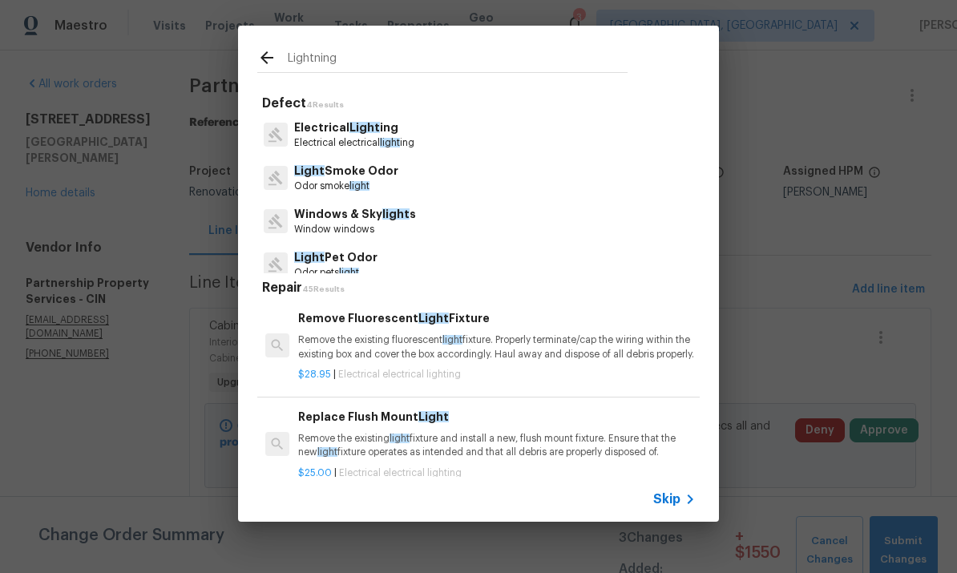
type input "Lightning"
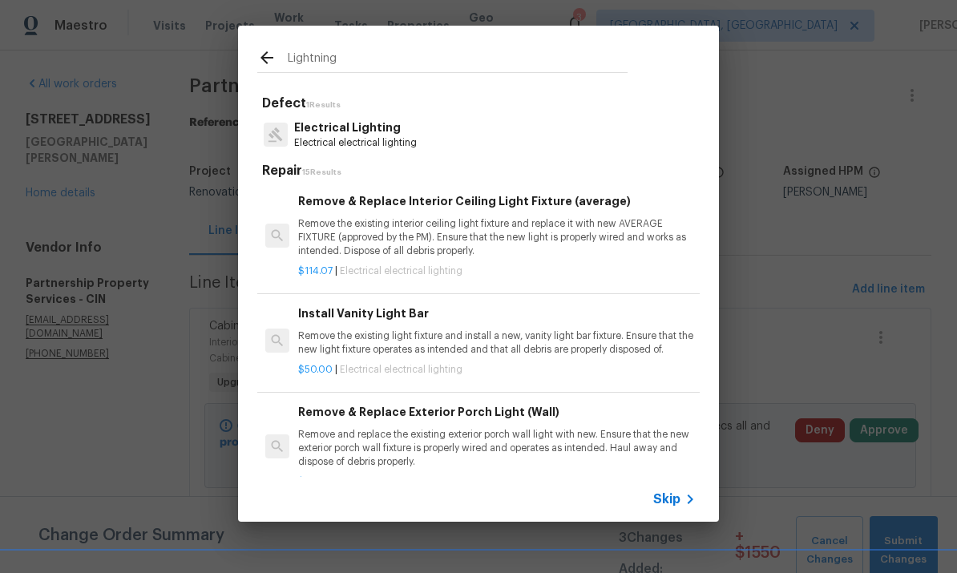
click at [386, 214] on div "Remove & Replace Interior Ceiling Light Fixture (average) Remove the existing i…" at bounding box center [497, 225] width 398 height 66
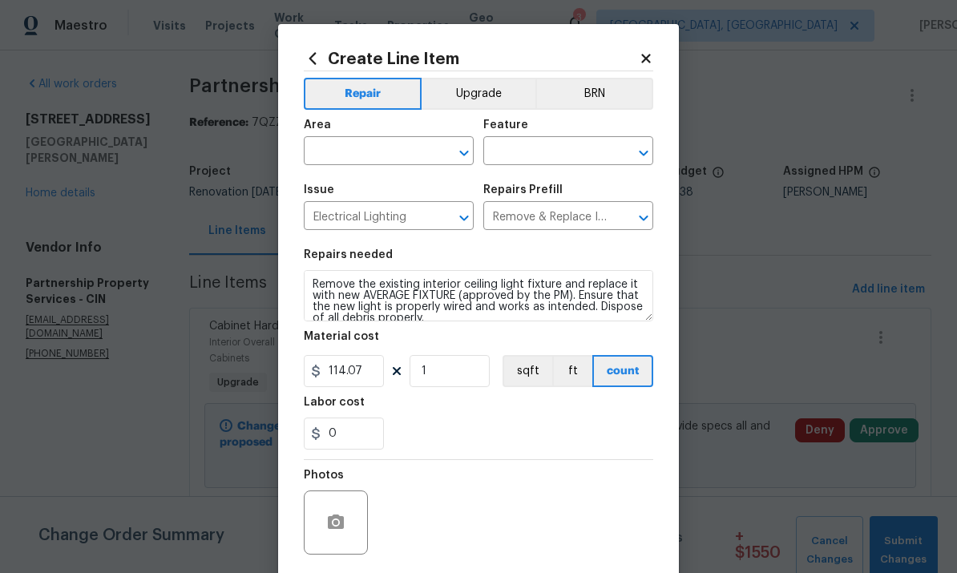
click at [419, 158] on input "text" at bounding box center [366, 152] width 125 height 25
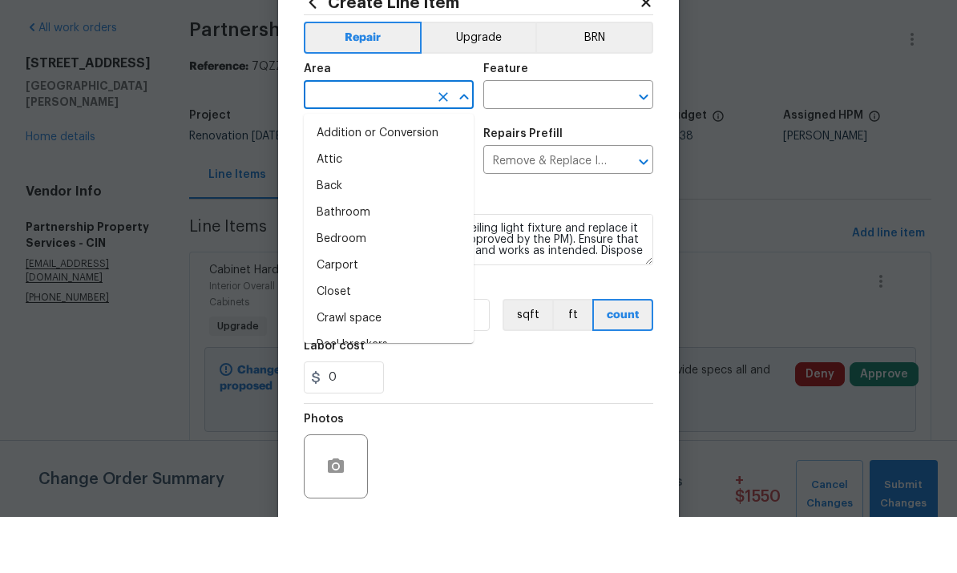
click at [495, 78] on button "Upgrade" at bounding box center [479, 94] width 115 height 32
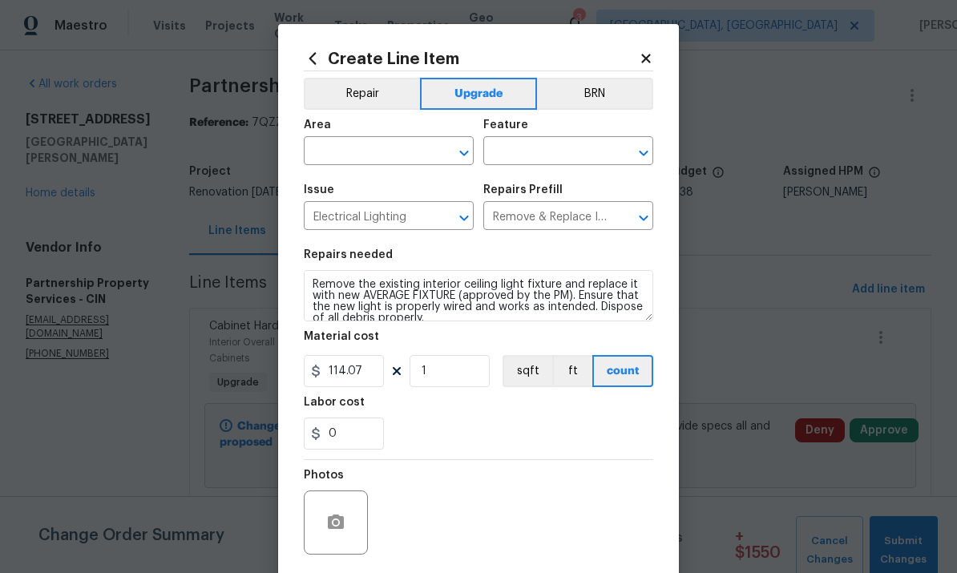
click at [392, 151] on input "text" at bounding box center [366, 152] width 125 height 25
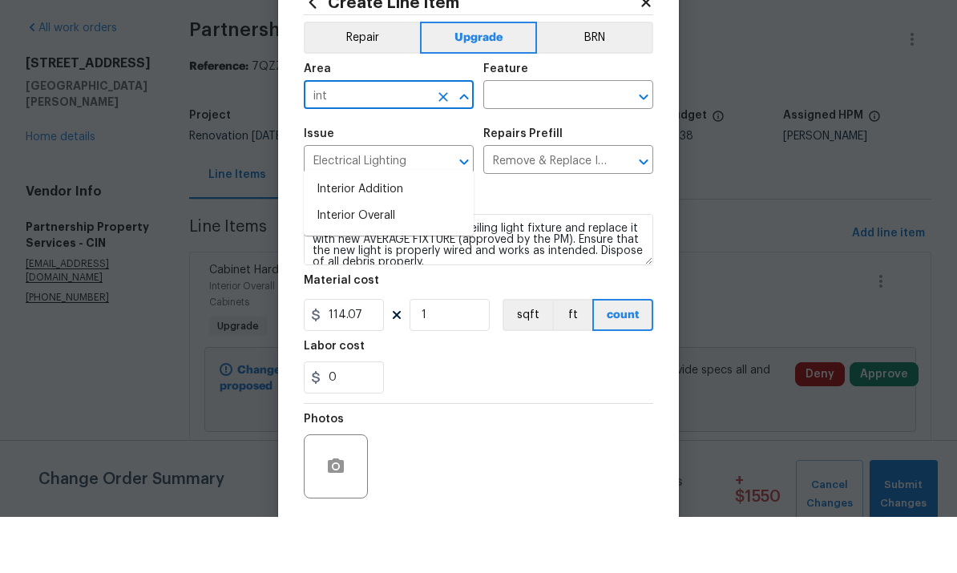
click at [387, 259] on li "Interior Overall" at bounding box center [389, 272] width 170 height 26
type input "Interior Overall"
click at [578, 140] on input "text" at bounding box center [545, 152] width 125 height 25
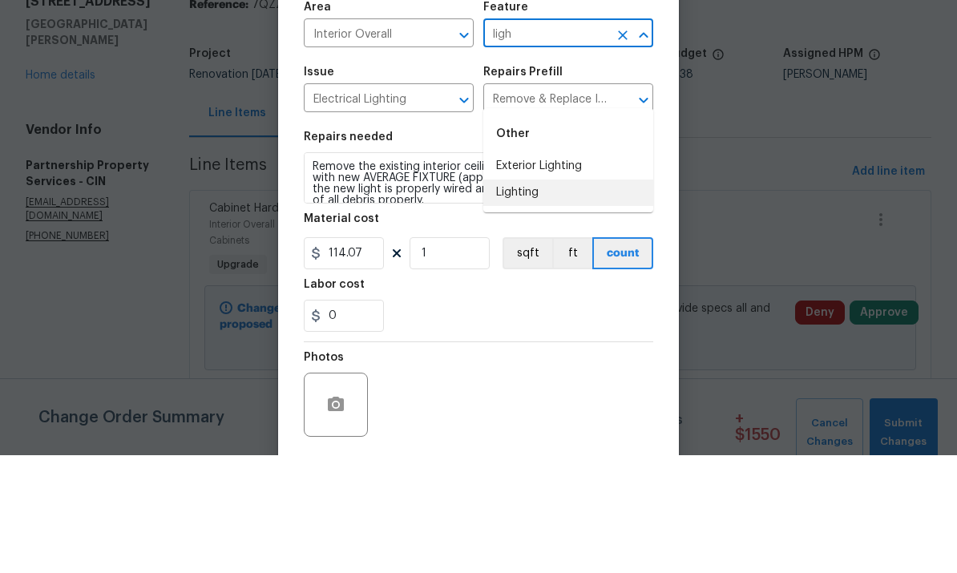
click at [542, 297] on li "Lighting" at bounding box center [568, 310] width 170 height 26
type input "Lighting"
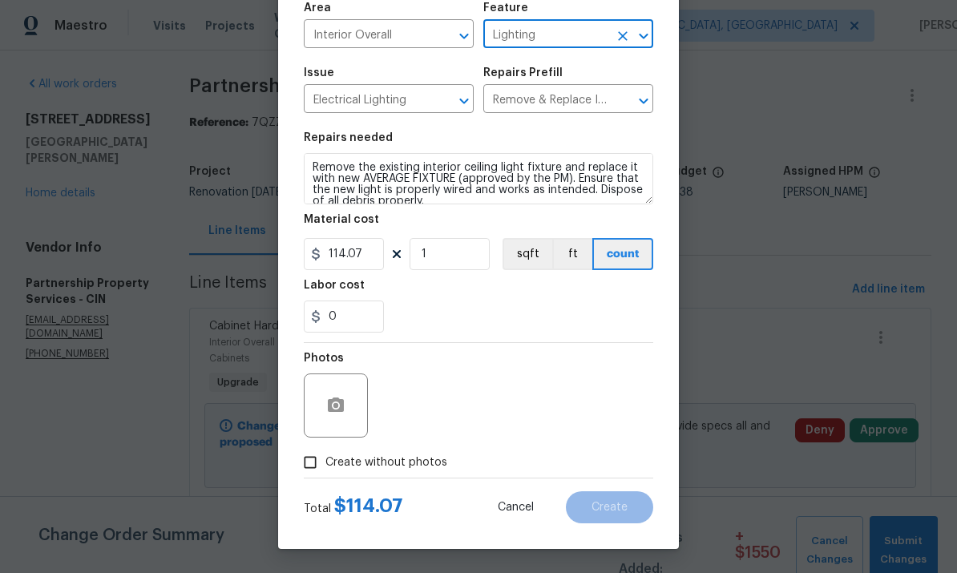
scroll to position [120, 0]
click at [315, 160] on textarea "Remove the existing interior ceiling light fixture and replace it with new AVER…" at bounding box center [479, 178] width 350 height 51
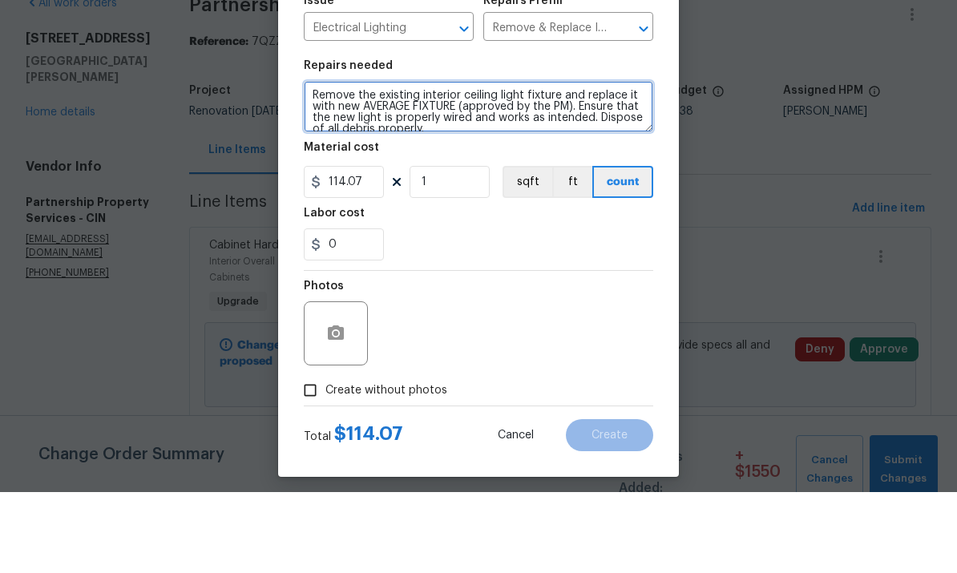
scroll to position [115, 0]
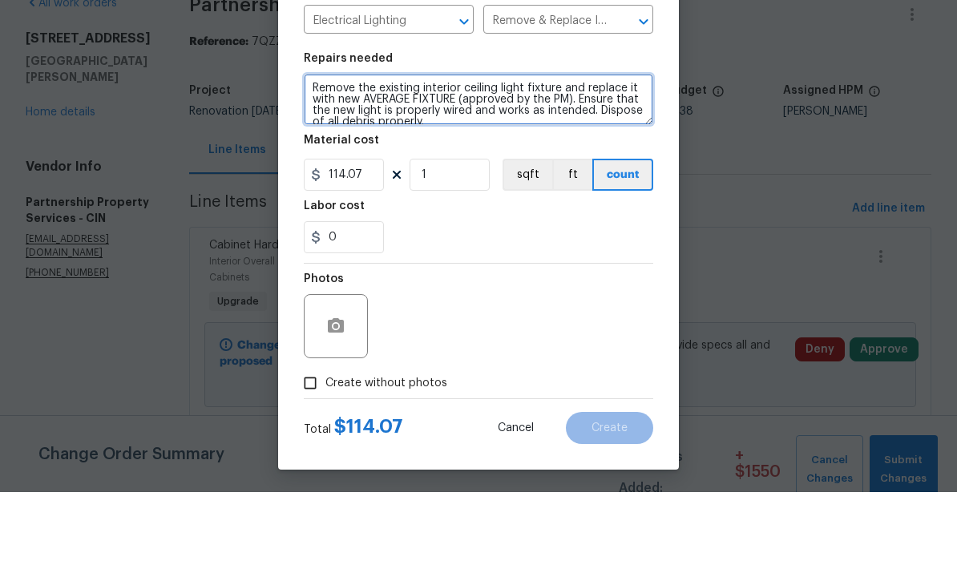
click at [452, 155] on textarea "Remove the existing interior ceiling light fixture and replace it with new AVER…" at bounding box center [479, 180] width 350 height 51
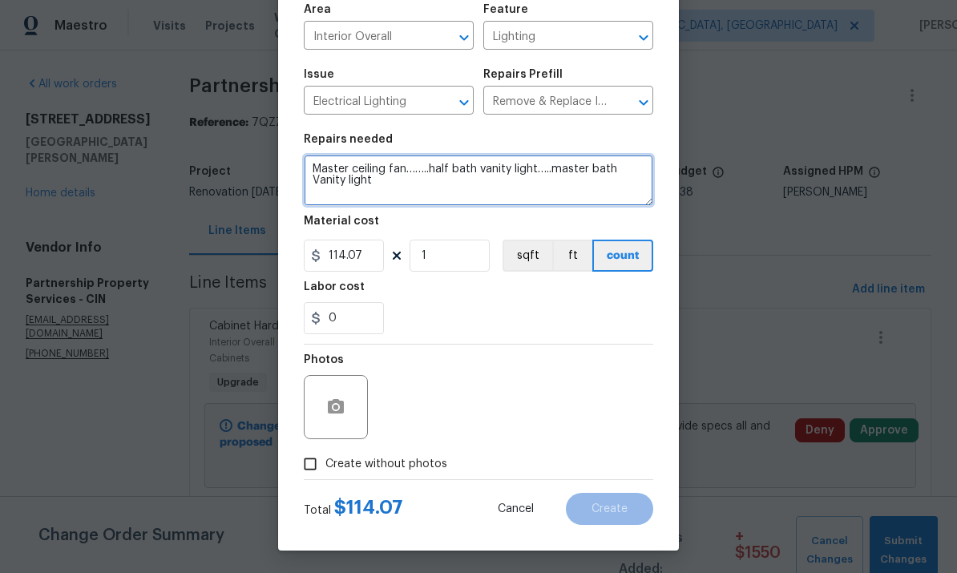
type textarea "Master ceiling fan……..half bath vanity light…..master bath Vanity light Remove …"
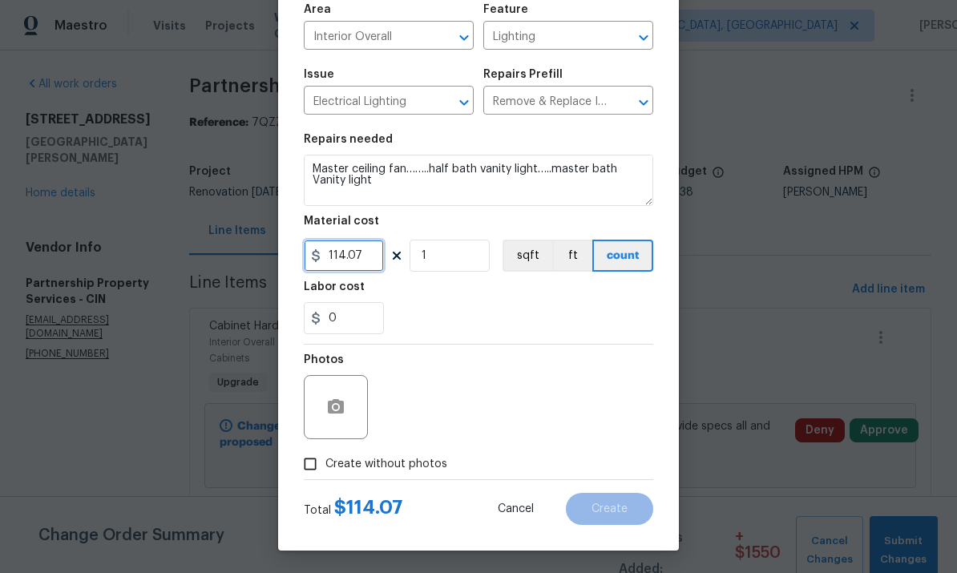
click at [374, 256] on input "114.07" at bounding box center [344, 256] width 80 height 32
type input "600"
click at [579, 329] on div "0" at bounding box center [479, 318] width 350 height 32
click at [321, 472] on input "Create without photos" at bounding box center [310, 464] width 30 height 30
checkbox input "true"
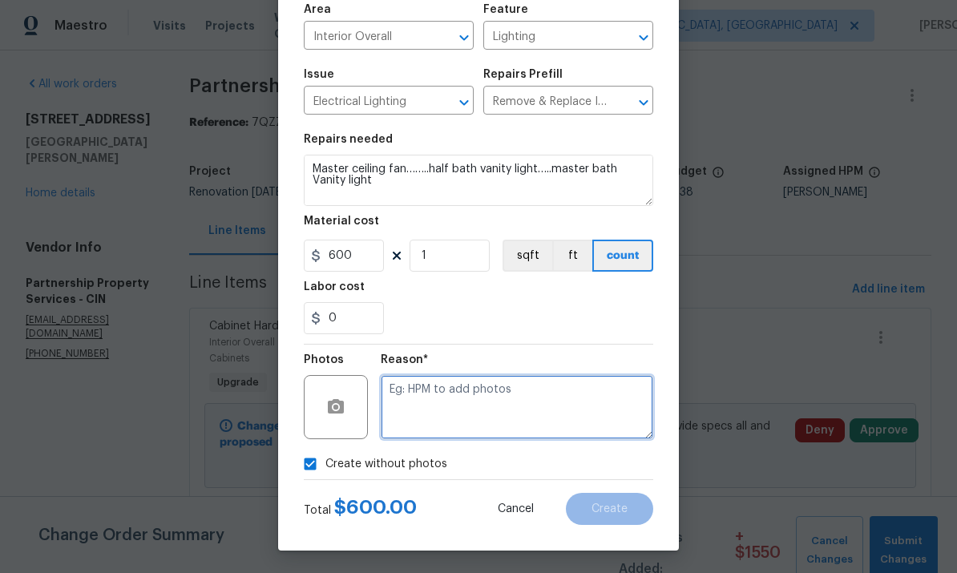
click at [533, 400] on textarea at bounding box center [517, 407] width 273 height 64
type textarea "To add"
click at [608, 511] on span "Create" at bounding box center [610, 509] width 36 height 12
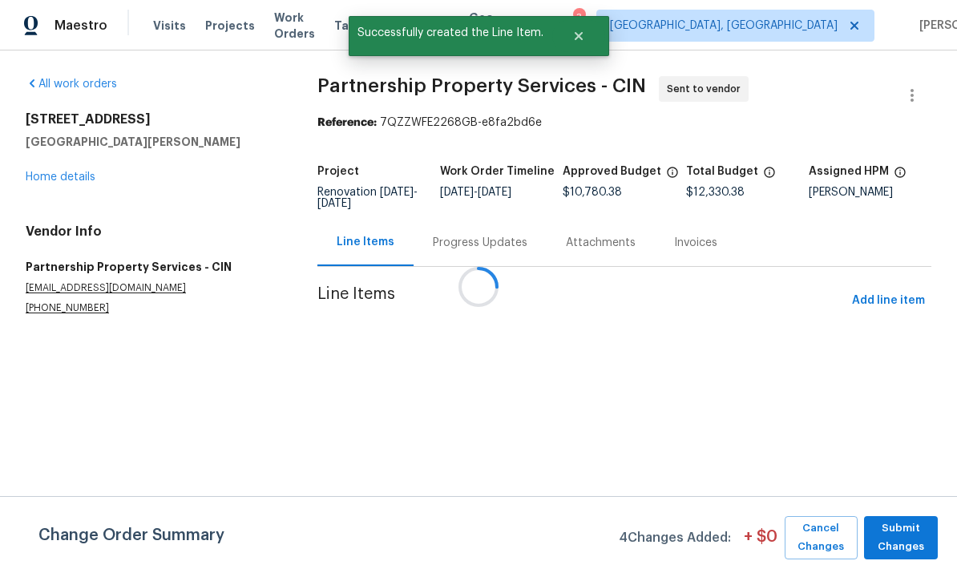
scroll to position [0, 0]
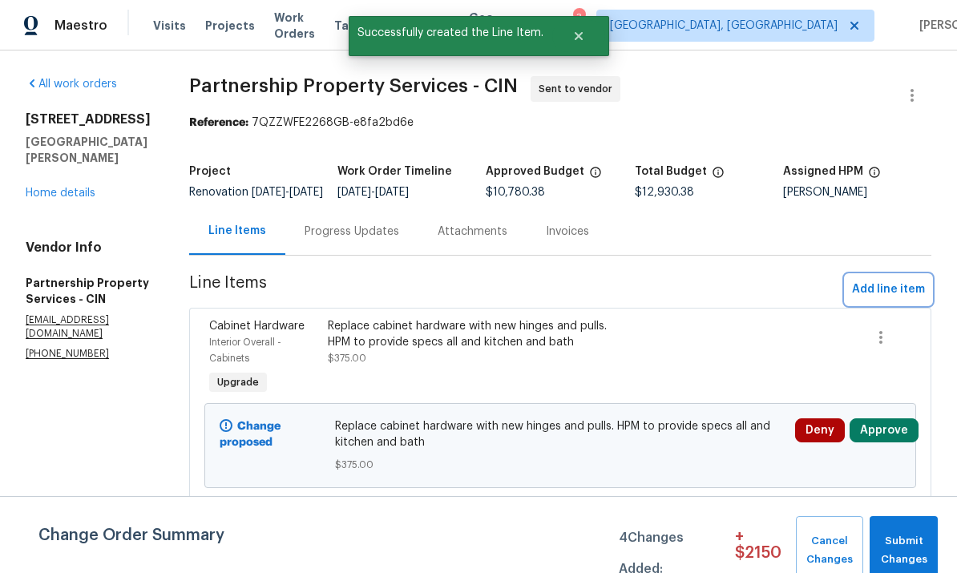
click at [668, 295] on span "Add line item" at bounding box center [888, 290] width 73 height 20
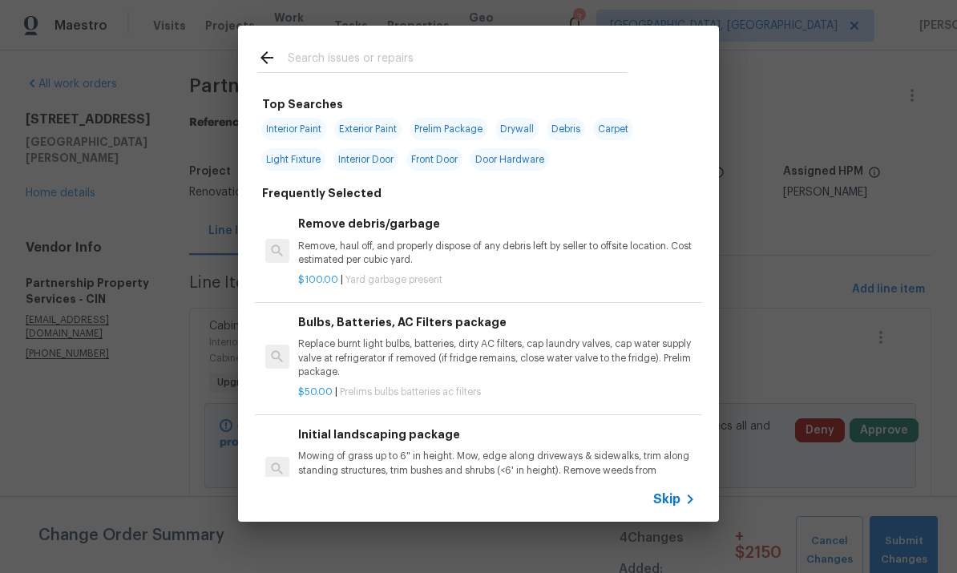
click at [465, 57] on input "text" at bounding box center [458, 60] width 340 height 24
type input "Back"
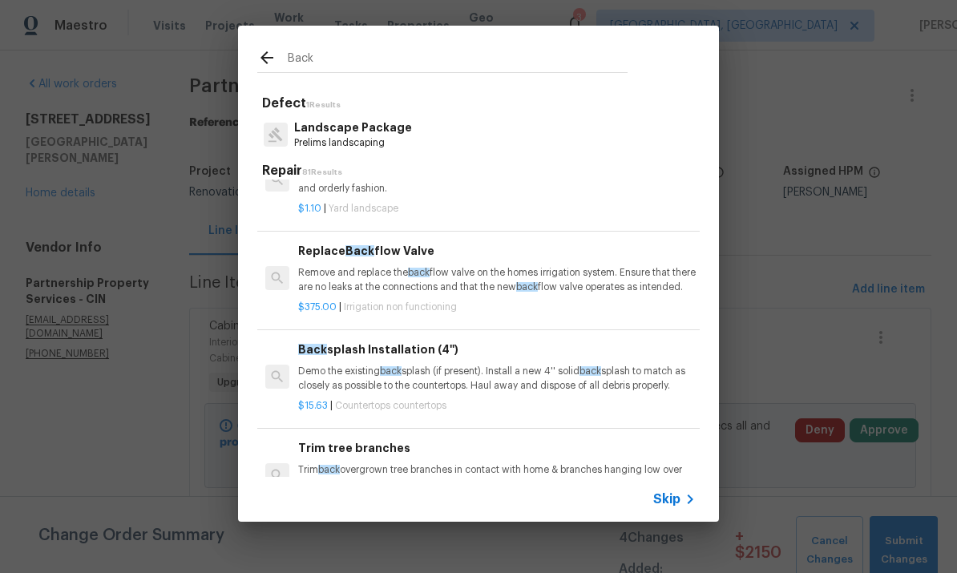
scroll to position [47, 0]
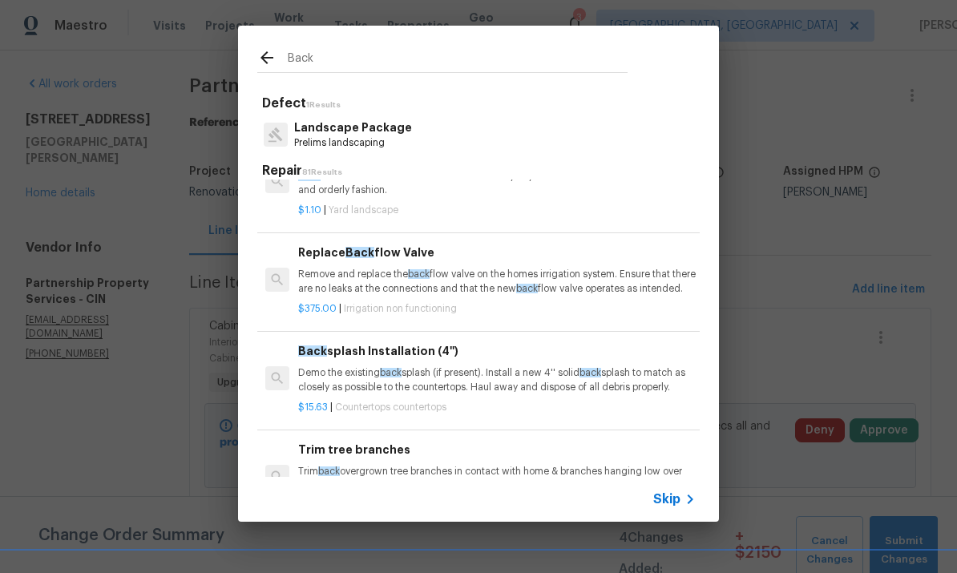
click at [398, 394] on p "Demo the existing back splash (if present). Install a new 4'' solid back splash…" at bounding box center [497, 379] width 398 height 27
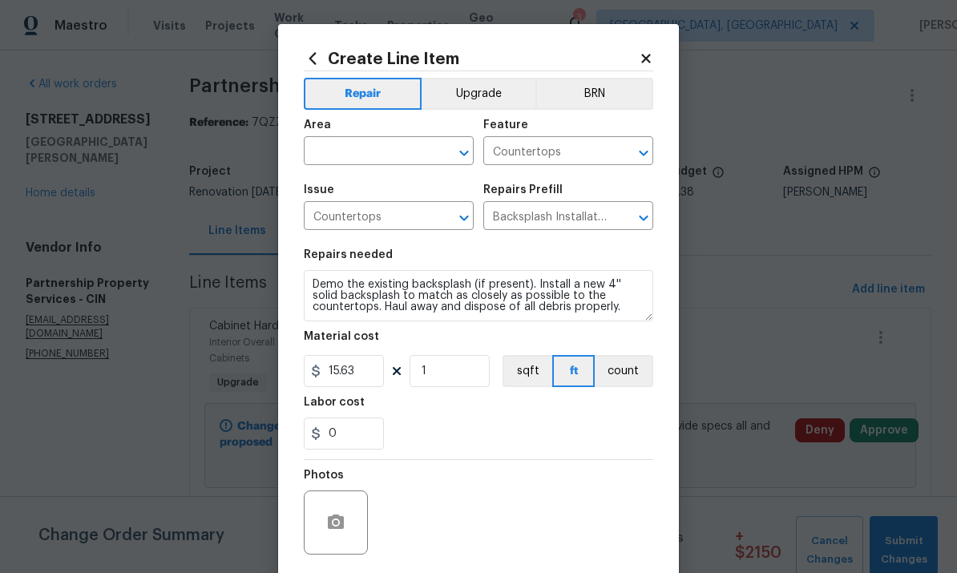
click at [504, 83] on button "Upgrade" at bounding box center [479, 94] width 115 height 32
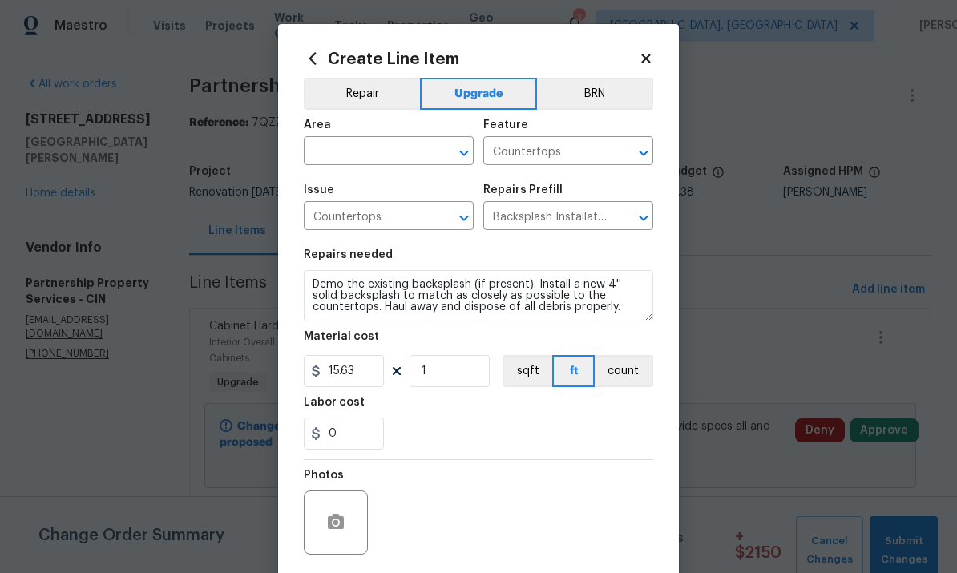
click at [379, 144] on input "text" at bounding box center [366, 152] width 125 height 25
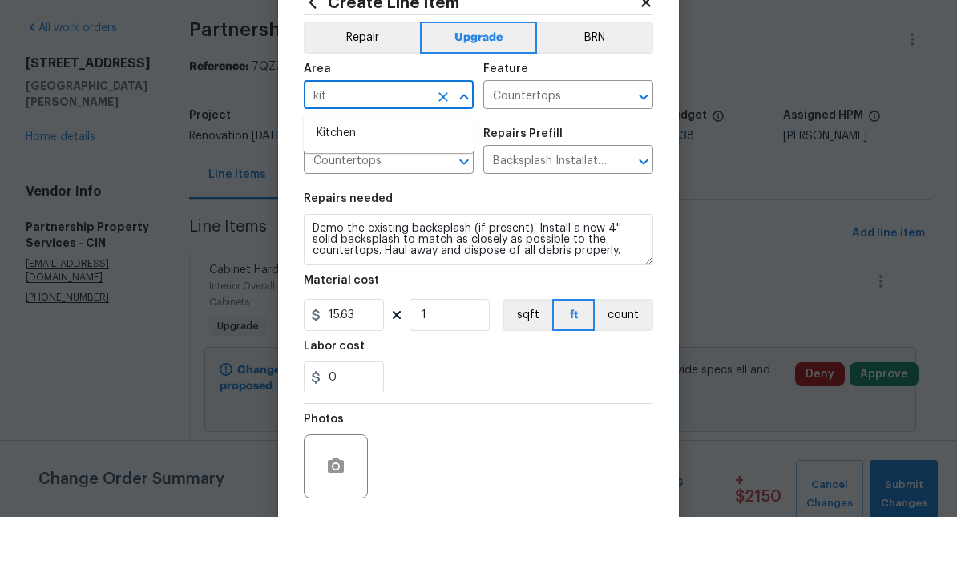
click at [347, 176] on li "Kitchen" at bounding box center [389, 189] width 170 height 26
type input "Kitchen"
click at [349, 184] on div "Issue" at bounding box center [389, 194] width 170 height 21
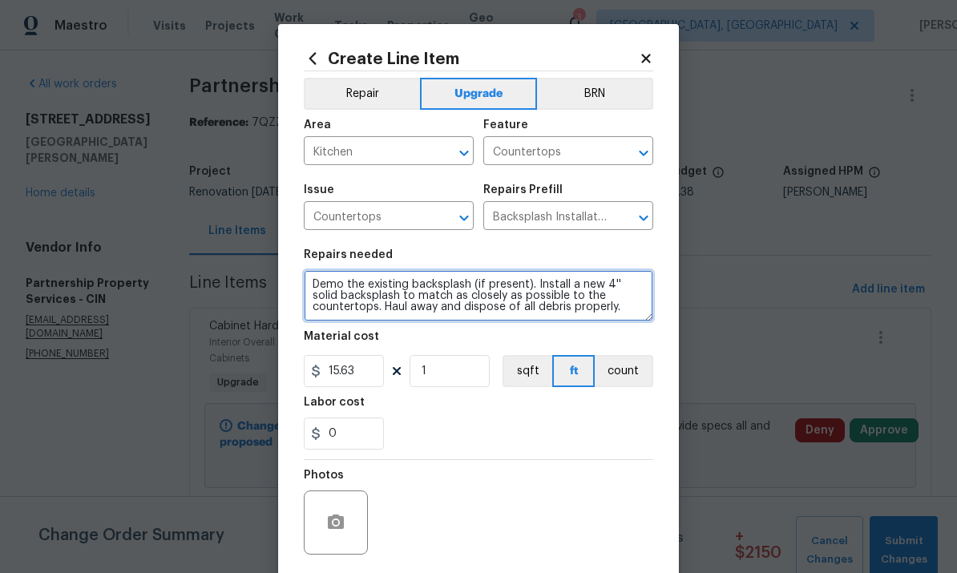
click at [538, 294] on textarea "Demo the existing backsplash (if present). Install a new 4'' solid backsplash t…" at bounding box center [479, 295] width 350 height 51
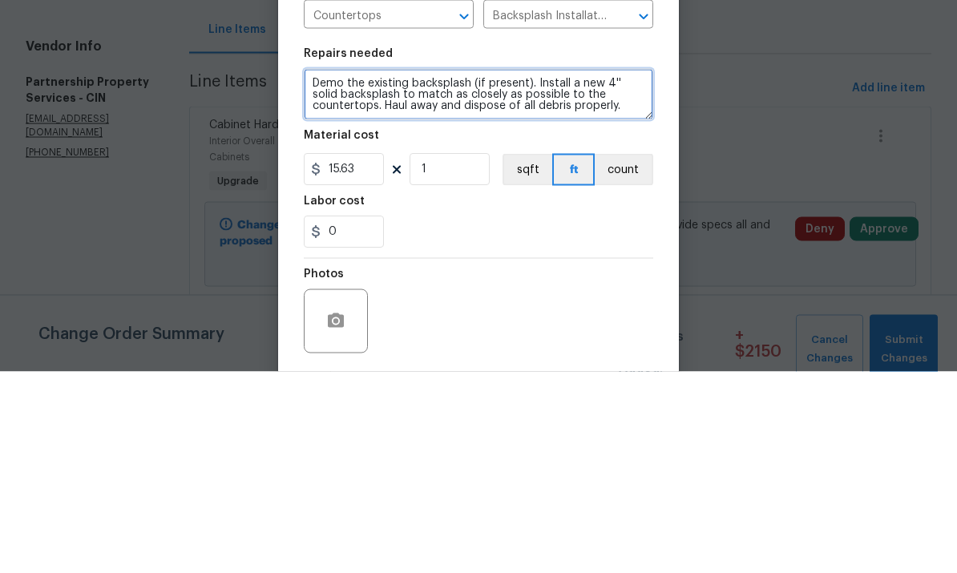
click at [598, 270] on textarea "Demo the existing backsplash (if present). Install a new 4'' solid backsplash t…" at bounding box center [479, 295] width 350 height 51
click at [548, 270] on textarea "Demo the existing backsplash (if present). Install a new 4'' solid backsplash t…" at bounding box center [479, 295] width 350 height 51
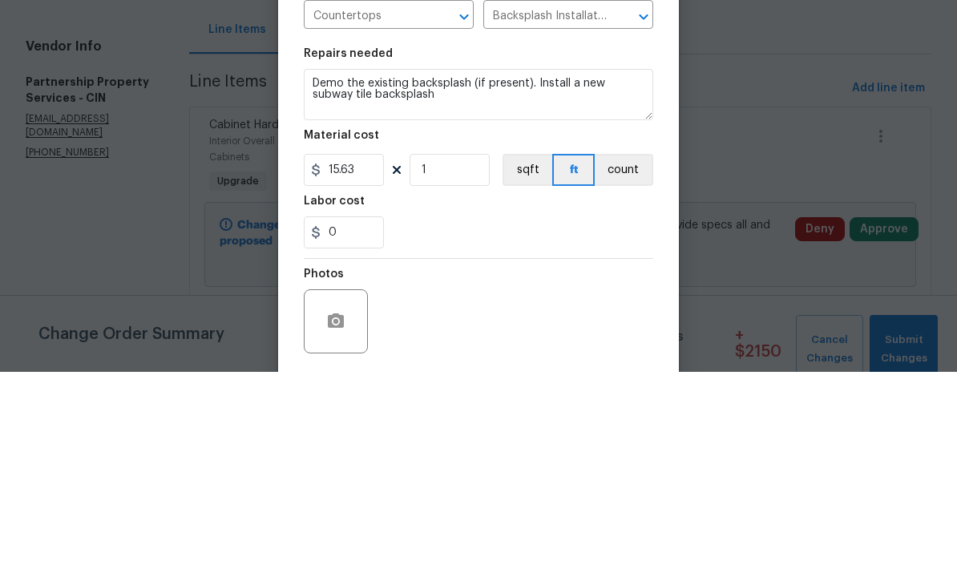
scroll to position [60, 0]
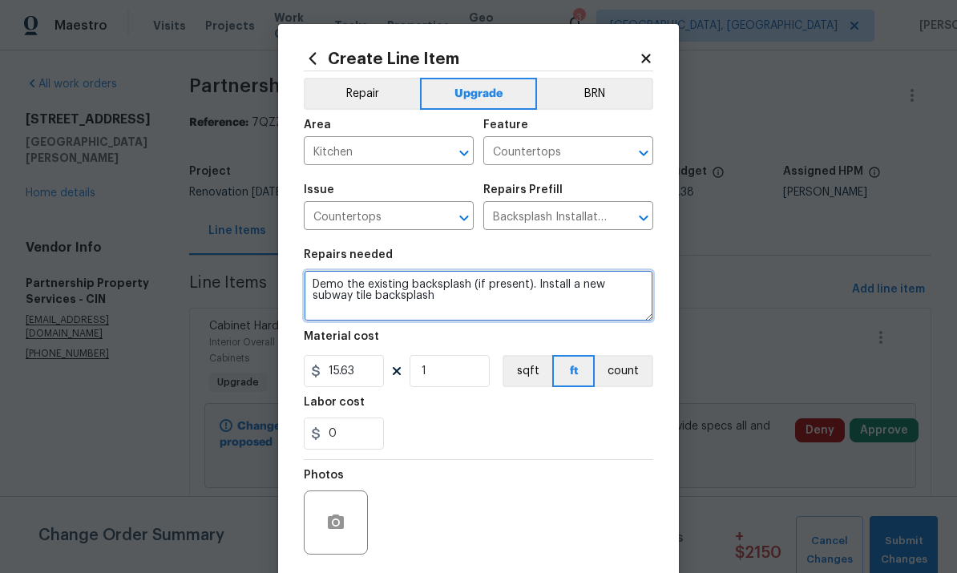
type textarea "Demo the existing backsplash (if present). Install a new subway tile backsplash"
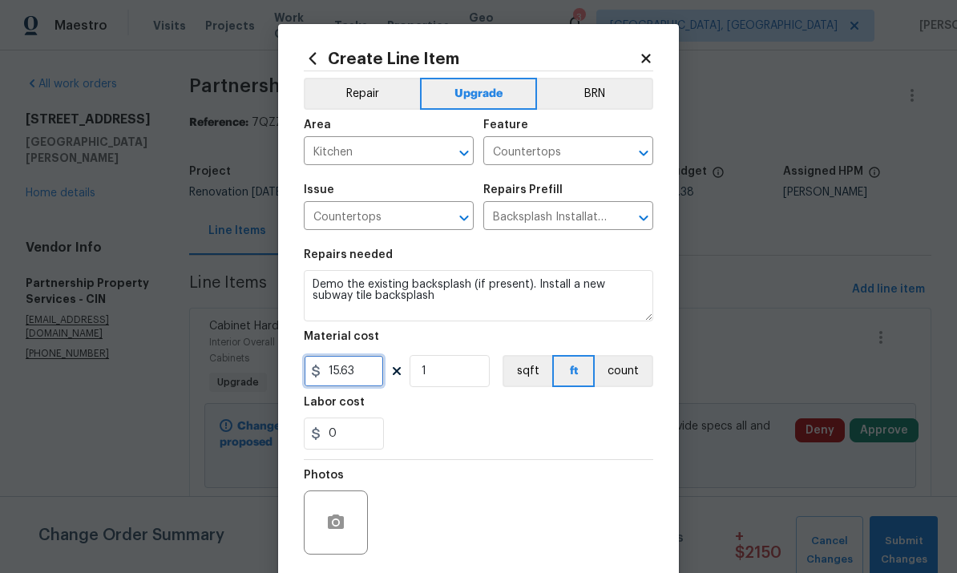
click at [369, 366] on input "15.63" at bounding box center [344, 371] width 80 height 32
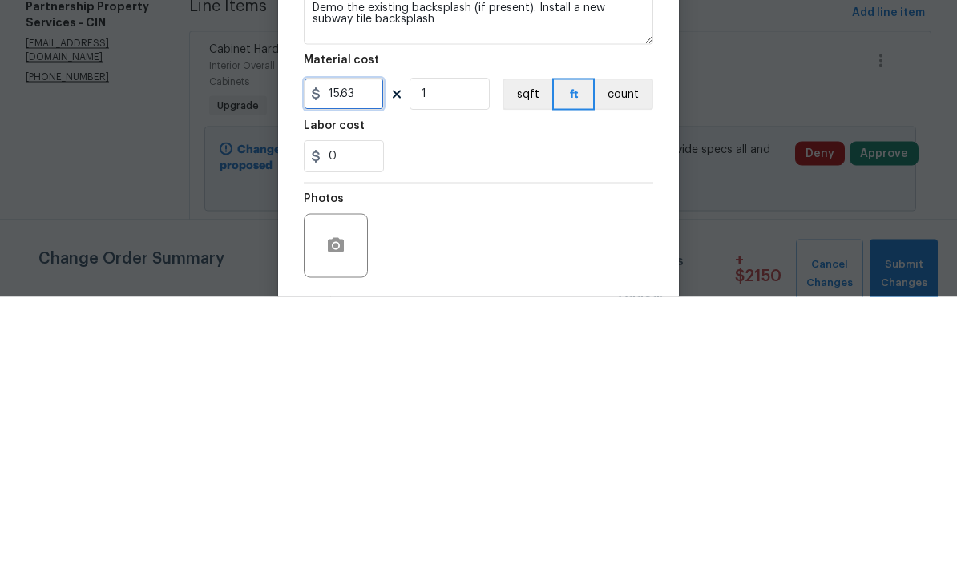
click at [362, 355] on input "15.63" at bounding box center [344, 371] width 80 height 32
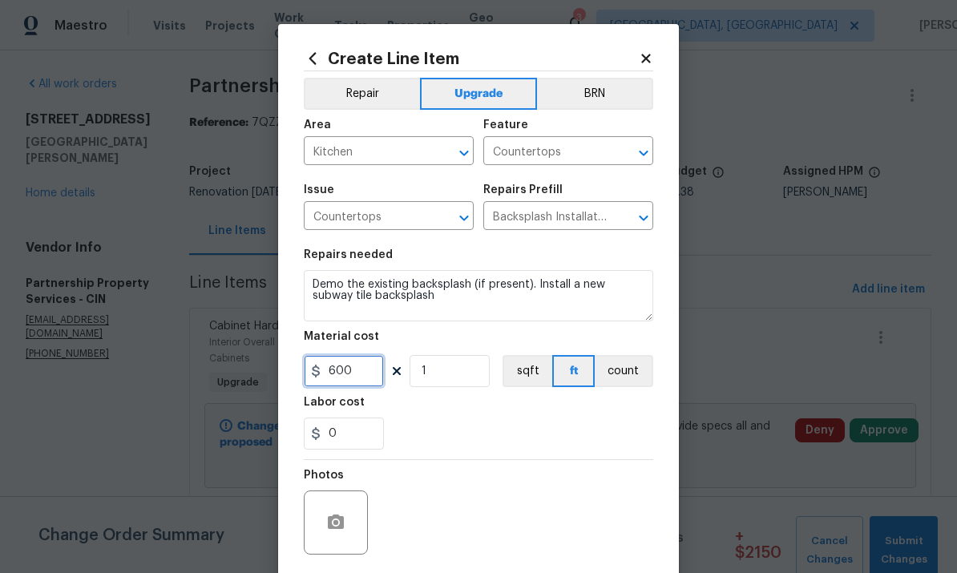
type input "600"
click at [580, 435] on div "0" at bounding box center [479, 434] width 350 height 32
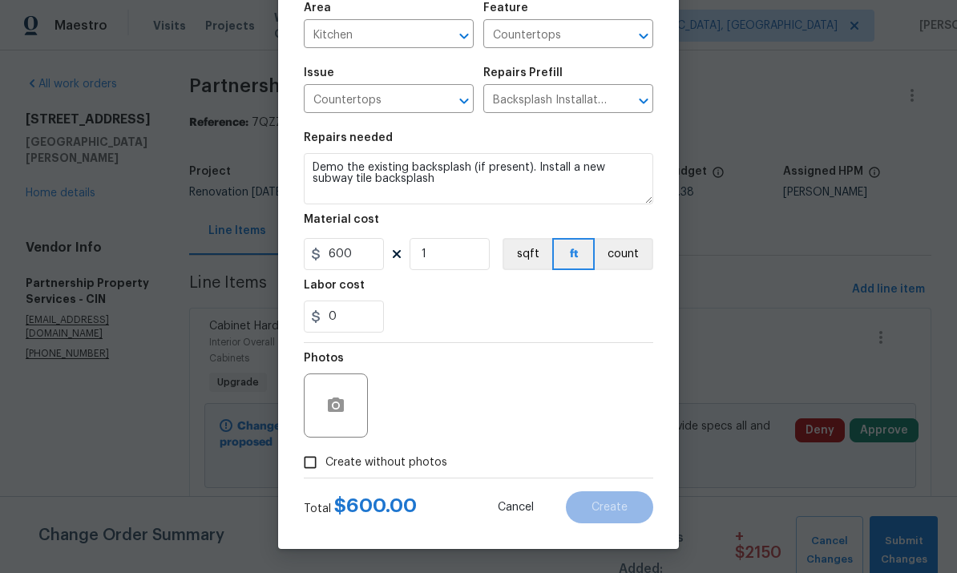
scroll to position [120, 0]
click at [317, 471] on input "Create without photos" at bounding box center [310, 462] width 30 height 30
checkbox input "true"
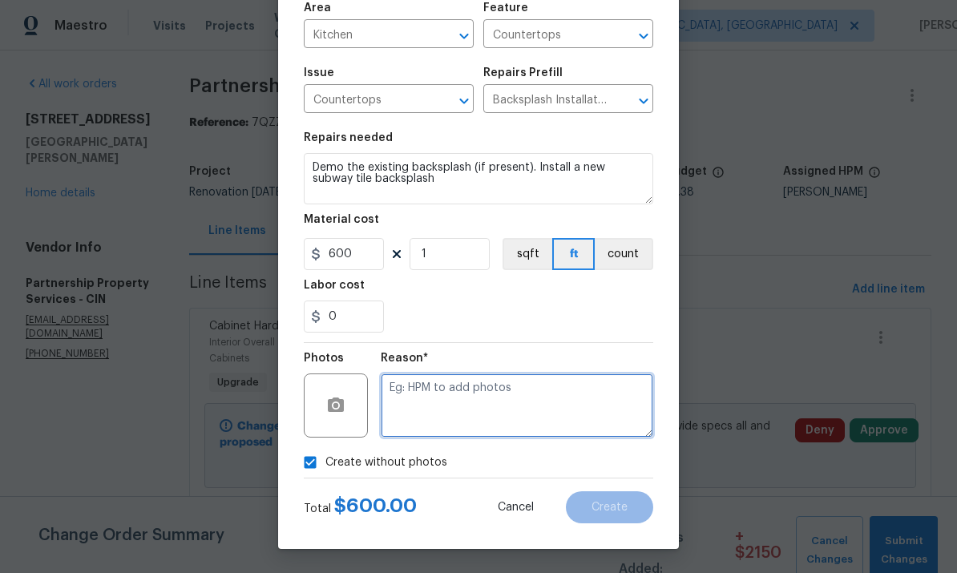
click at [548, 390] on textarea at bounding box center [517, 406] width 273 height 64
type textarea "To add"
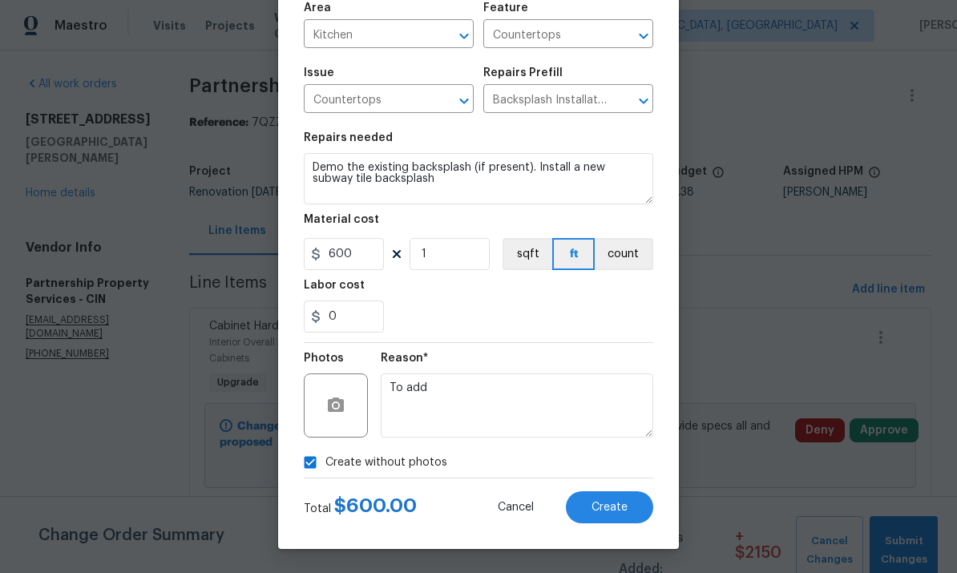
click at [608, 507] on span "Create" at bounding box center [610, 508] width 36 height 12
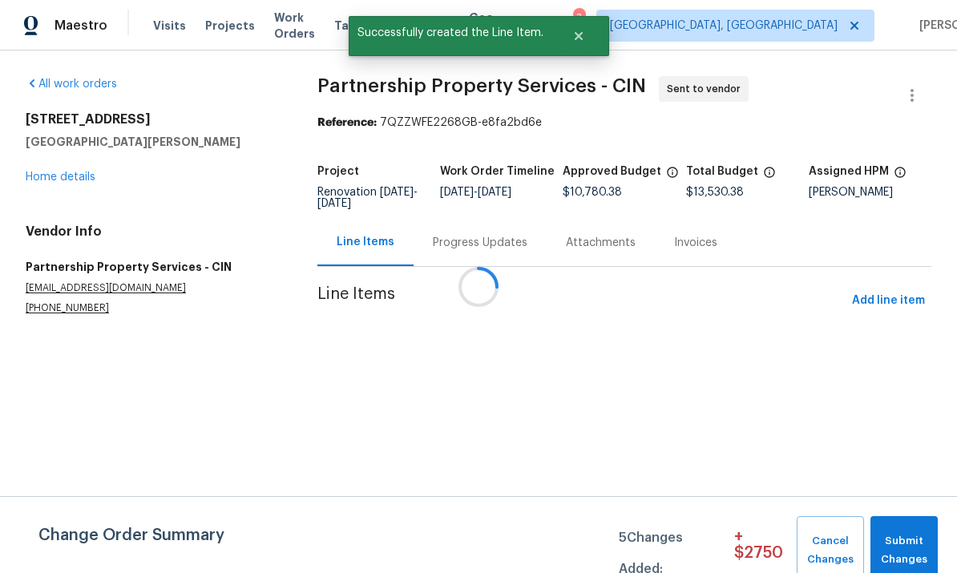
scroll to position [0, 0]
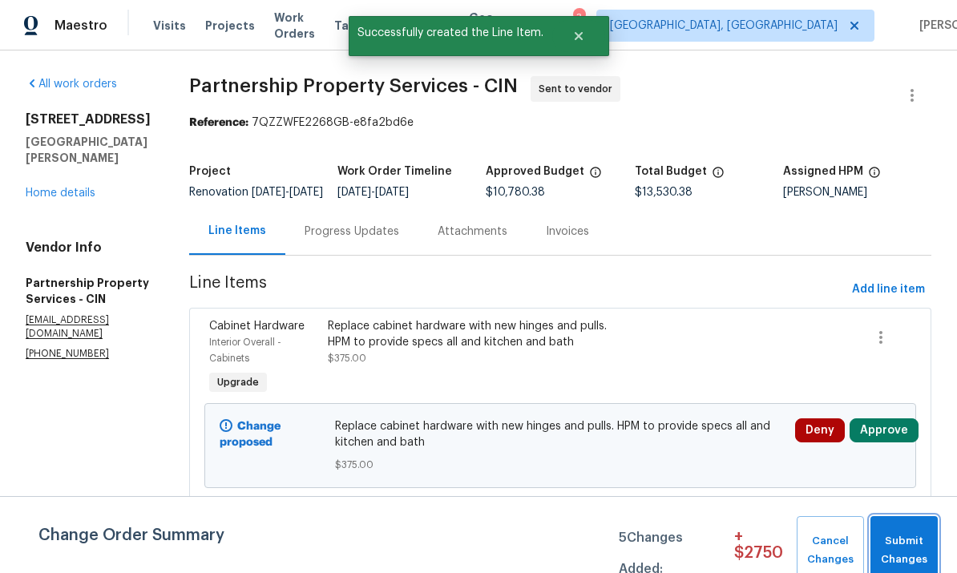
click at [668, 517] on button "Submit Changes" at bounding box center [904, 550] width 67 height 69
click at [668, 540] on span "Submit Changes" at bounding box center [904, 550] width 51 height 37
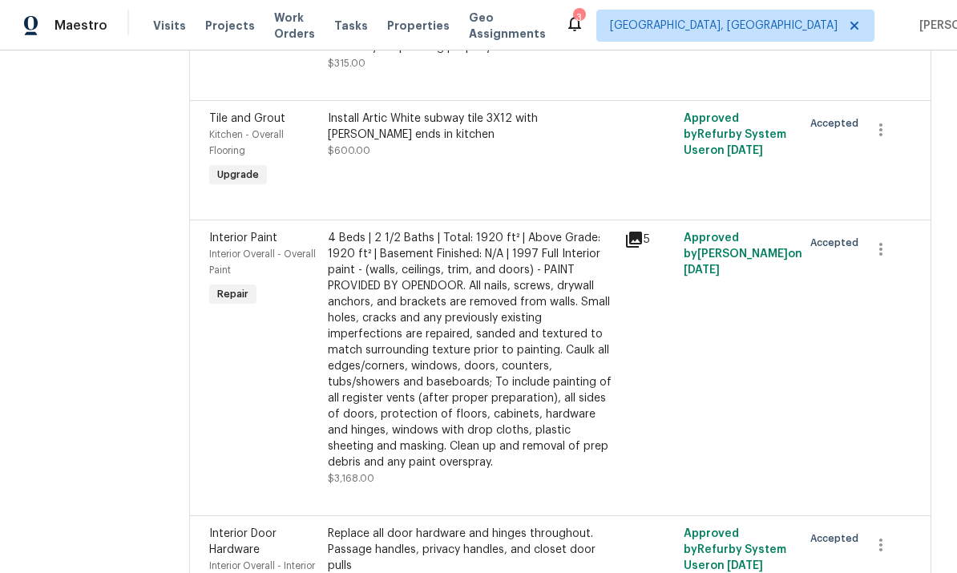
scroll to position [1355, 0]
